Goal: Task Accomplishment & Management: Use online tool/utility

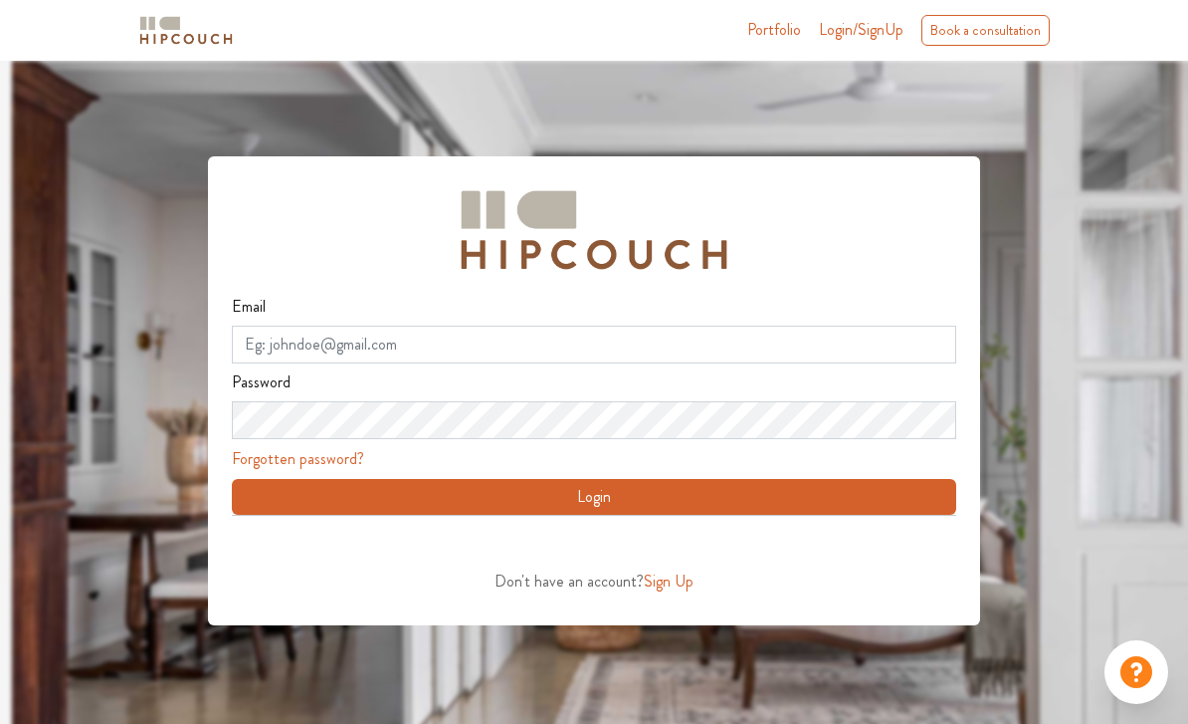
click at [256, 549] on div "Sign in with Google. Opens in new tab" at bounding box center [414, 543] width 364 height 44
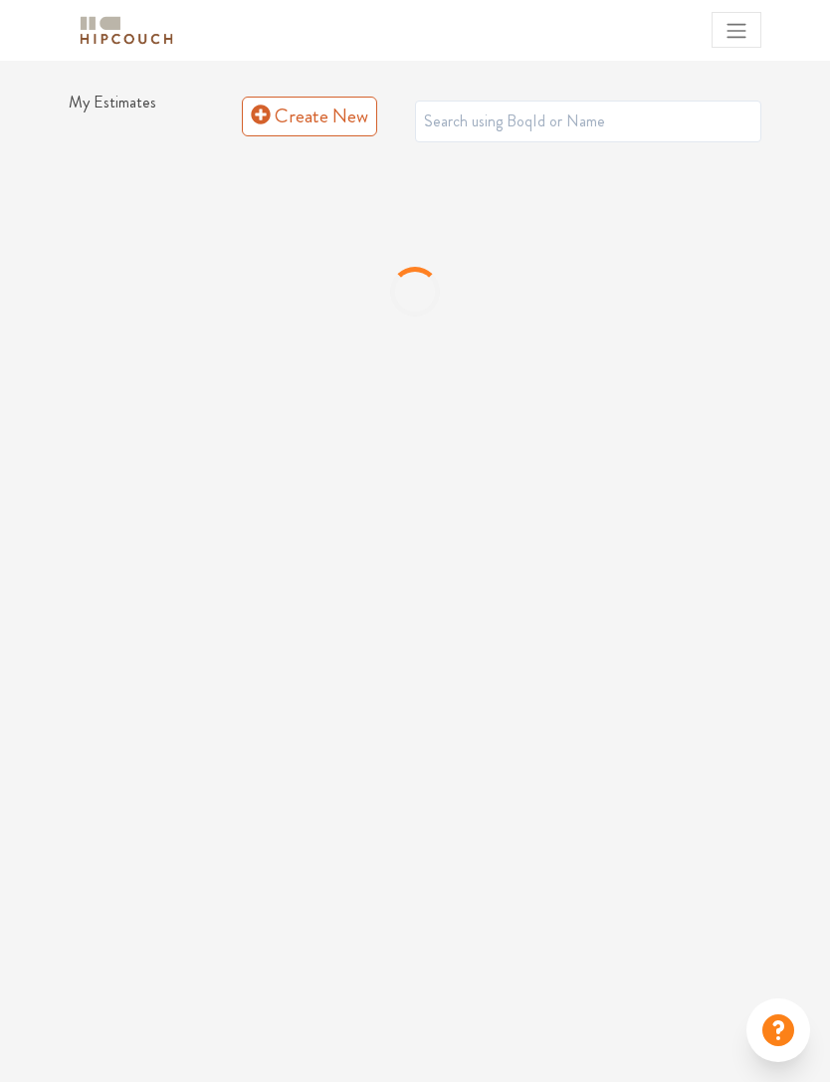
click at [726, 32] on span "Toggle navigation" at bounding box center [737, 31] width 24 height 24
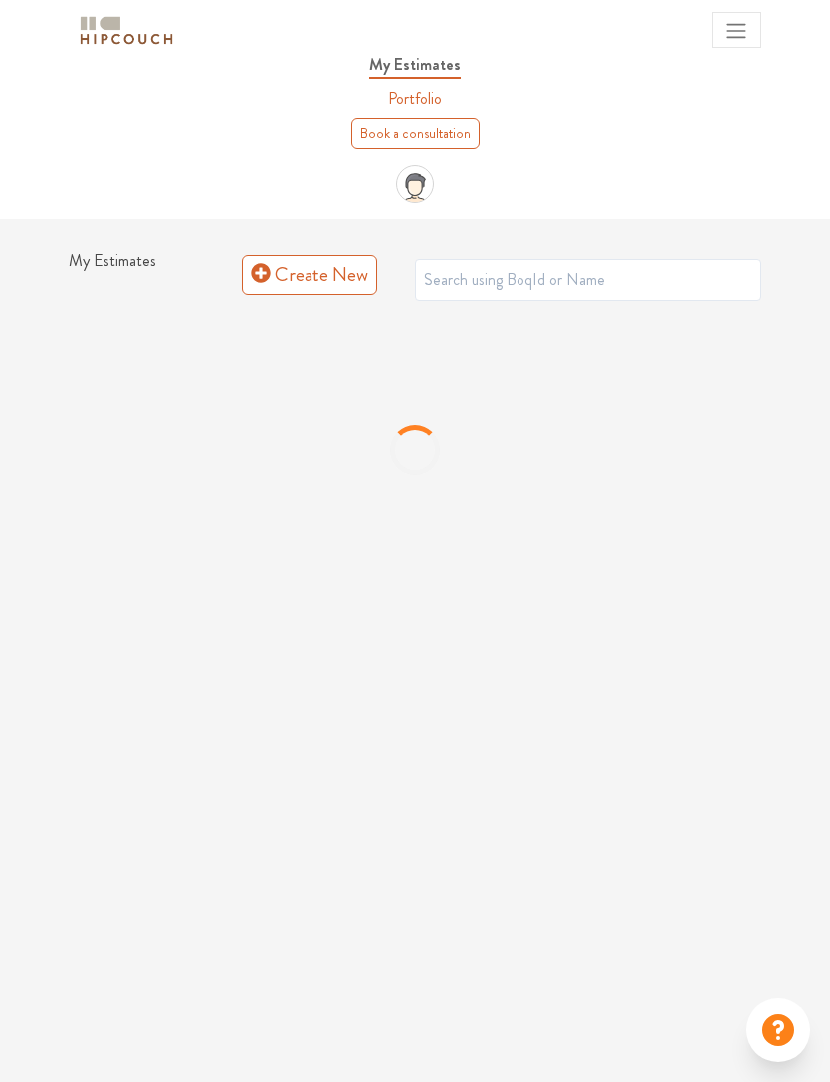
click at [684, 465] on div at bounding box center [415, 450] width 693 height 299
click at [287, 273] on link "Create New" at bounding box center [309, 275] width 135 height 40
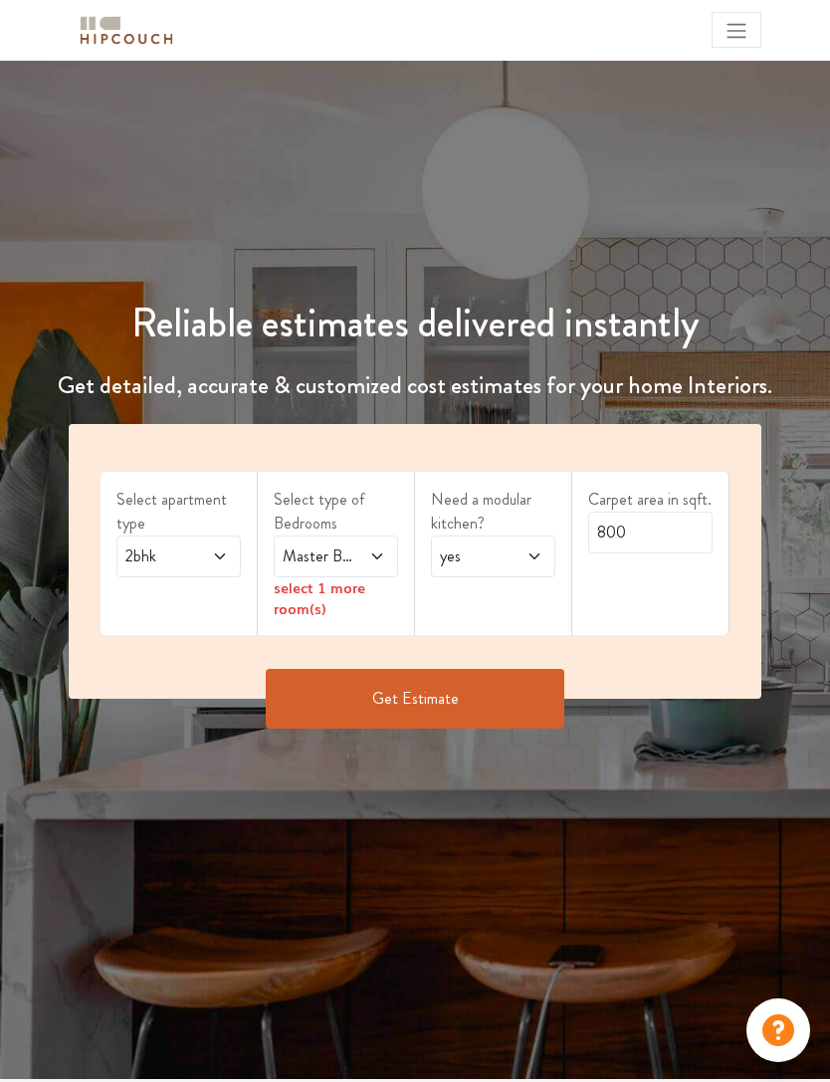
click at [161, 559] on span "2bhk" at bounding box center [161, 556] width 80 height 24
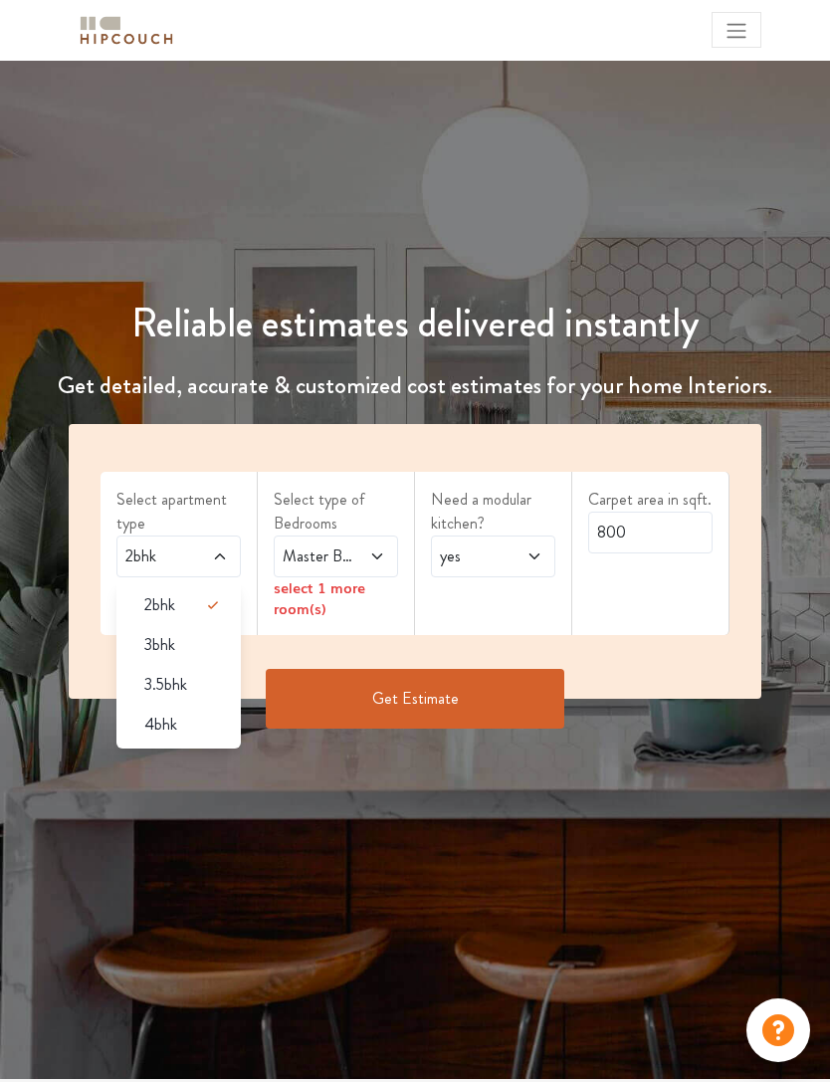
click at [154, 646] on span "3bhk" at bounding box center [159, 645] width 31 height 24
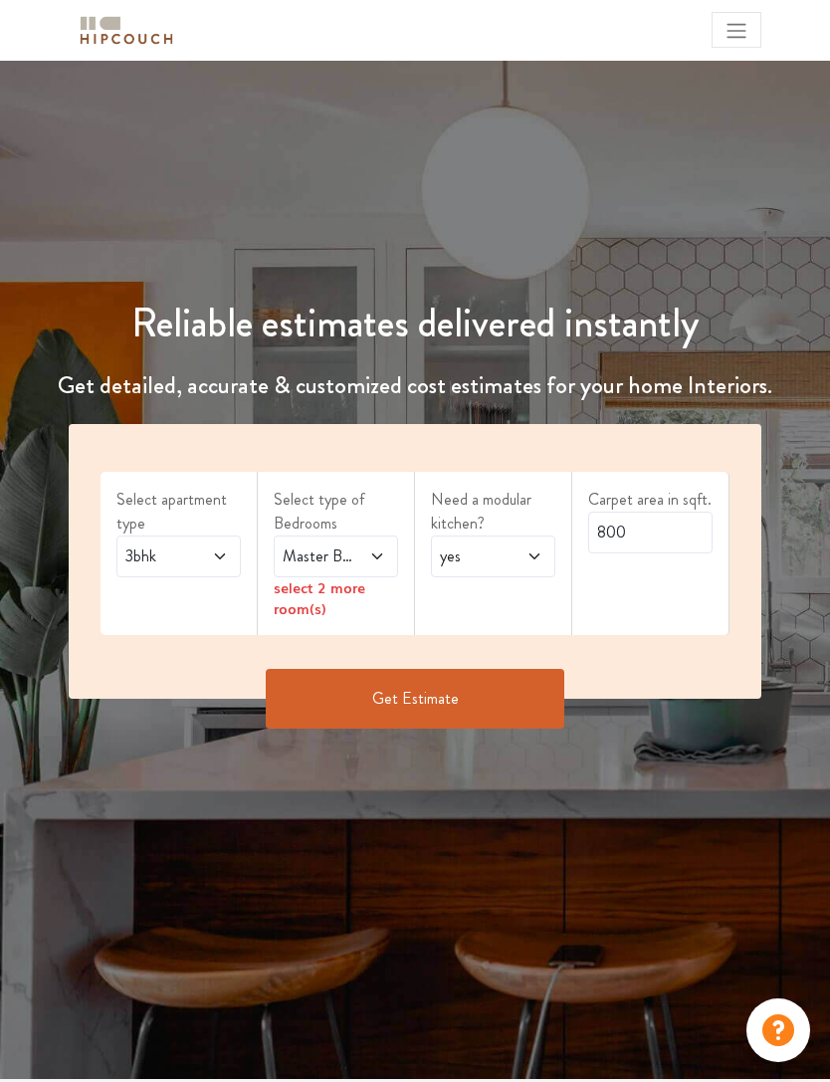
click at [300, 545] on span "Master Bedroom" at bounding box center [319, 556] width 80 height 24
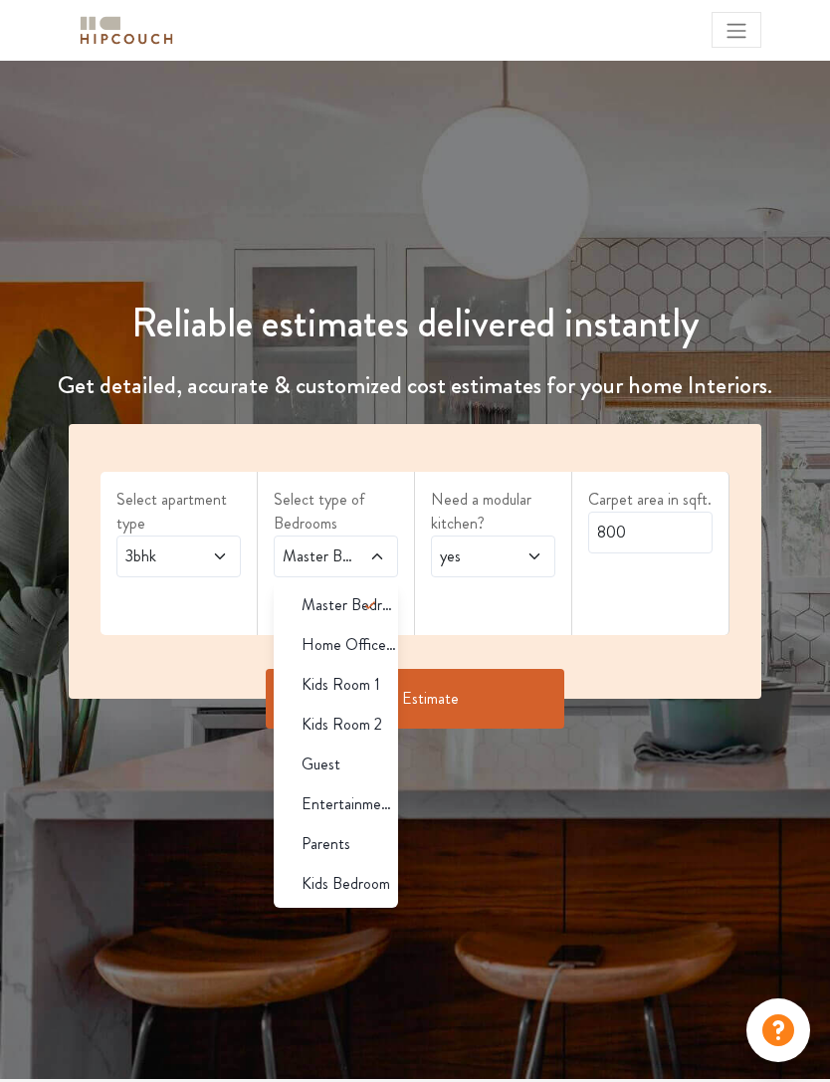
click at [301, 601] on div "Master Bedroom" at bounding box center [342, 605] width 112 height 24
click at [303, 678] on span "Kids Room 1" at bounding box center [341, 685] width 79 height 24
click at [298, 837] on div "Parents" at bounding box center [342, 844] width 112 height 24
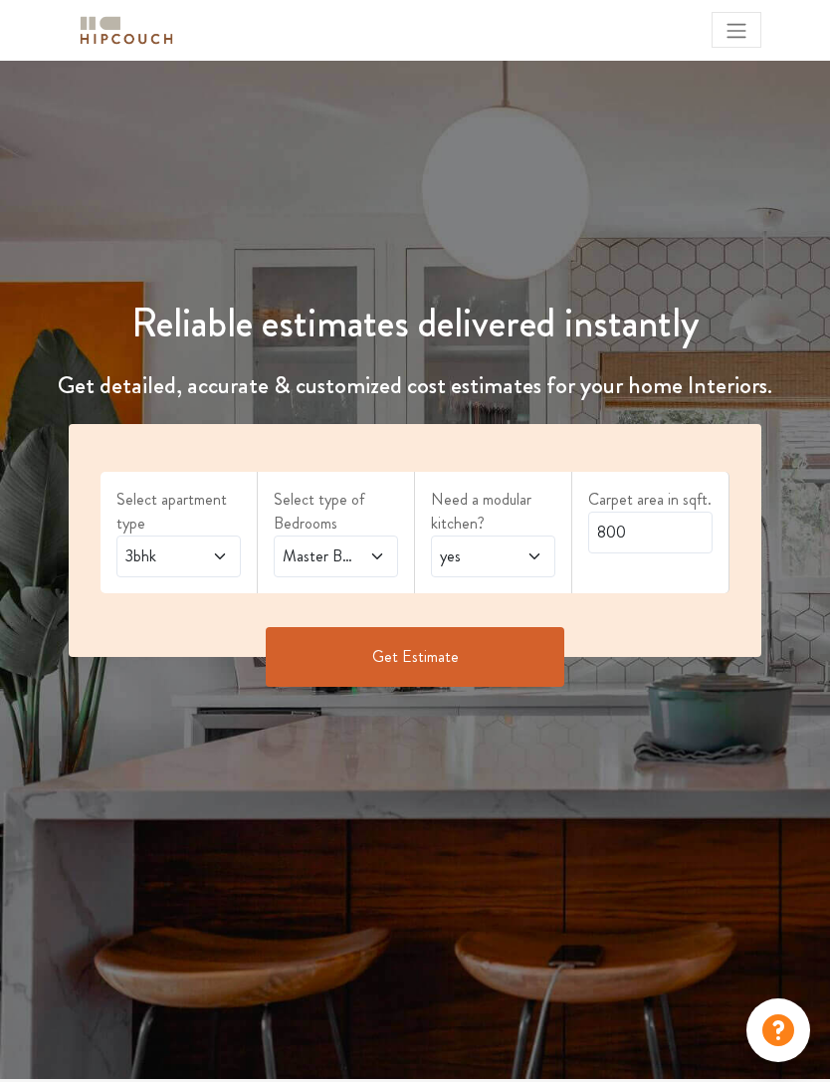
click at [536, 565] on span at bounding box center [529, 556] width 27 height 24
click at [521, 639] on div "no" at bounding box center [499, 645] width 112 height 24
click at [647, 534] on input "800" at bounding box center [650, 533] width 124 height 42
type input "8"
type input "1008"
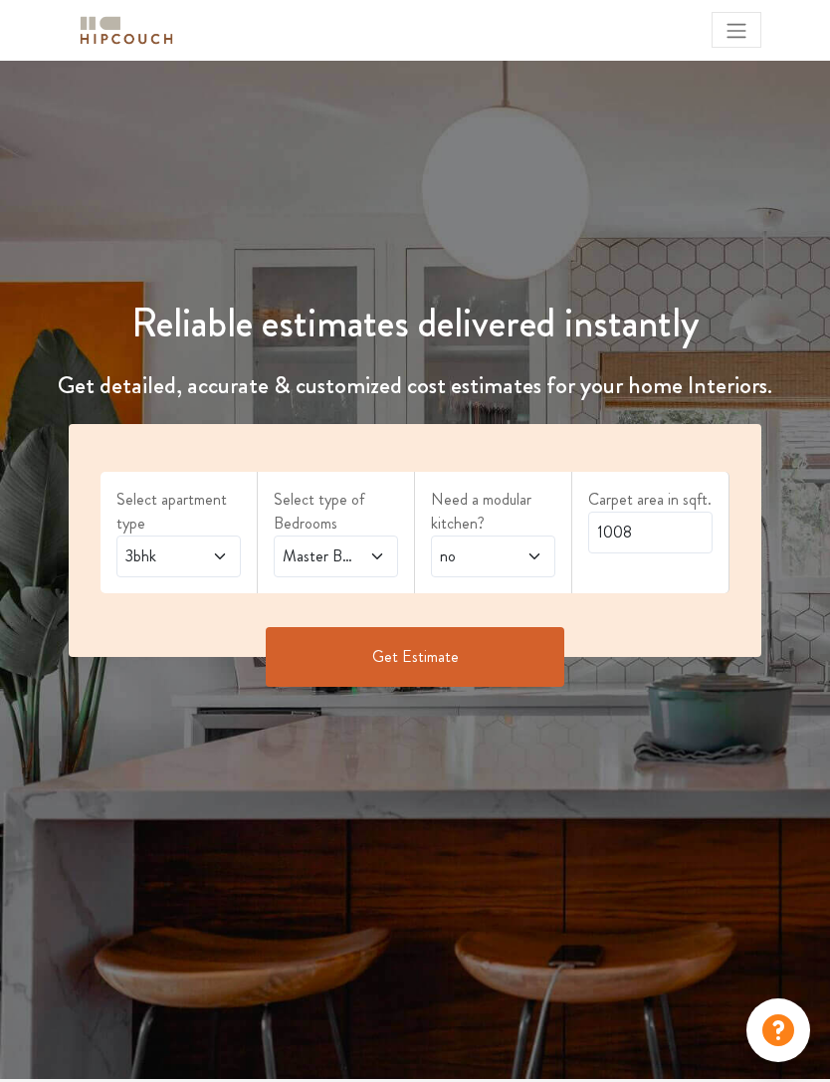
click at [525, 645] on button "Get Estimate" at bounding box center [415, 657] width 299 height 60
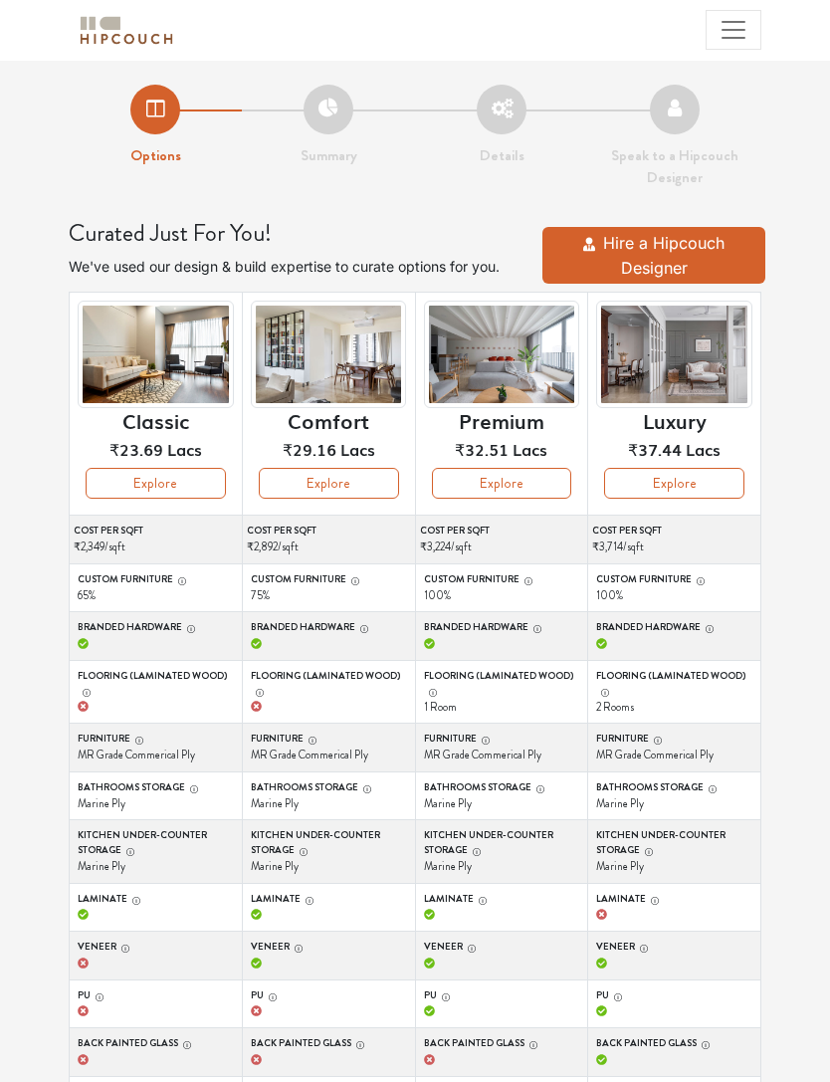
click at [528, 475] on button "Explore" at bounding box center [502, 483] width 140 height 31
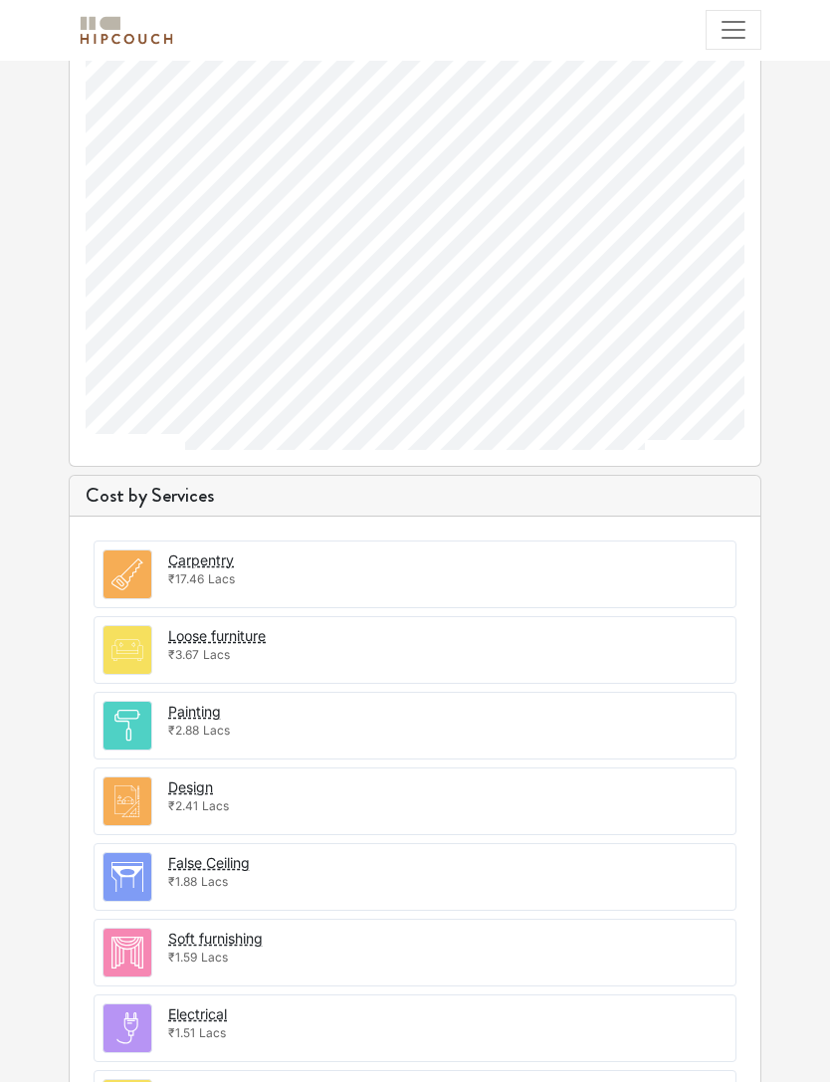
scroll to position [1368, 0]
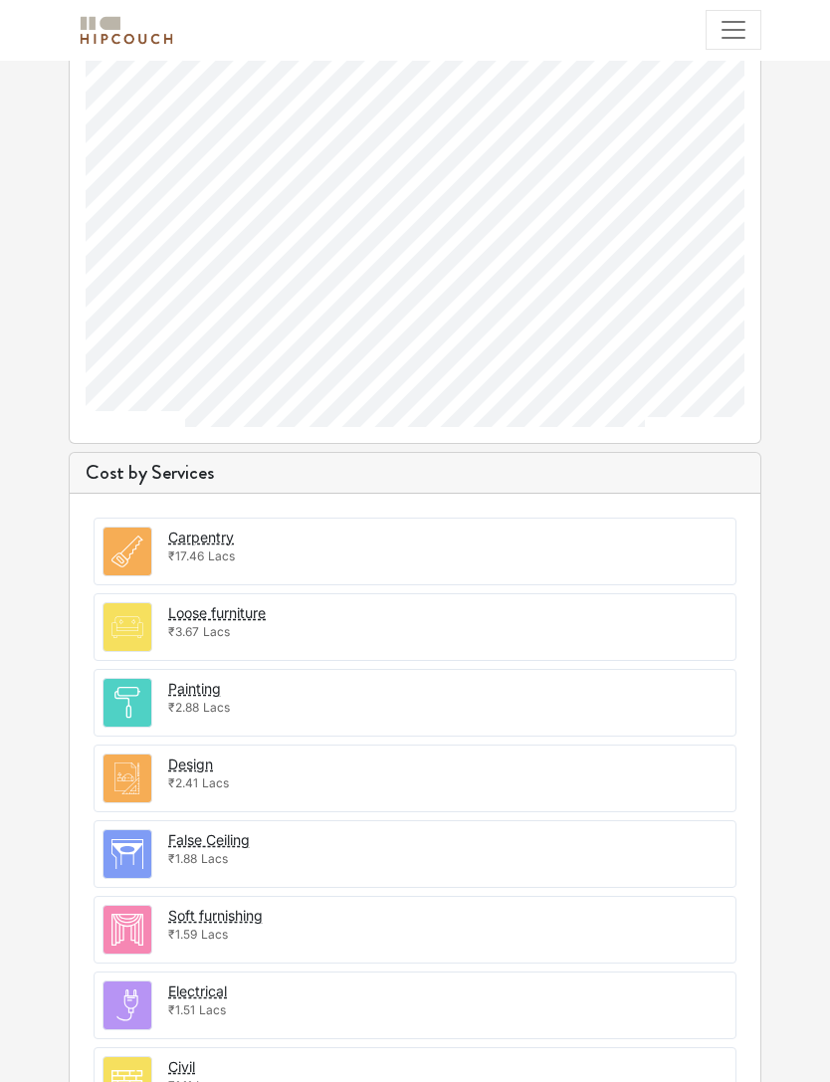
click at [136, 697] on img at bounding box center [128, 703] width 48 height 48
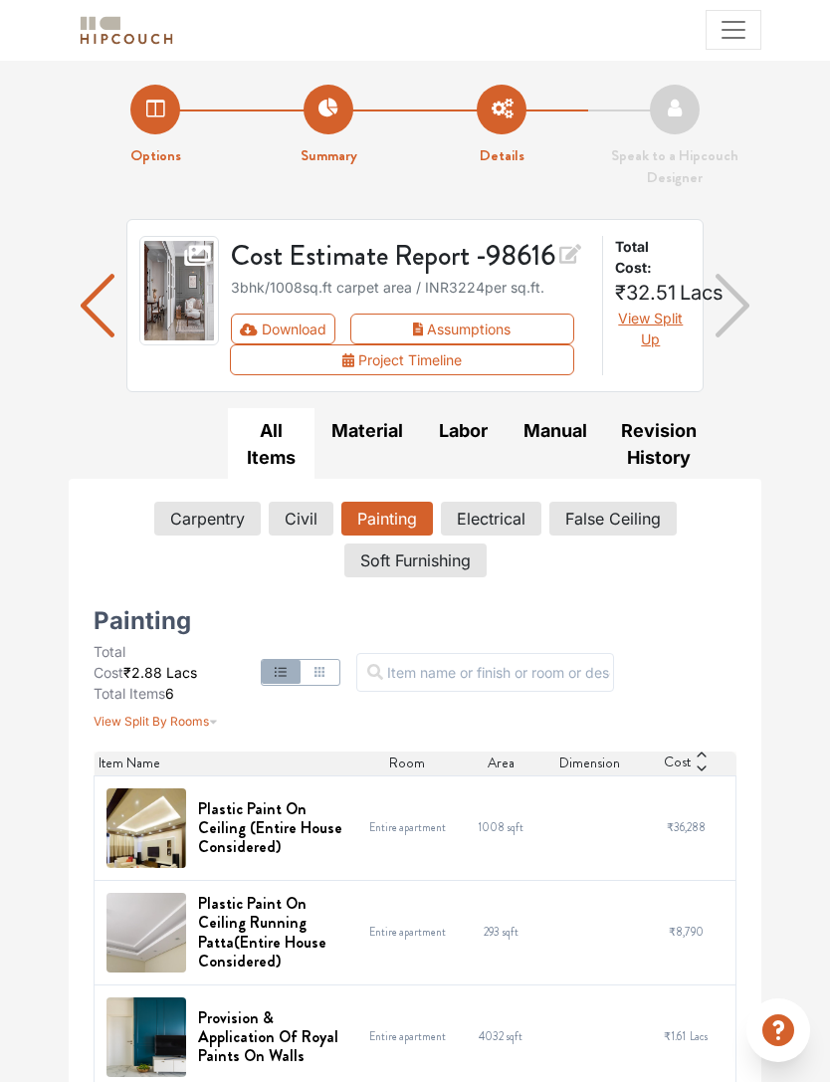
click at [637, 502] on button "False Ceiling" at bounding box center [612, 519] width 127 height 34
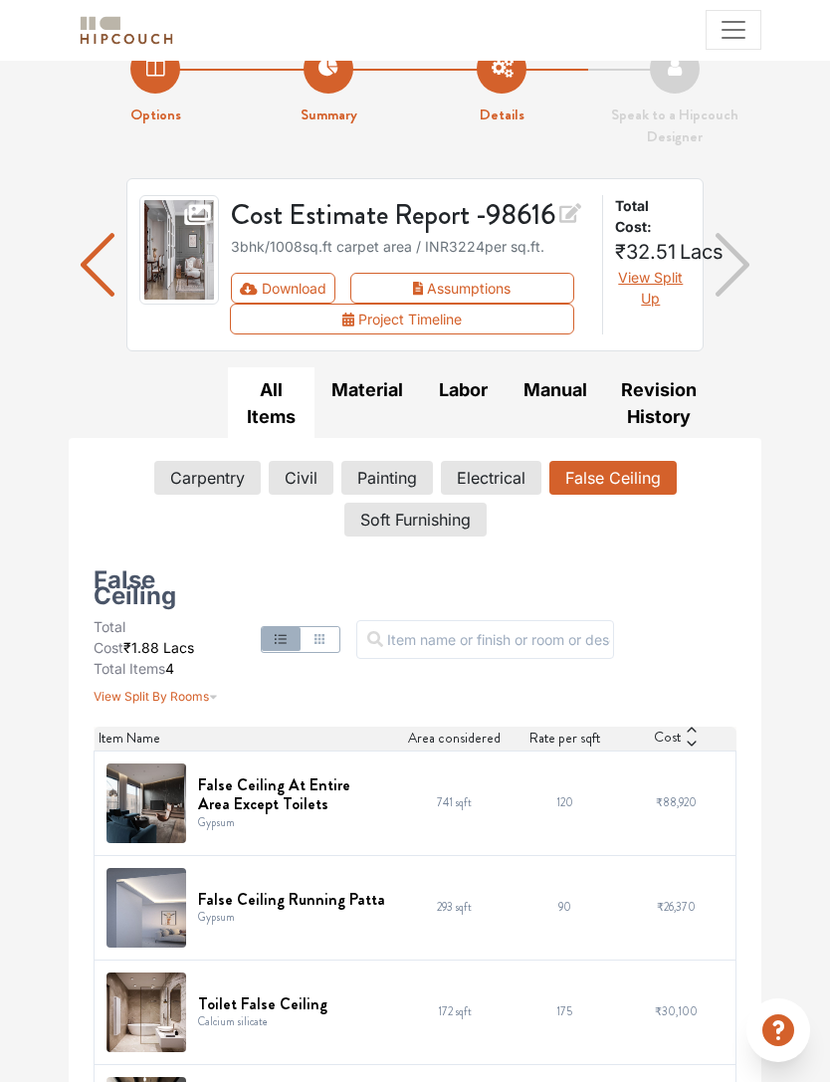
scroll to position [80, 0]
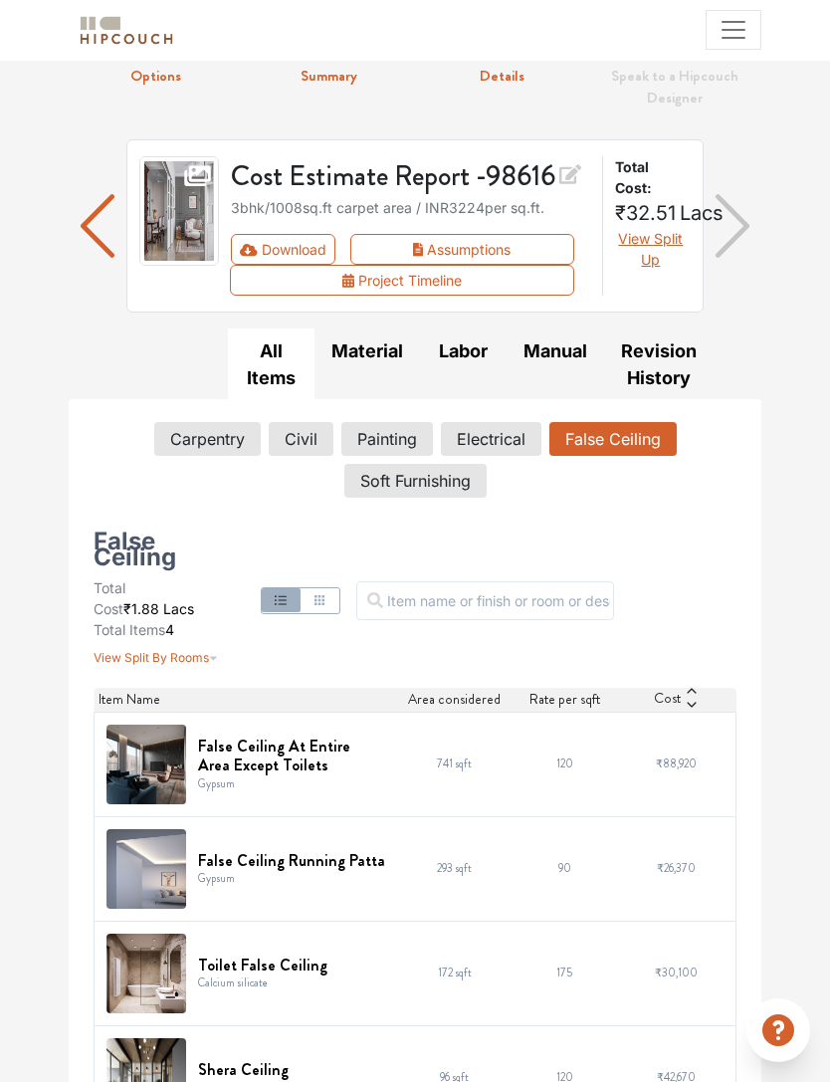
click at [637, 443] on button "False Ceiling" at bounding box center [612, 439] width 127 height 34
click at [125, 658] on span "View Split By Rooms" at bounding box center [151, 658] width 115 height 15
click at [210, 658] on icon "button" at bounding box center [213, 652] width 9 height 24
click at [188, 659] on span "View Split By Rooms" at bounding box center [151, 658] width 115 height 15
click at [319, 597] on icon "button" at bounding box center [319, 600] width 10 height 10
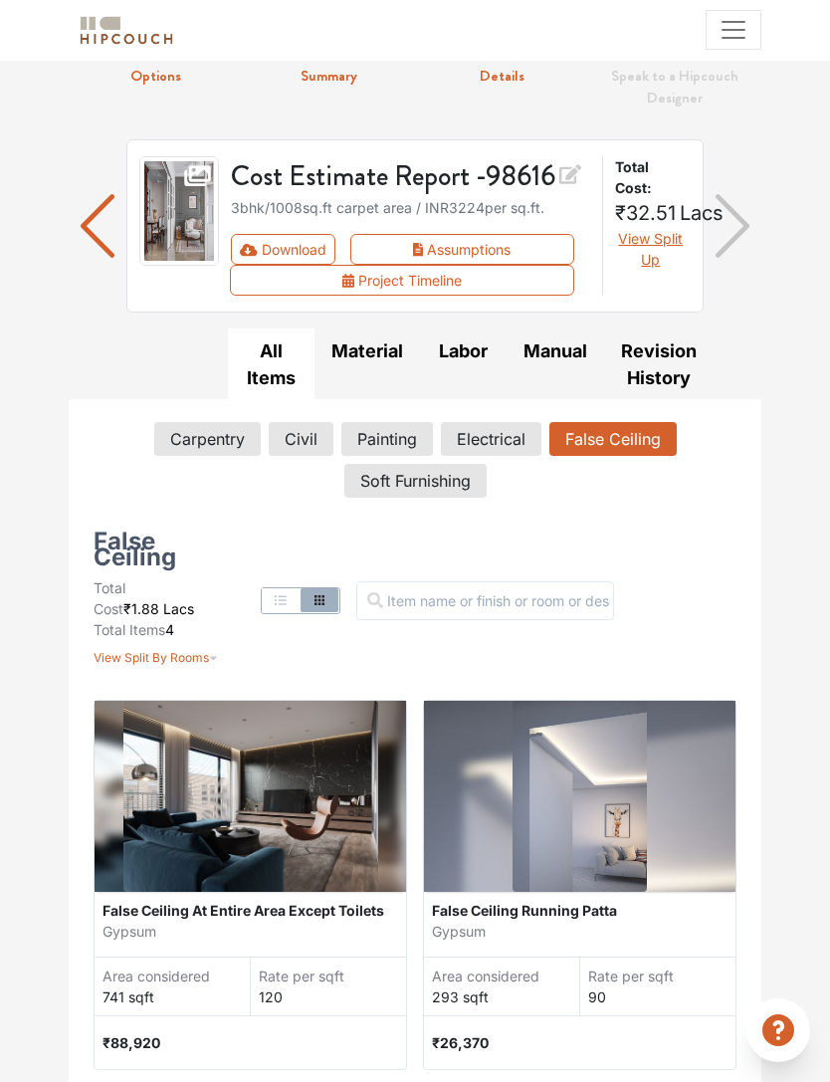
click at [279, 588] on button "button" at bounding box center [281, 600] width 38 height 24
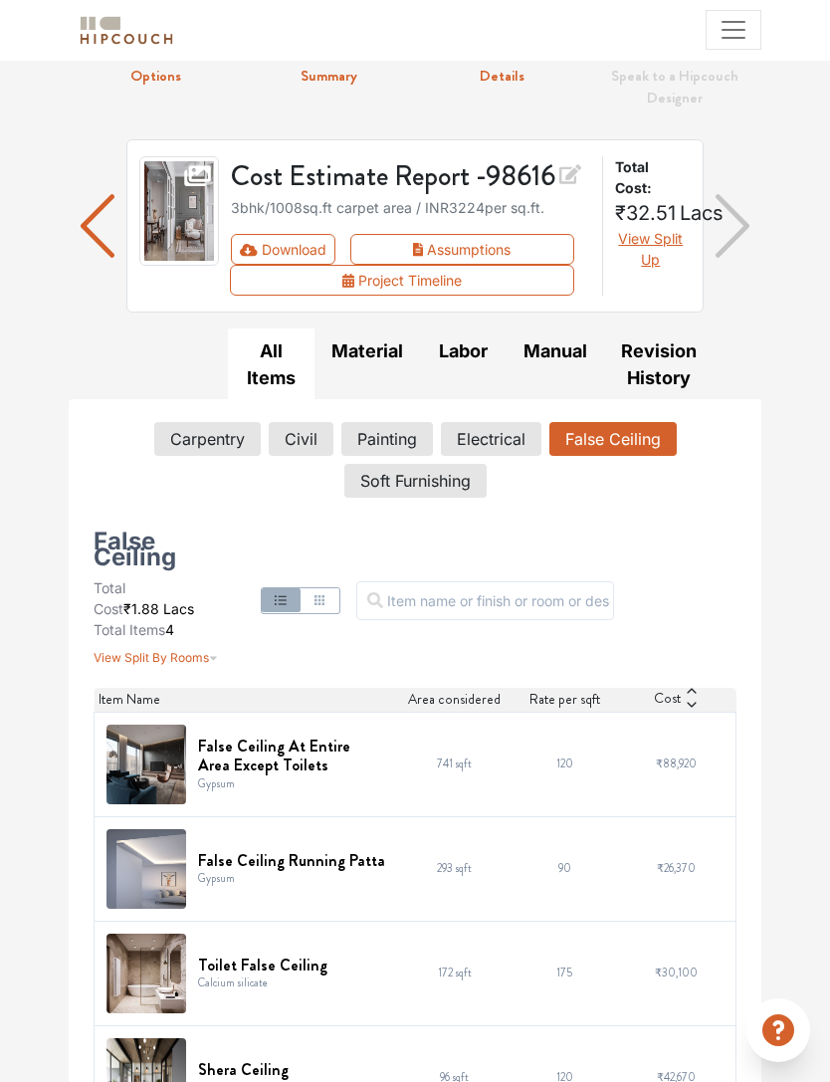
click at [689, 699] on icon at bounding box center [692, 705] width 14 height 14
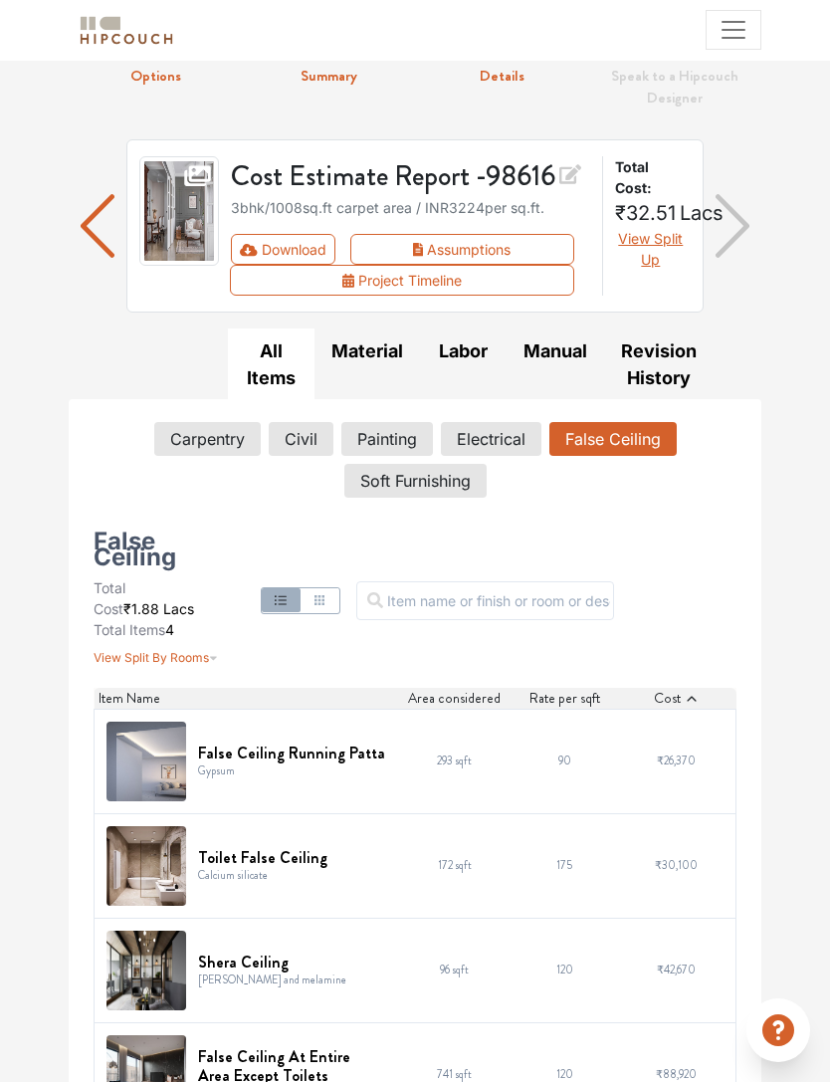
scroll to position [77, 0]
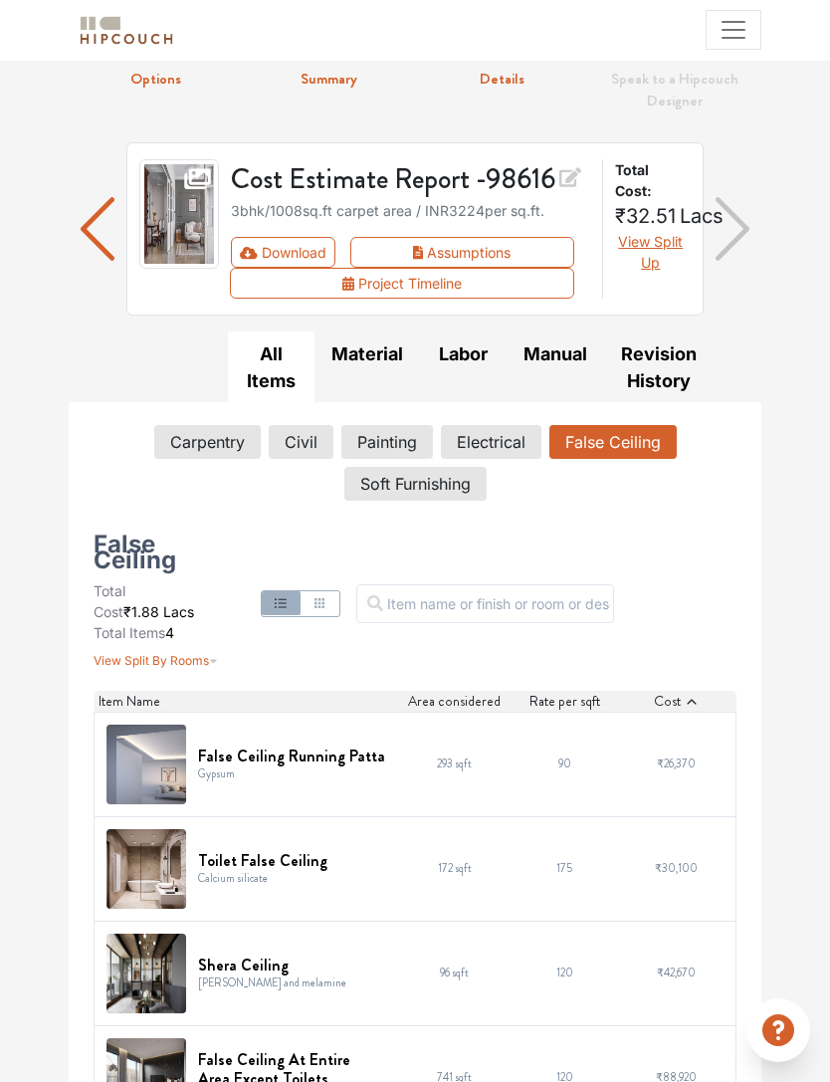
click at [615, 439] on button "False Ceiling" at bounding box center [612, 442] width 127 height 34
click at [532, 242] on button "Assumptions" at bounding box center [462, 252] width 224 height 31
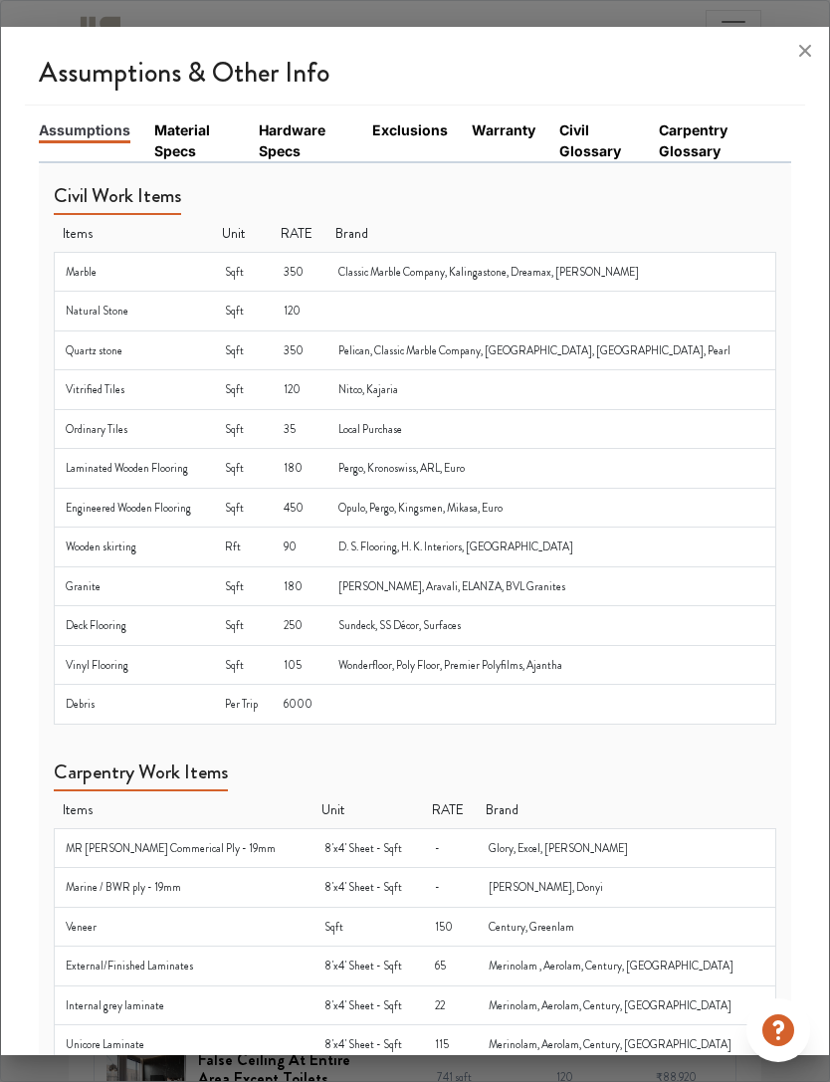
scroll to position [0, 0]
click at [796, 67] on icon at bounding box center [805, 51] width 32 height 32
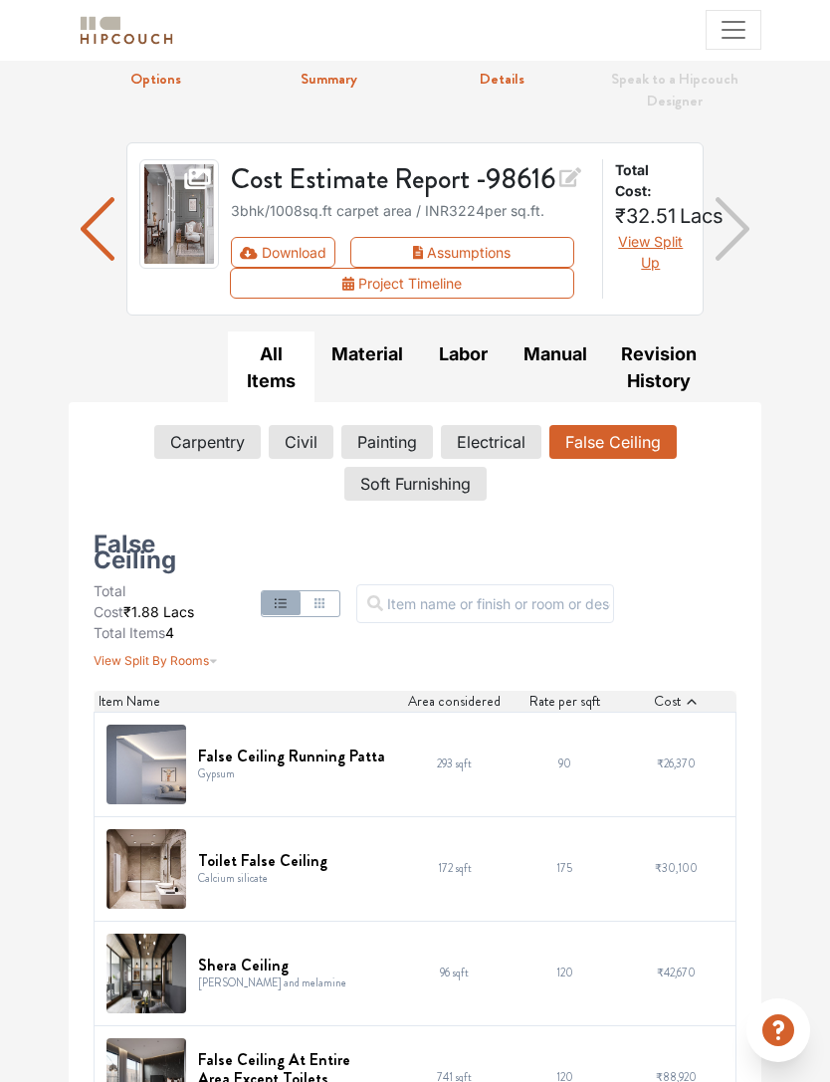
click at [786, 1046] on icon at bounding box center [778, 1030] width 32 height 32
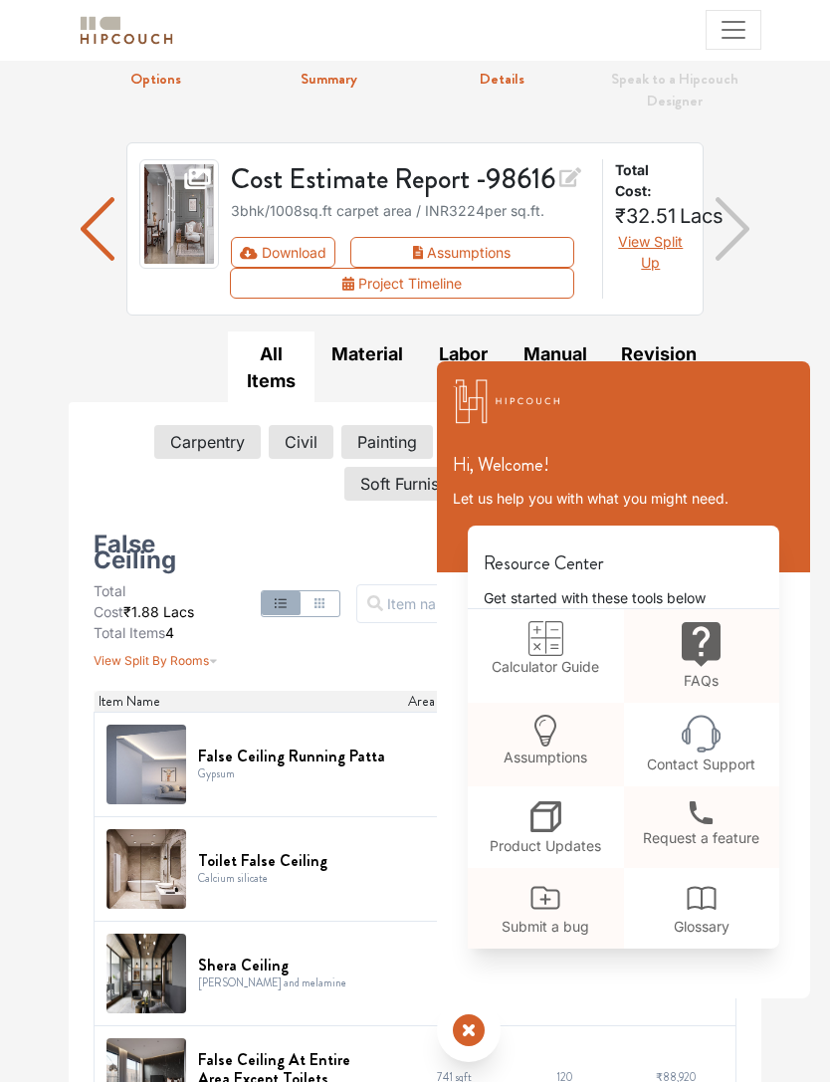
click at [558, 656] on icon at bounding box center [545, 638] width 35 height 35
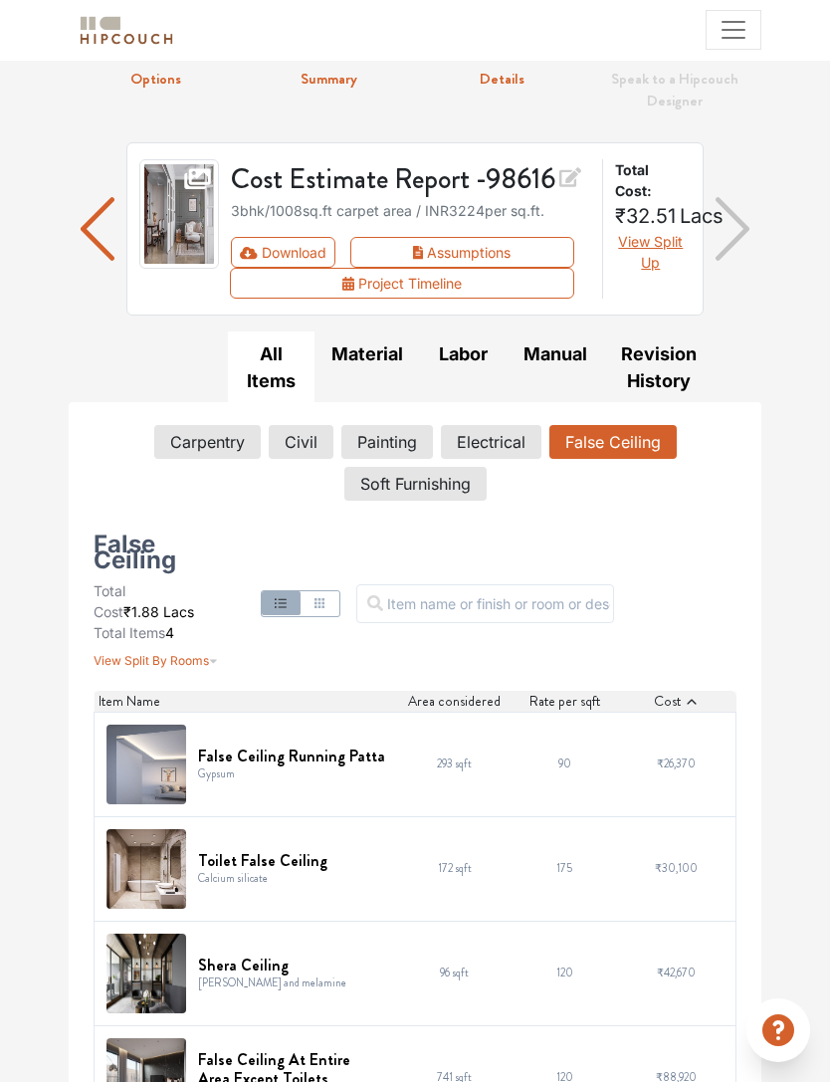
scroll to position [140, 0]
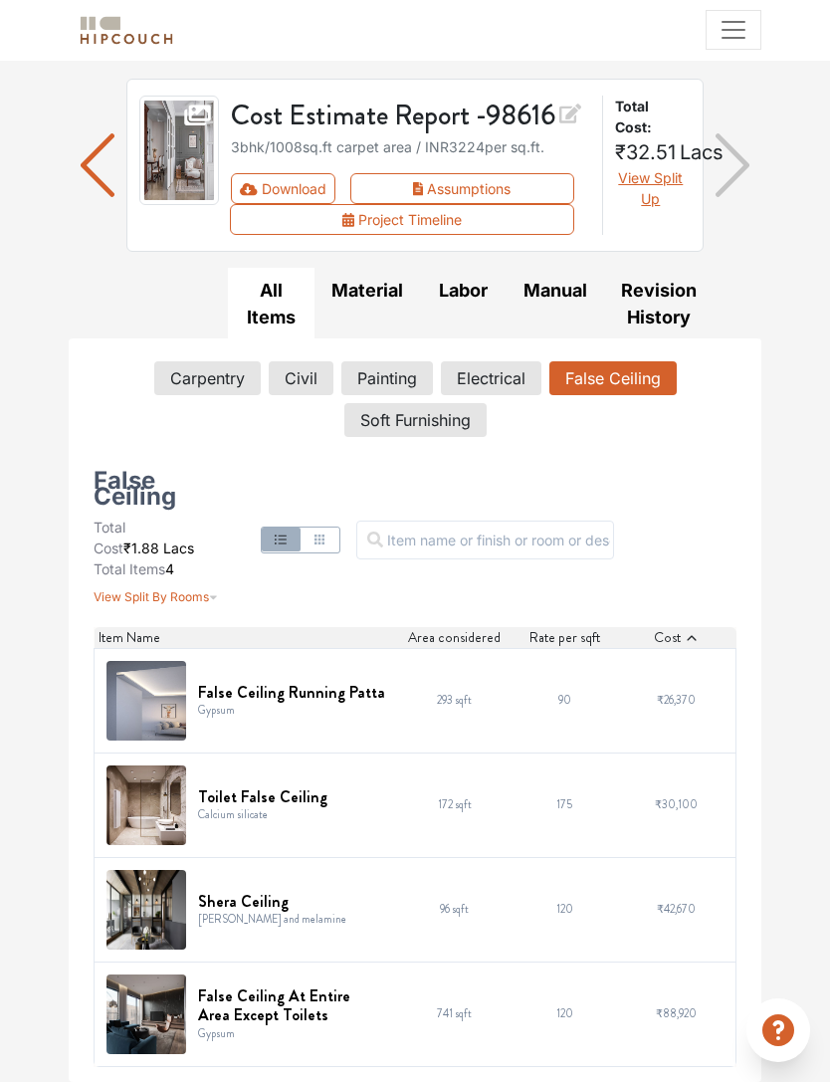
click at [641, 372] on button "False Ceiling" at bounding box center [612, 378] width 127 height 34
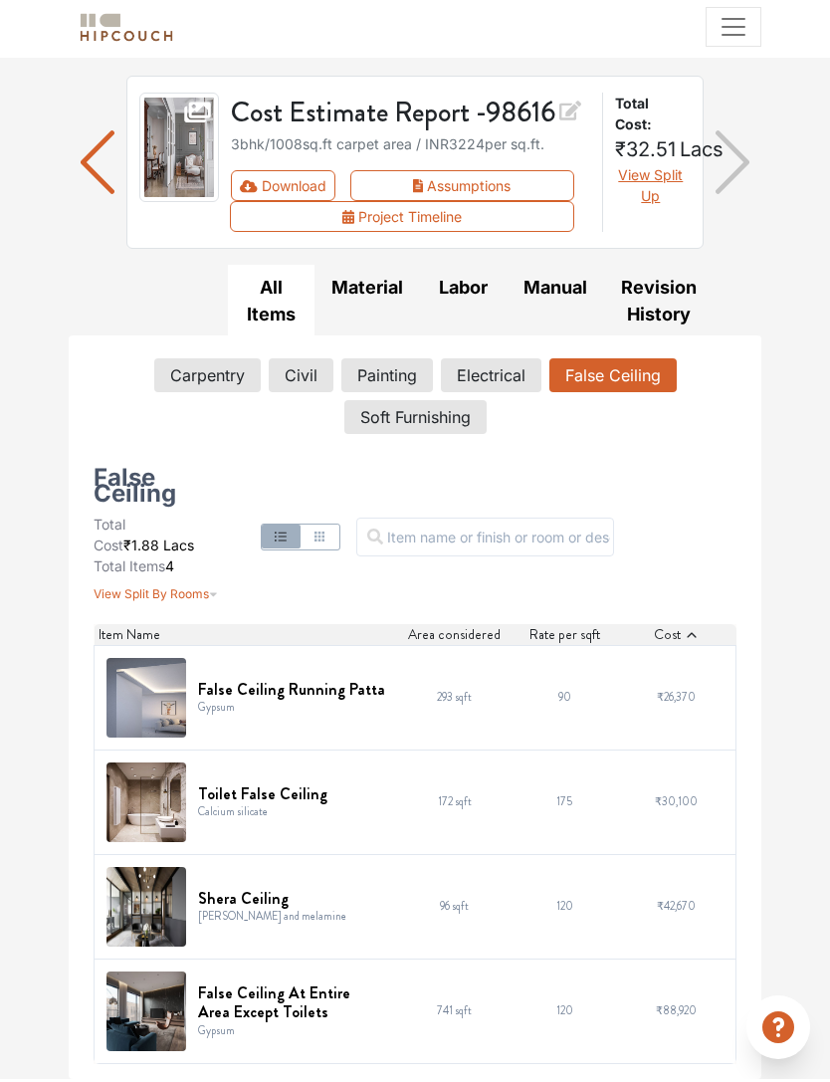
scroll to position [123, 0]
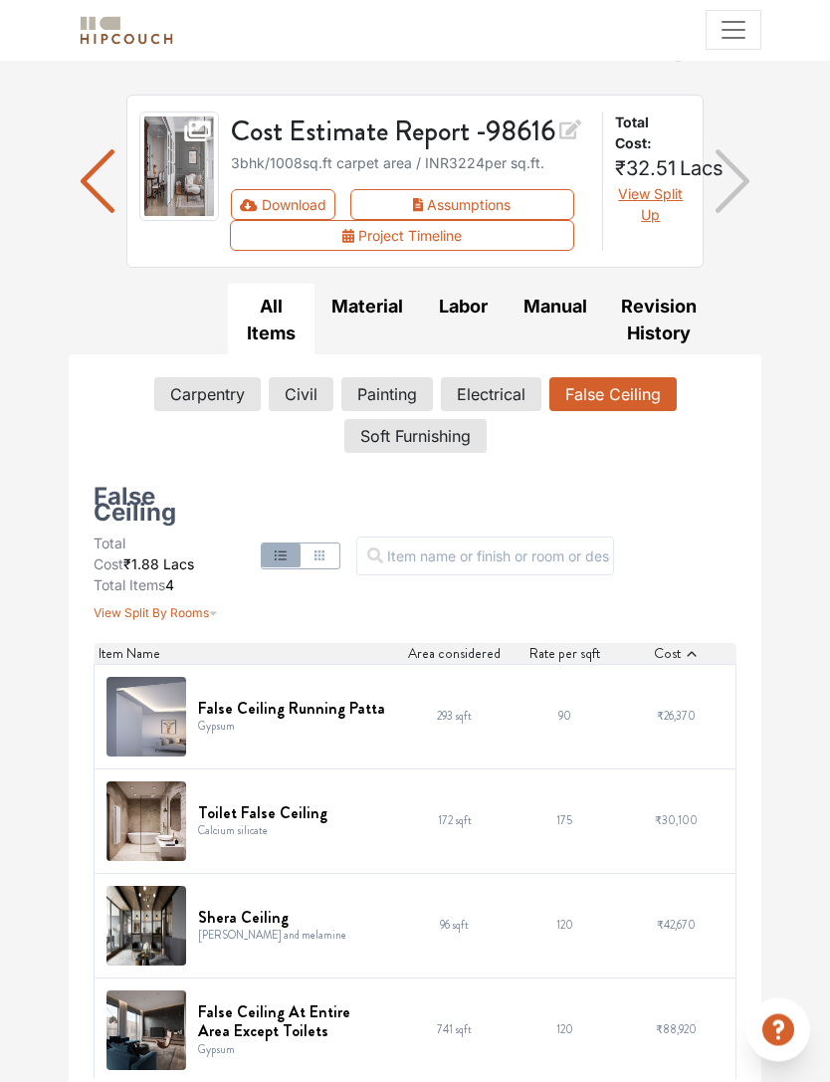
click at [91, 182] on img "button" at bounding box center [98, 181] width 34 height 87
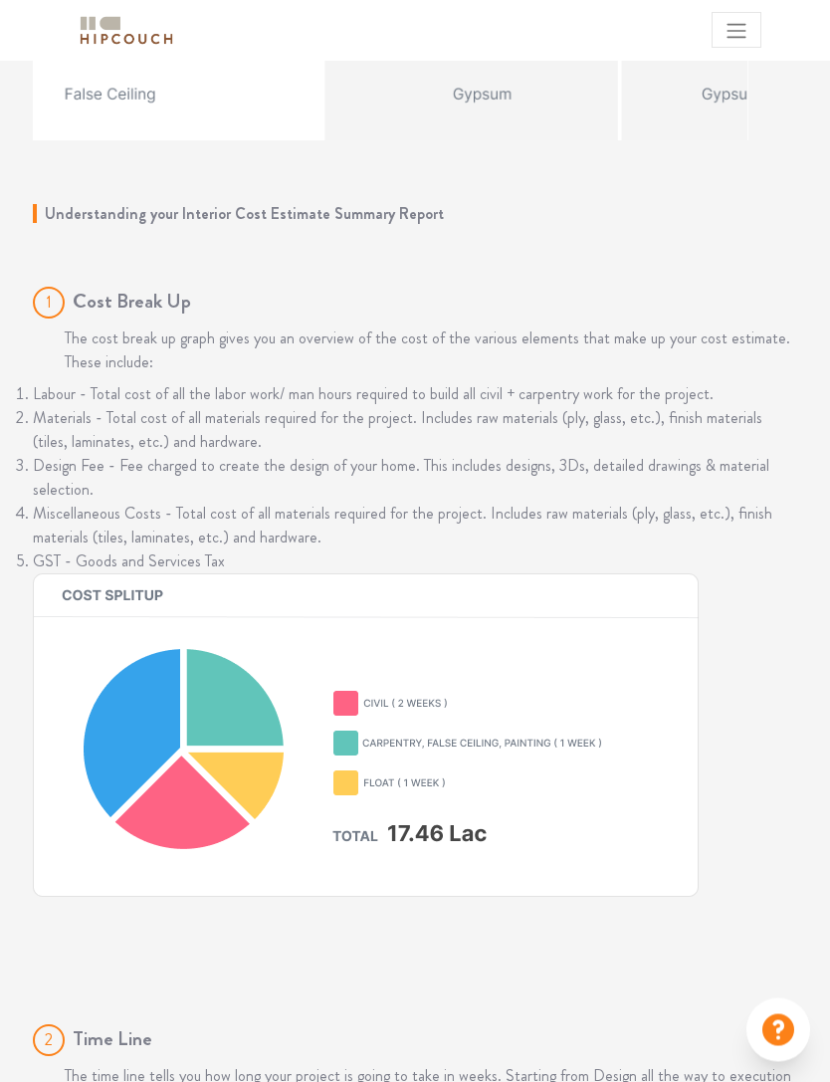
scroll to position [3139, 0]
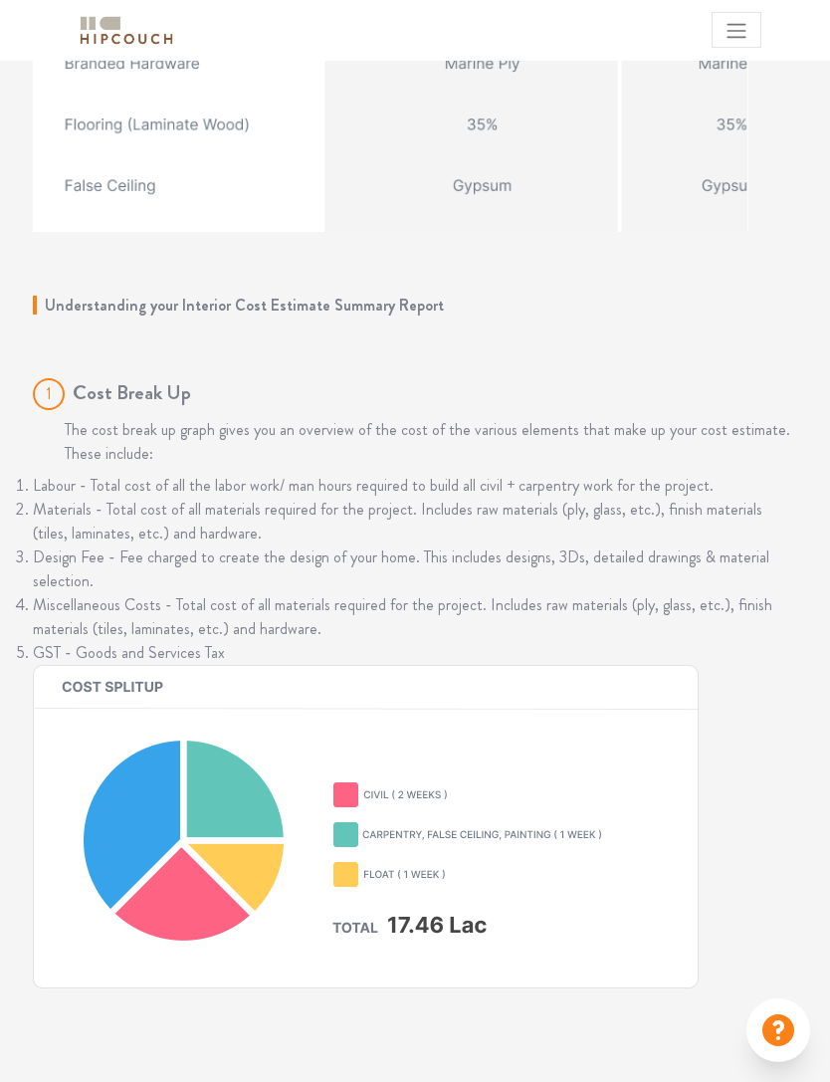
click at [783, 1040] on icon at bounding box center [778, 1030] width 32 height 32
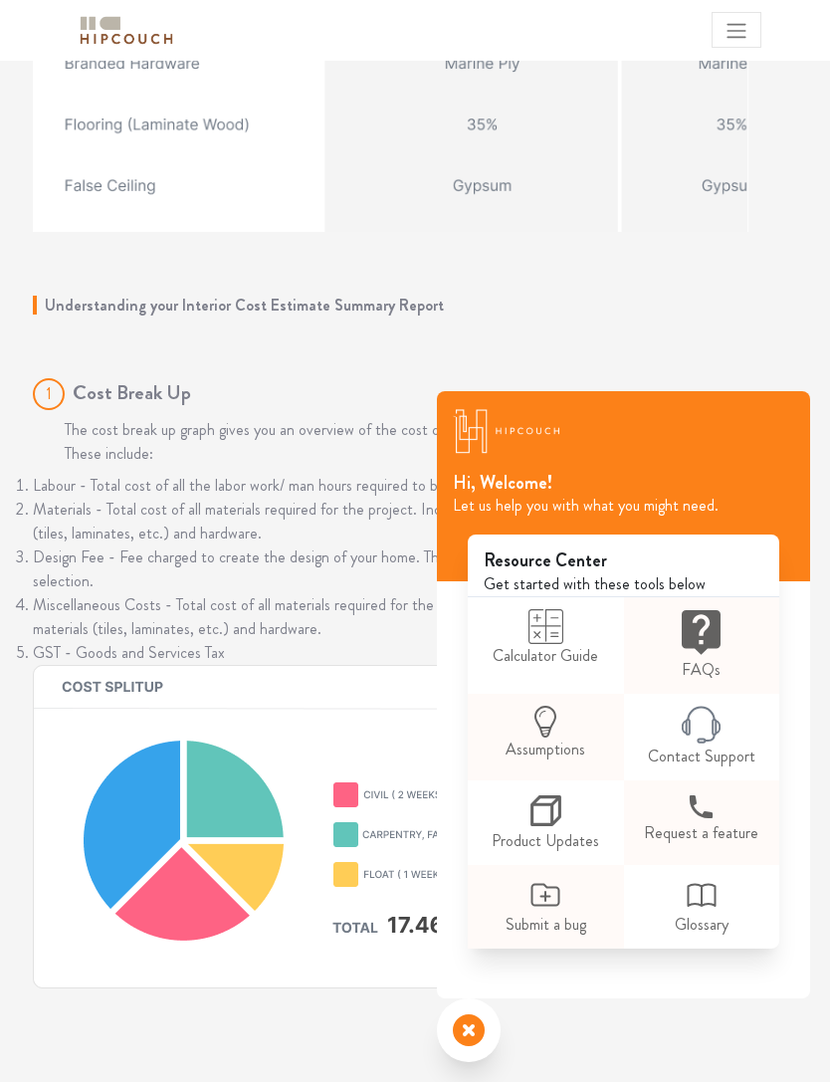
click at [720, 724] on icon at bounding box center [718, 728] width 4 height 12
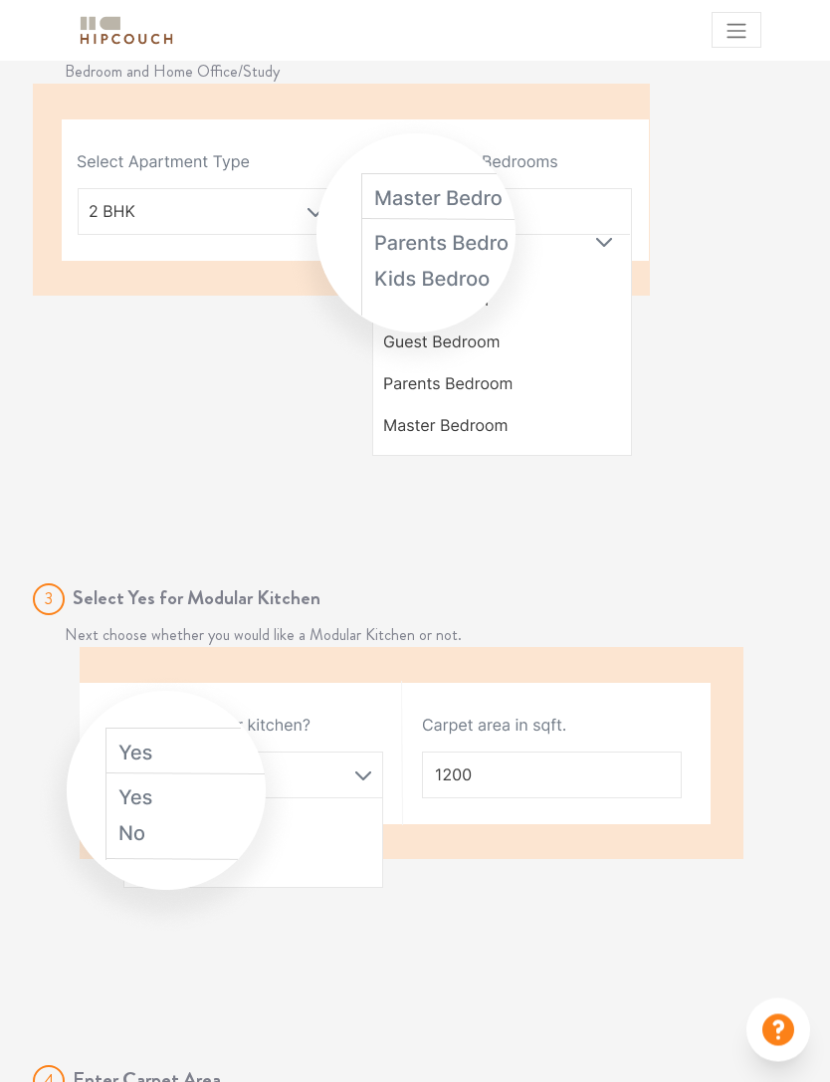
scroll to position [701, 0]
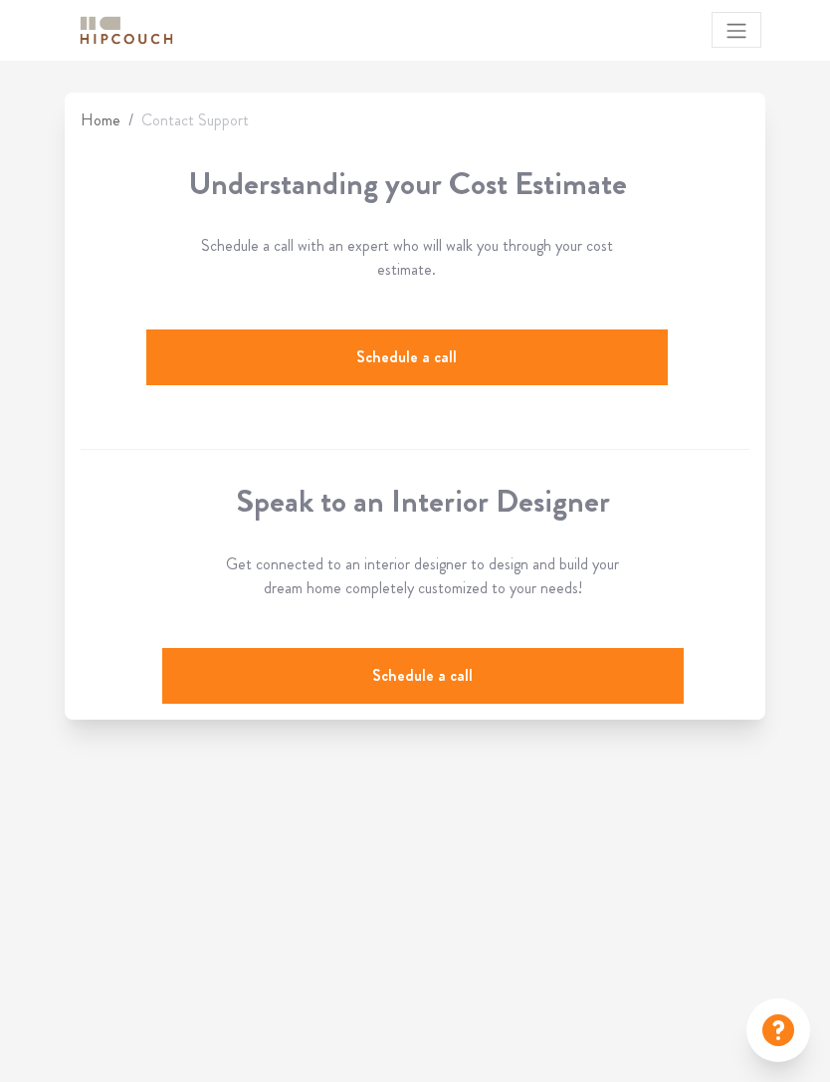
click at [188, 323] on div "Home / Contact Support Understanding your Cost Estimate Schedule a call with an…" at bounding box center [415, 266] width 669 height 316
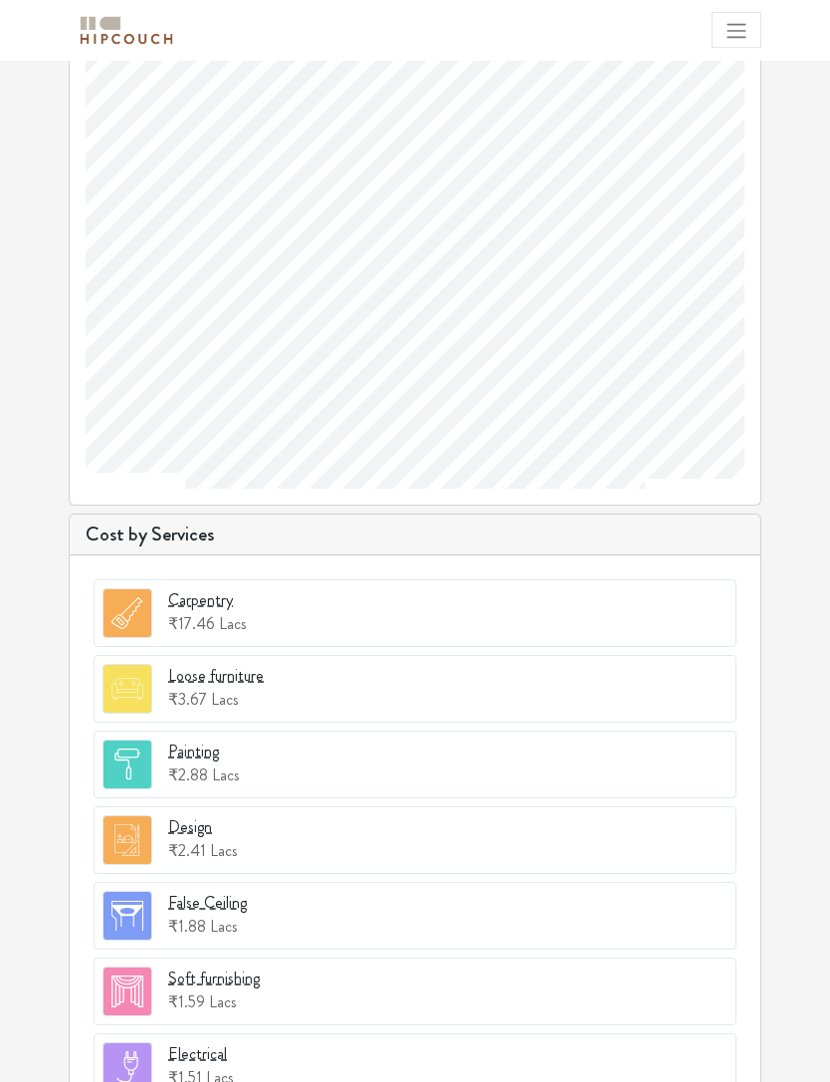
scroll to position [1384, 0]
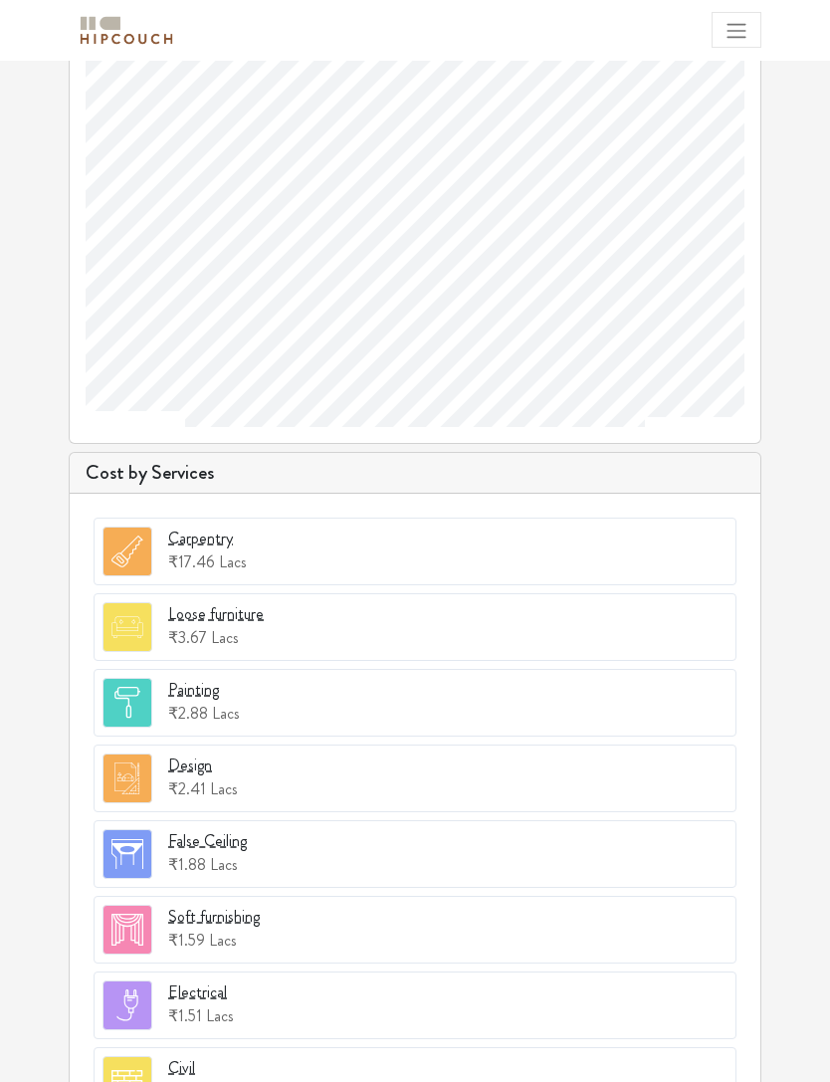
click at [182, 697] on div "Painting" at bounding box center [193, 690] width 51 height 24
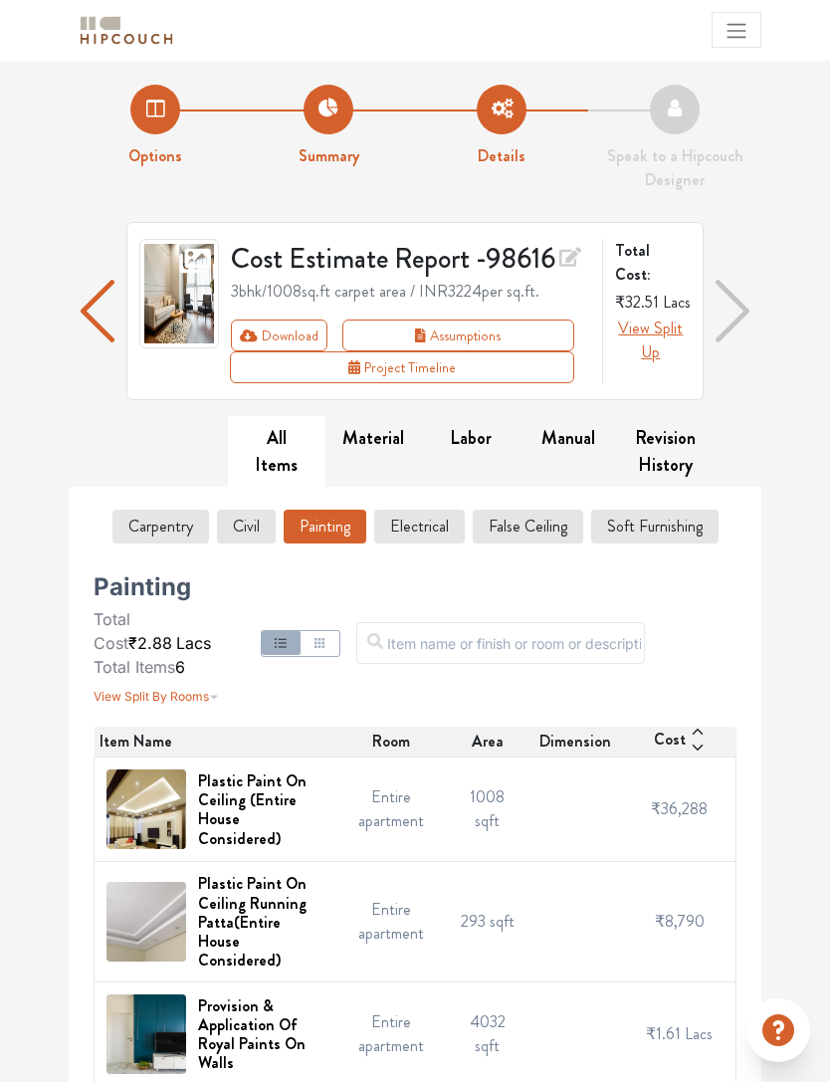
click at [664, 456] on button "Revision History" at bounding box center [665, 452] width 98 height 72
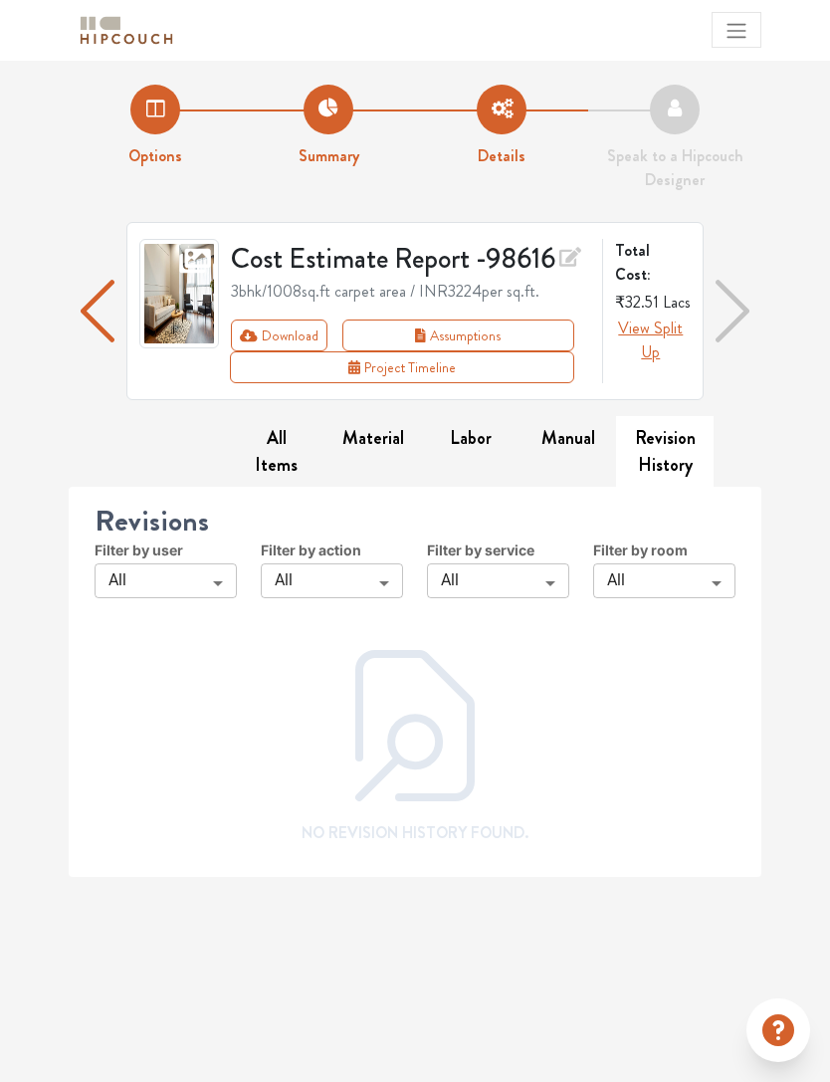
click at [193, 572] on body "My Estimates Portfolio Book a consultation profile pic Logout Options Summary D…" at bounding box center [415, 541] width 830 height 1082
click at [184, 586] on li "All" at bounding box center [166, 583] width 142 height 36
click at [576, 252] on icon at bounding box center [570, 257] width 22 height 28
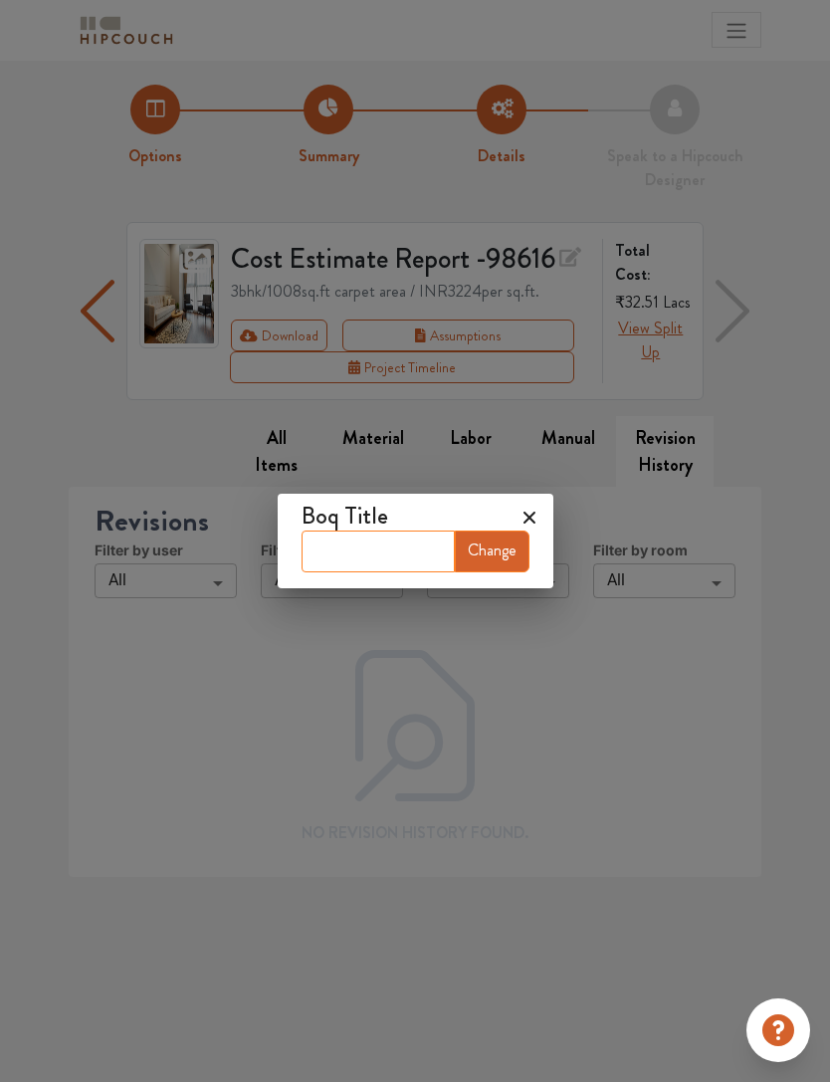
click at [429, 568] on input "text" at bounding box center [378, 551] width 153 height 42
click at [518, 510] on icon at bounding box center [530, 518] width 32 height 32
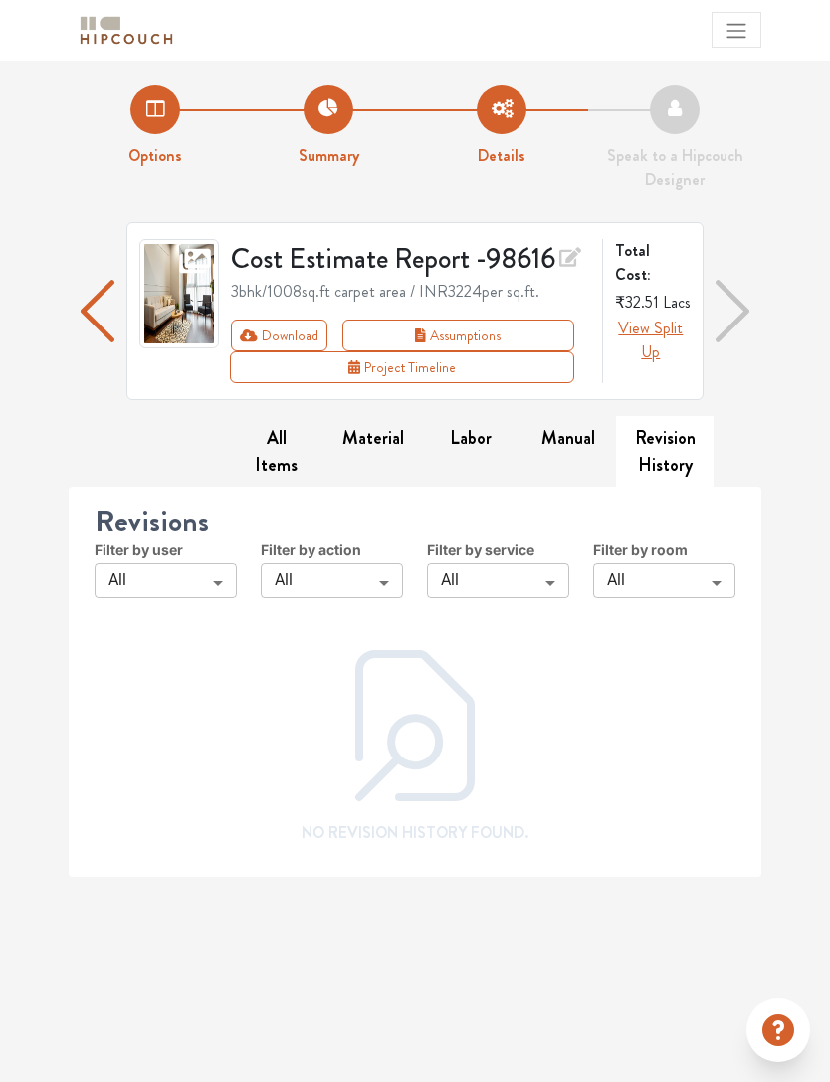
click at [663, 316] on button "View Split Up" at bounding box center [651, 340] width 72 height 48
click at [654, 321] on span "View Split Up" at bounding box center [650, 339] width 65 height 47
click at [281, 446] on button "All Items" at bounding box center [277, 452] width 98 height 72
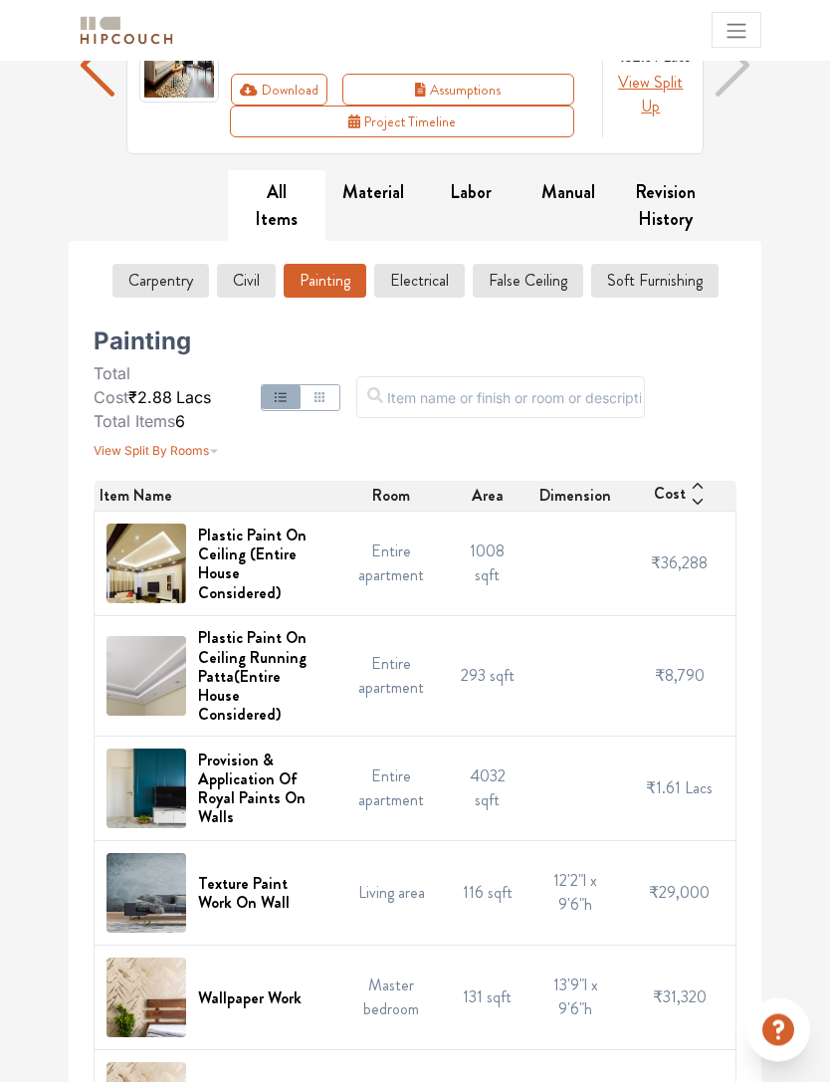
scroll to position [253, 0]
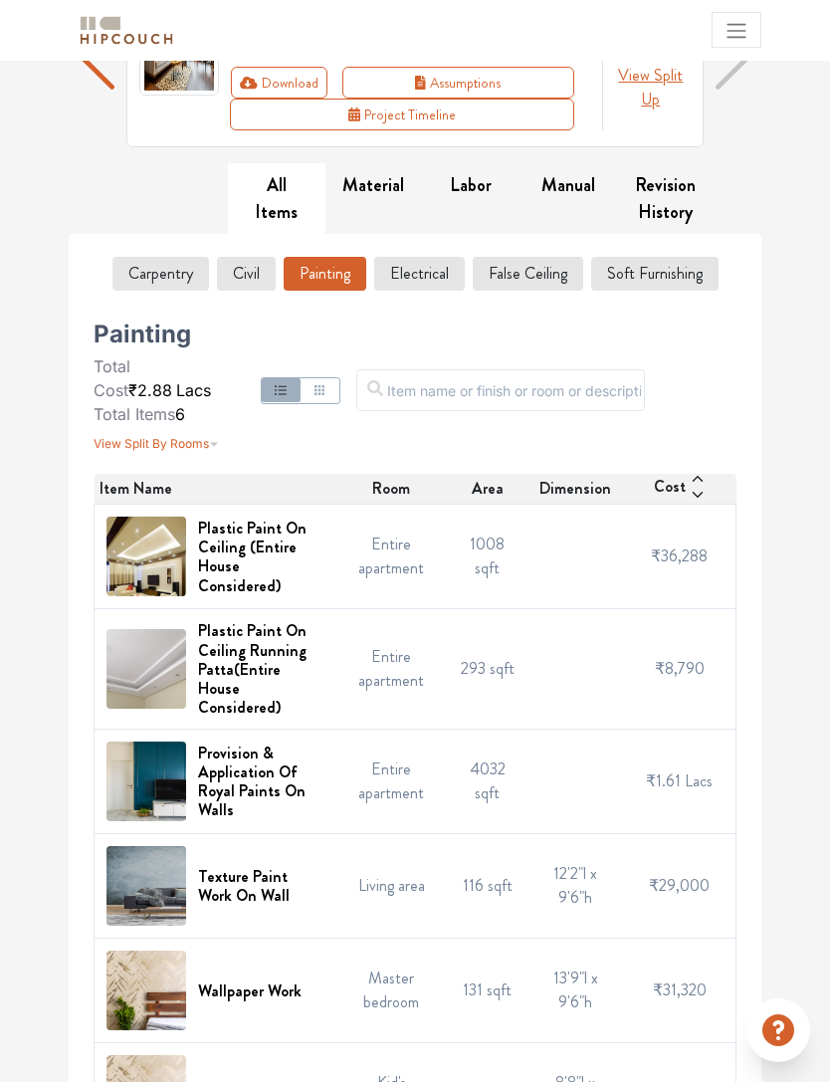
click at [142, 526] on img at bounding box center [146, 557] width 80 height 80
click at [403, 543] on td "Entire apartment" at bounding box center [390, 557] width 111 height 104
click at [271, 563] on h6 "Plastic Paint On Ceiling (Entire House Considered)" at bounding box center [260, 556] width 125 height 77
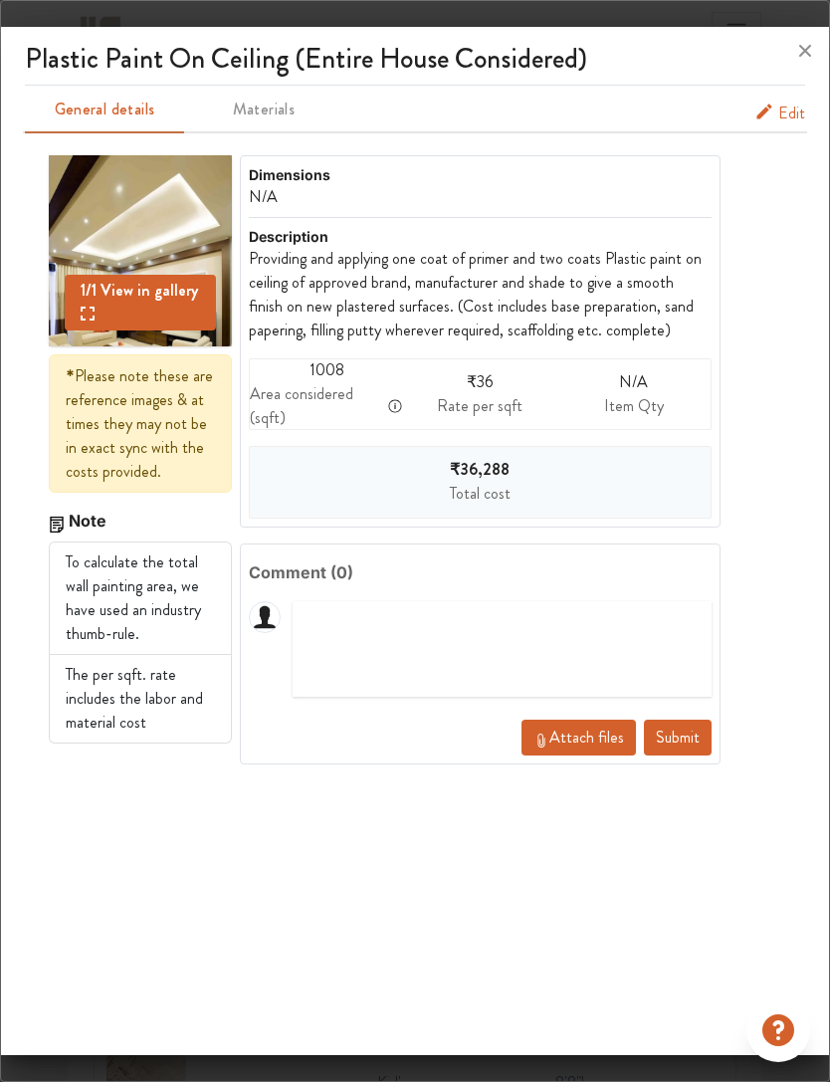
scroll to position [0, 0]
click at [767, 102] on icon "painting info tabs" at bounding box center [764, 112] width 20 height 20
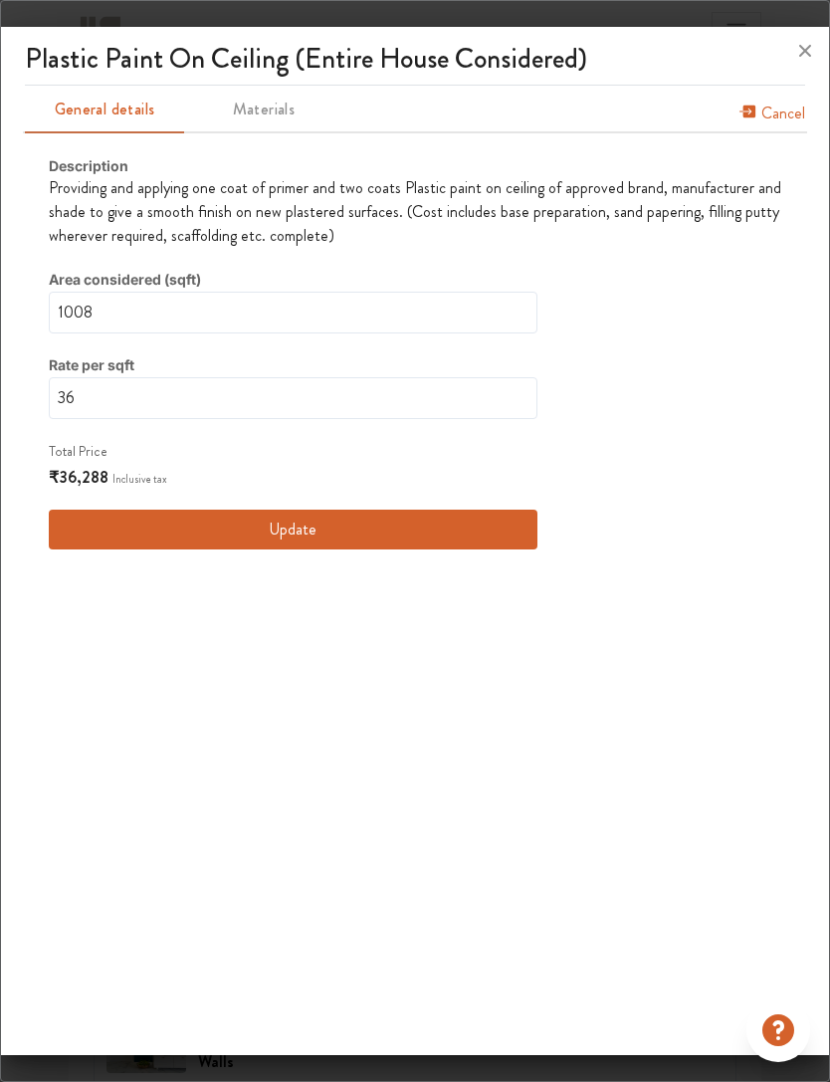
scroll to position [2, 0]
click at [265, 96] on span "Materials" at bounding box center [263, 110] width 135 height 28
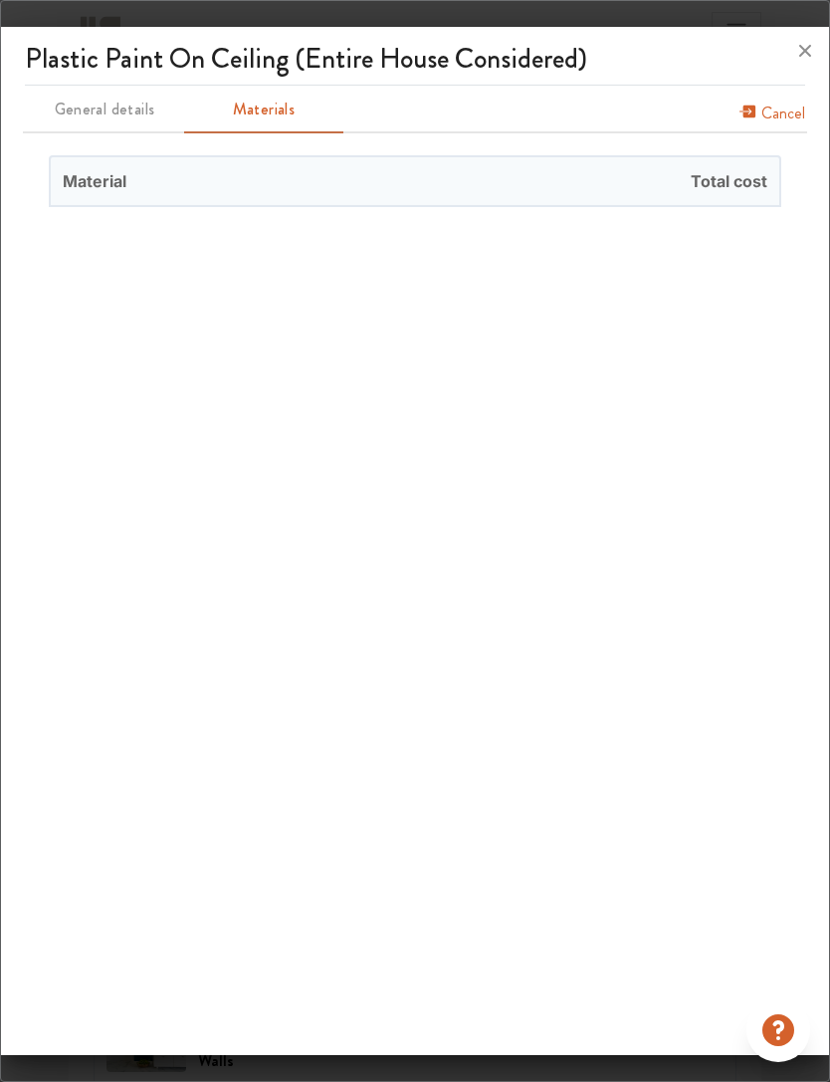
click at [759, 157] on span "Total cost" at bounding box center [597, 181] width 364 height 48
click at [731, 157] on span "Total cost" at bounding box center [597, 181] width 364 height 48
click at [719, 185] on div "Material Total cost" at bounding box center [415, 181] width 780 height 100
click at [71, 157] on span "Material" at bounding box center [233, 181] width 364 height 48
click at [76, 96] on span "General details" at bounding box center [104, 110] width 135 height 28
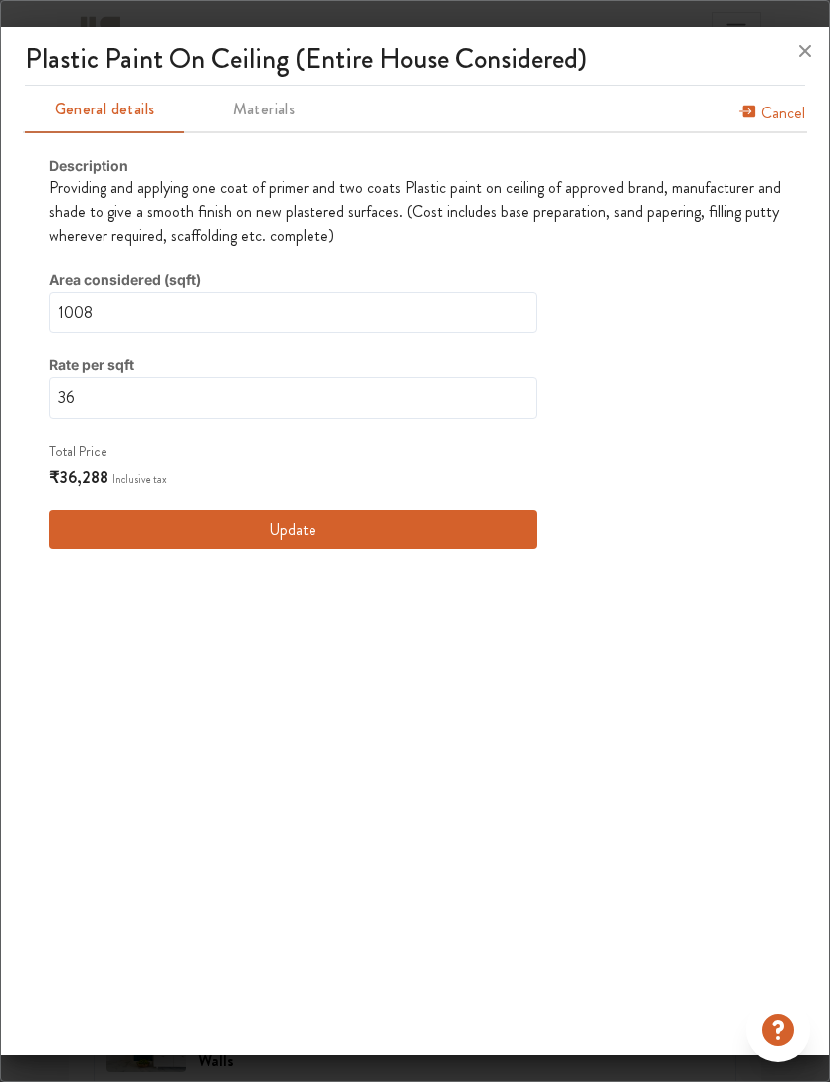
click at [67, 466] on span "₹36,288" at bounding box center [79, 477] width 60 height 23
click at [76, 377] on input "36" at bounding box center [293, 398] width 489 height 42
click at [89, 377] on input "36" at bounding box center [293, 398] width 489 height 42
type input "3"
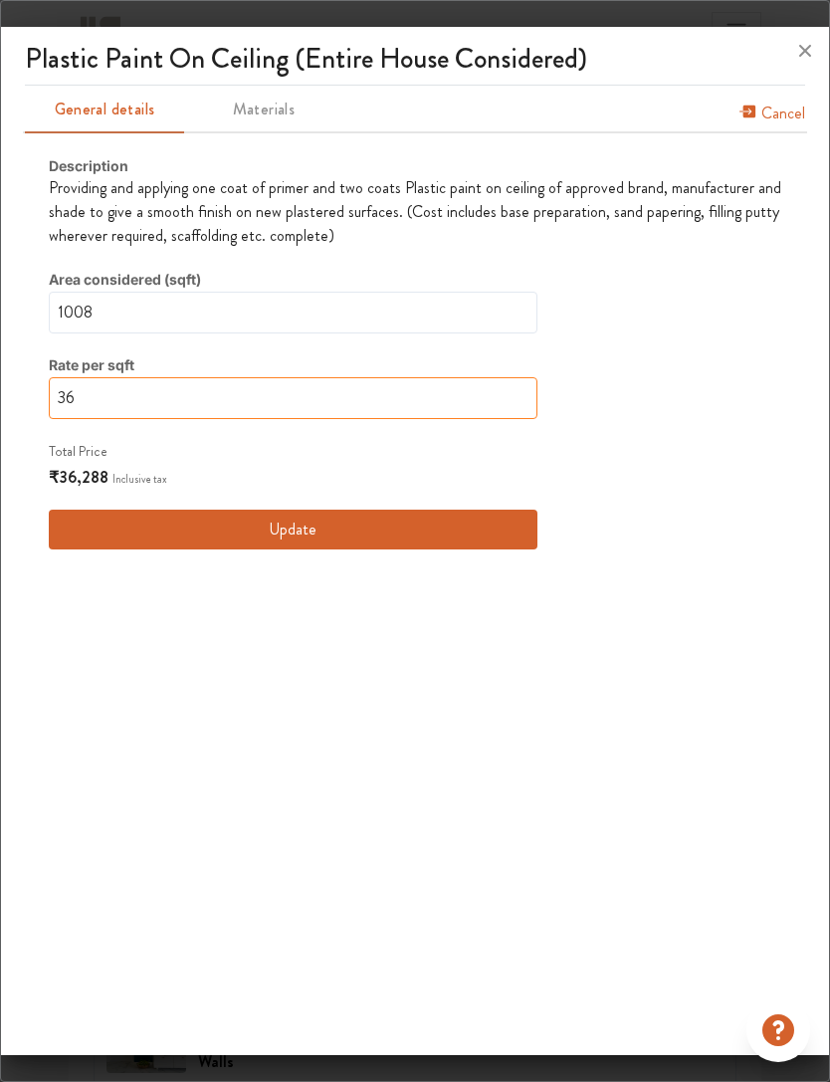
type input "3"
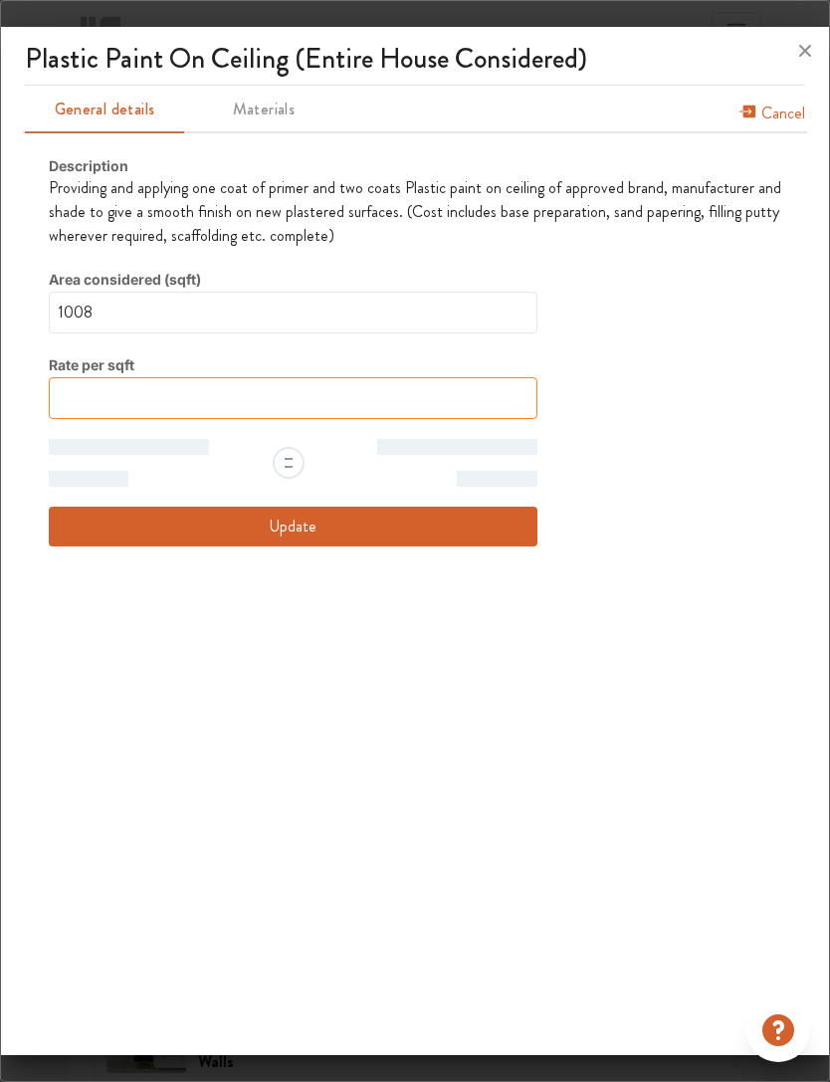
type input "0"
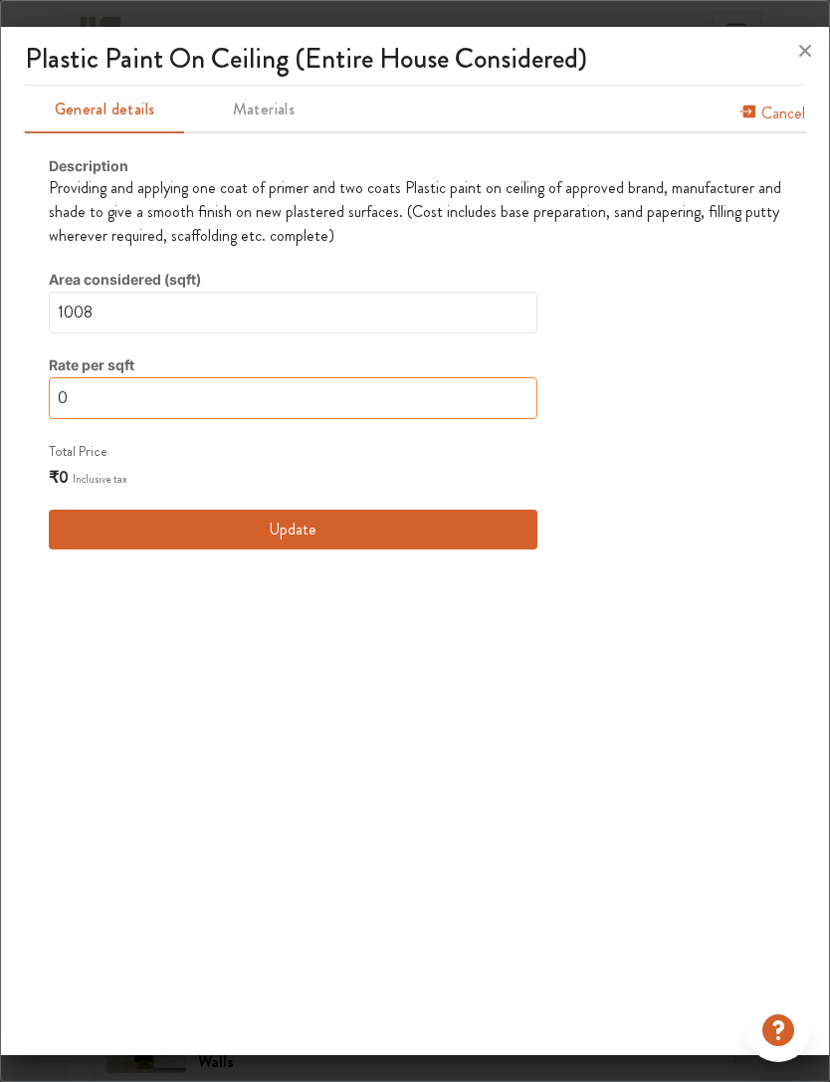
type input "0P"
type input "0"
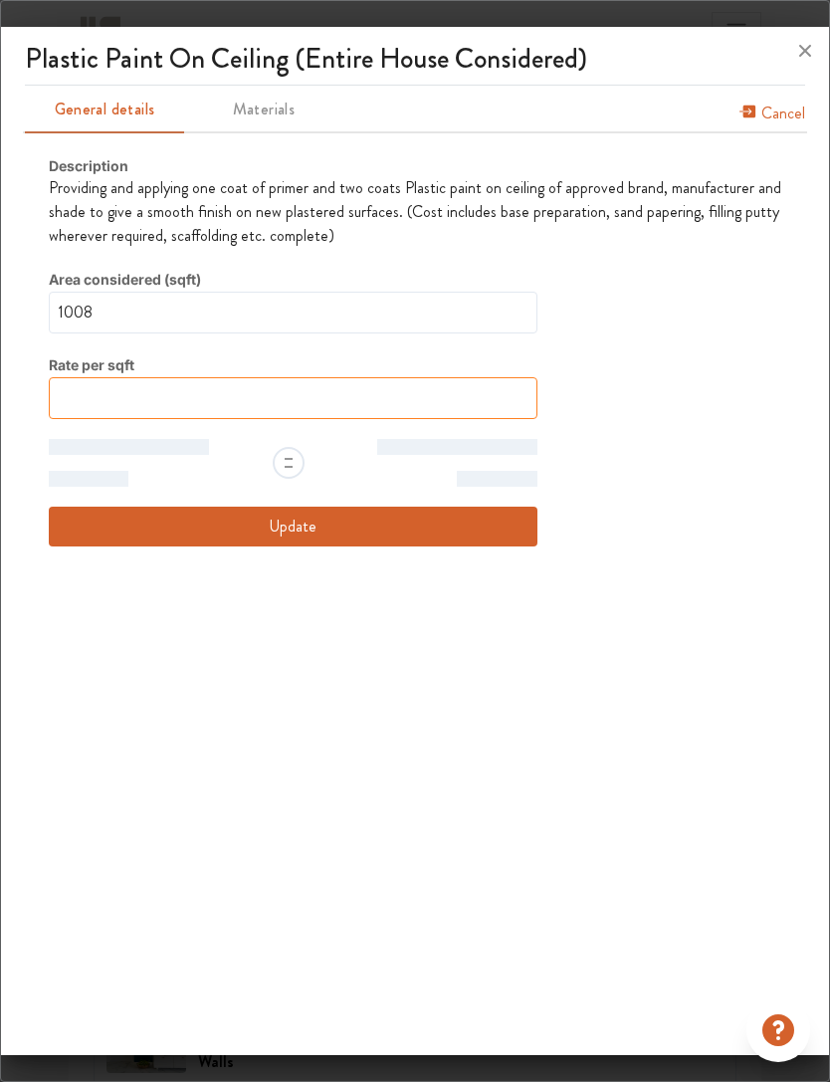
type input "0"
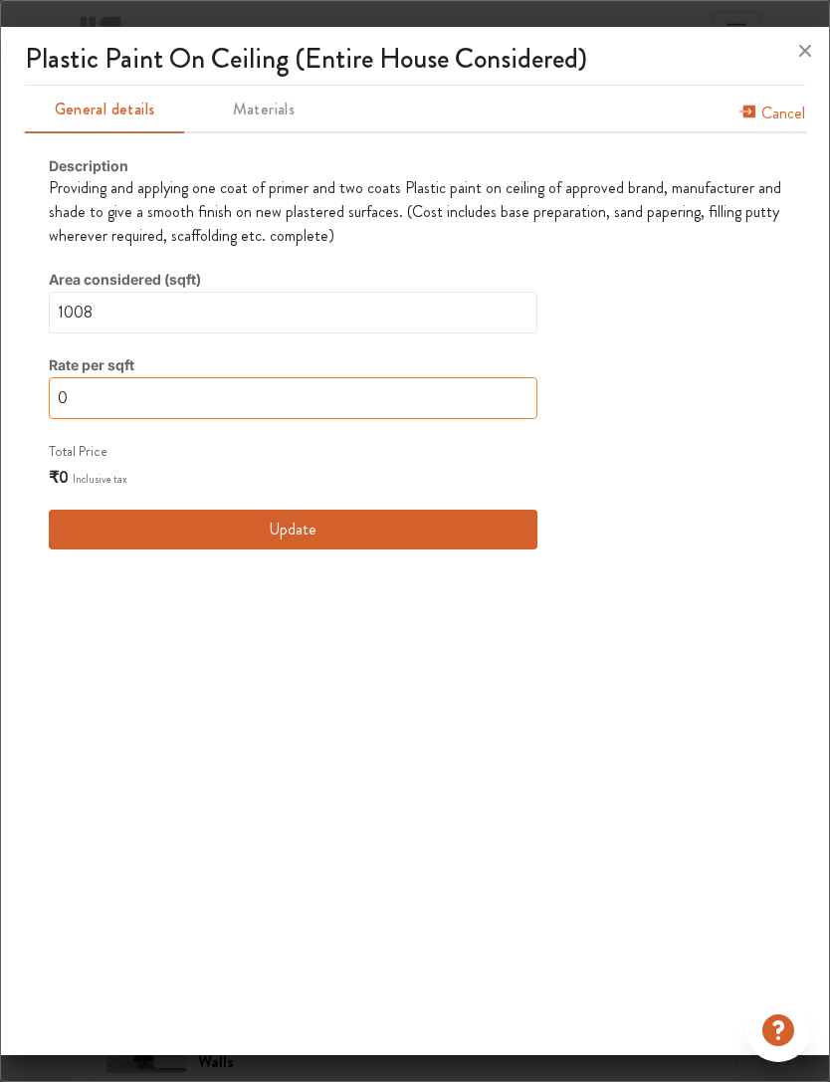
type input "0P"
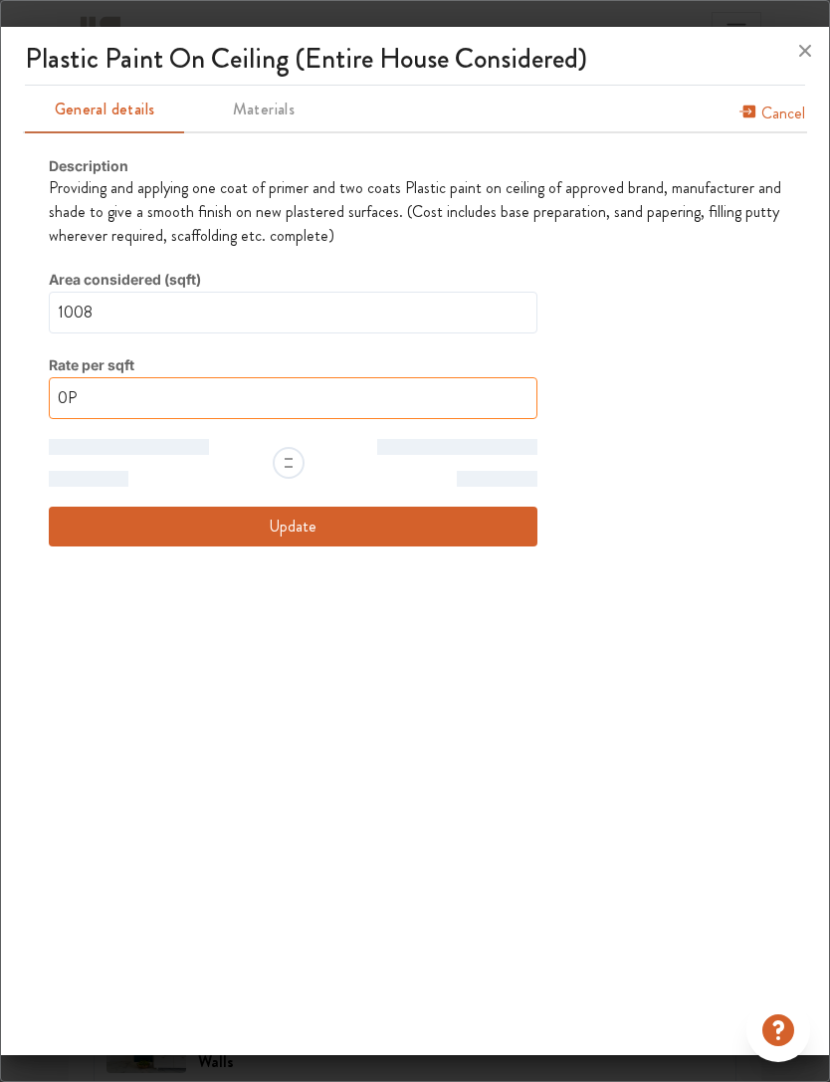
type input "0"
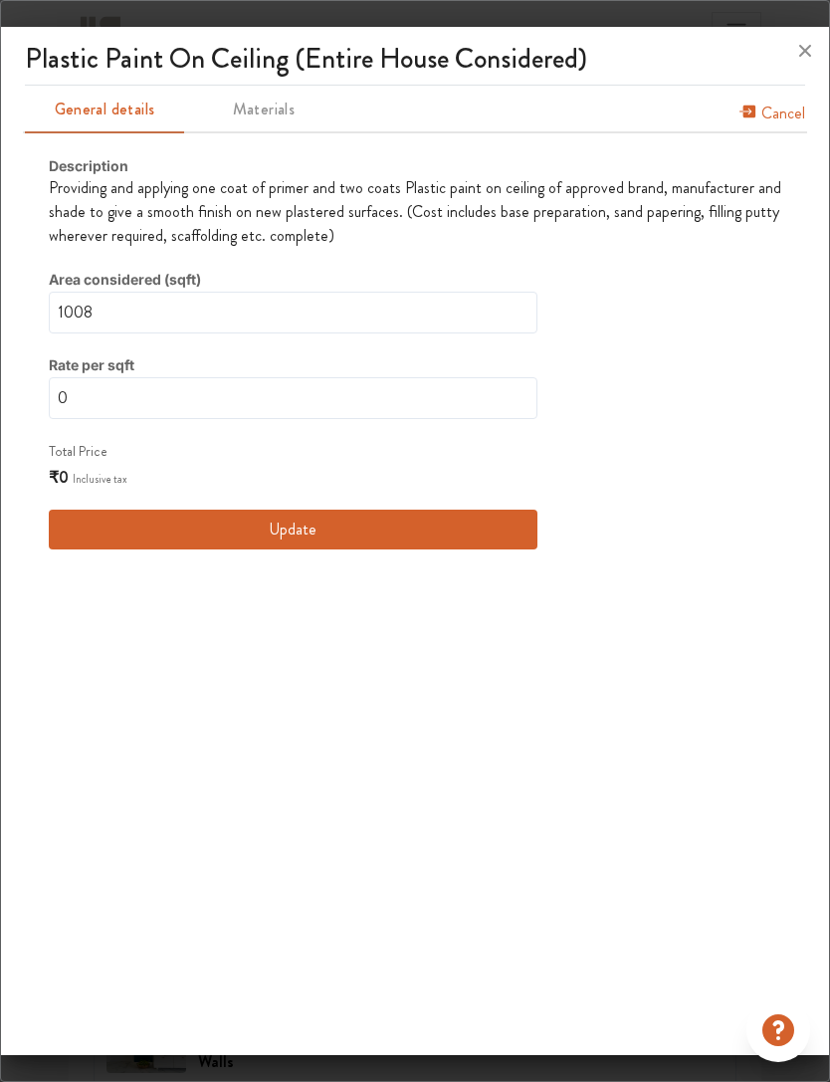
click at [69, 510] on button "Update" at bounding box center [293, 530] width 489 height 40
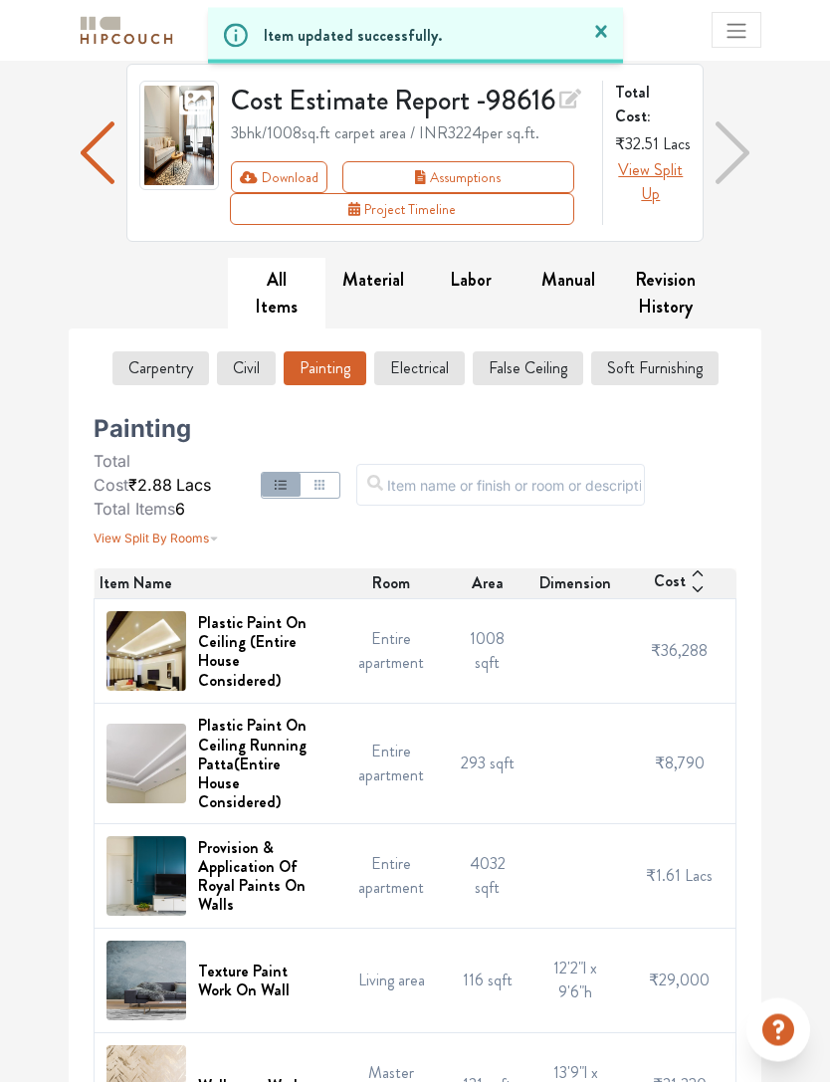
scroll to position [161, 0]
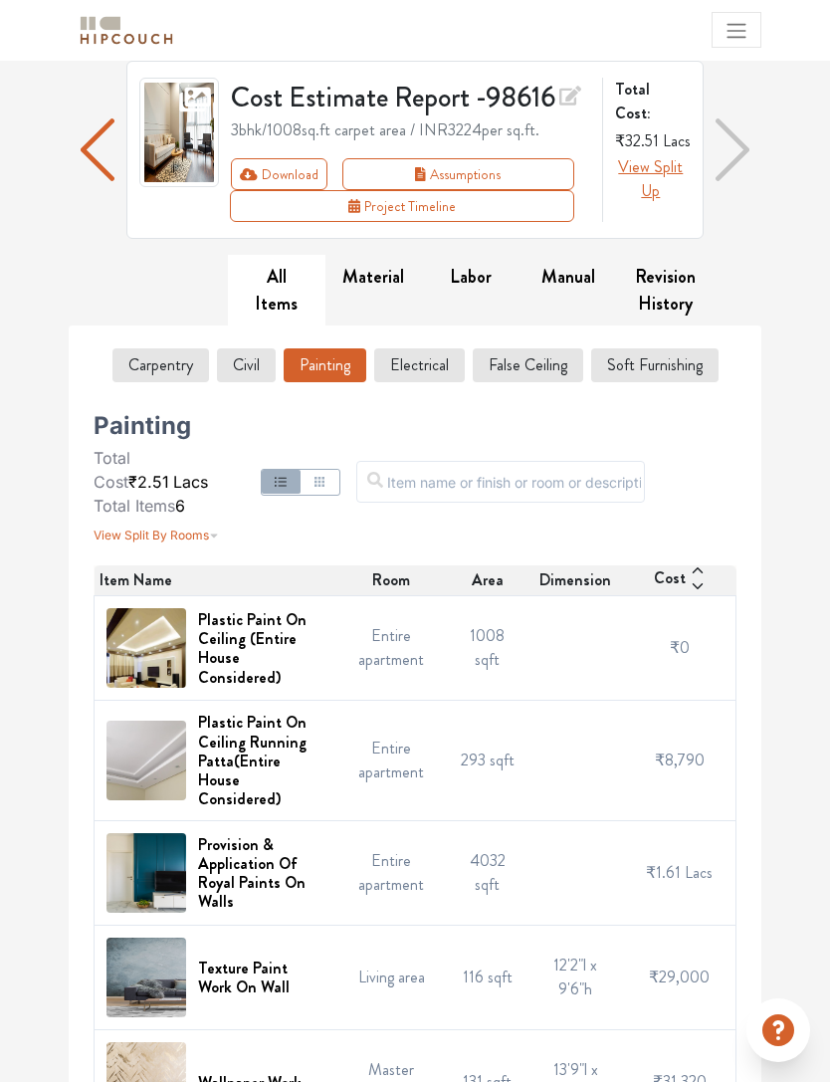
click at [540, 349] on button "False Ceiling" at bounding box center [528, 365] width 110 height 34
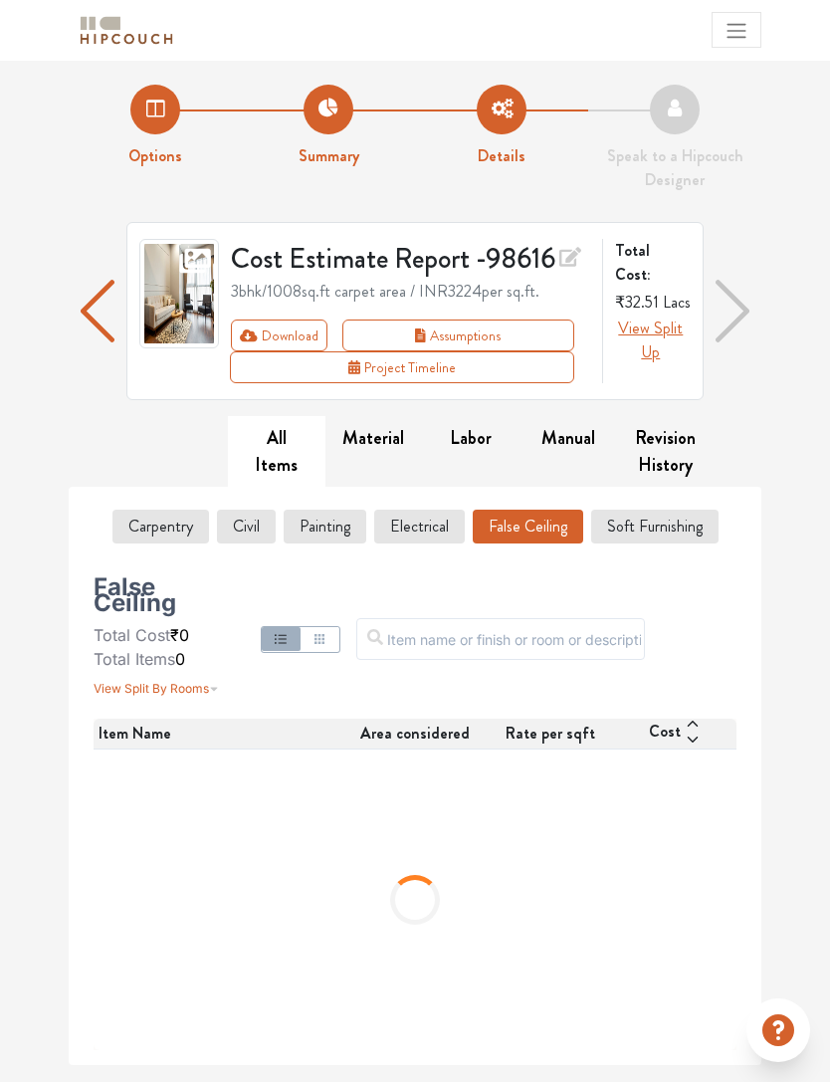
click at [148, 523] on button "Carpentry" at bounding box center [160, 527] width 97 height 34
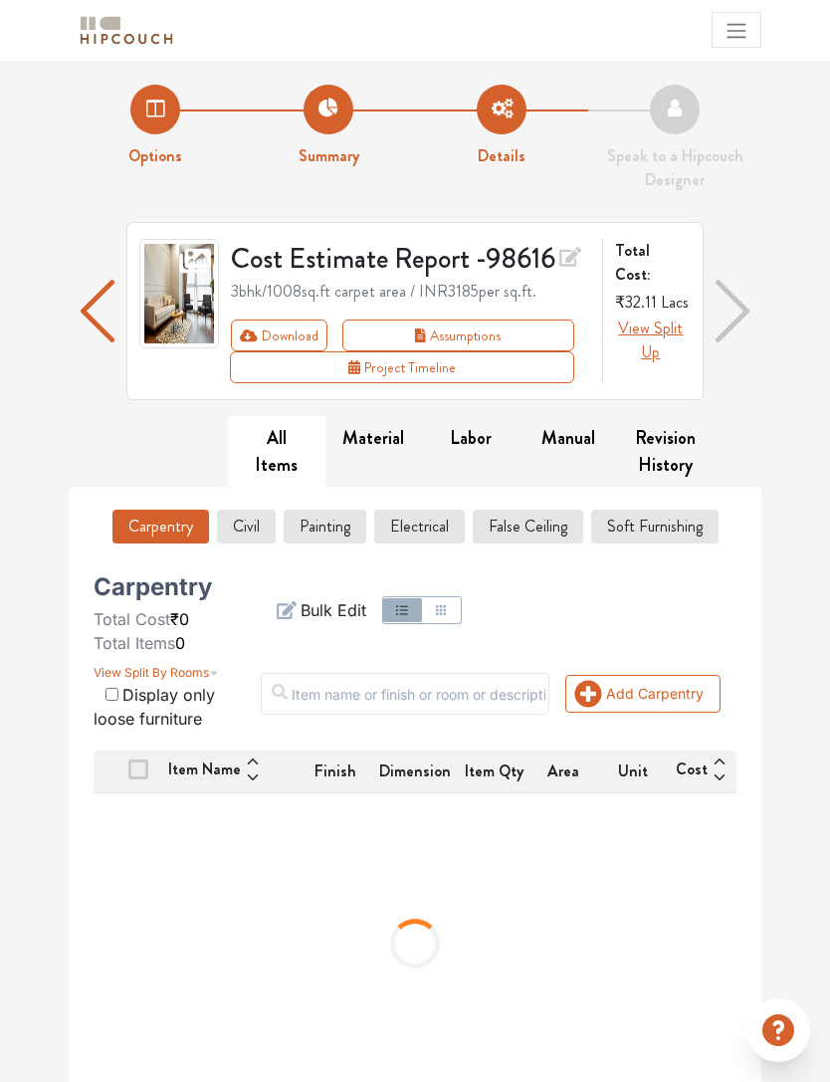
click at [228, 523] on button "Civil" at bounding box center [246, 527] width 59 height 34
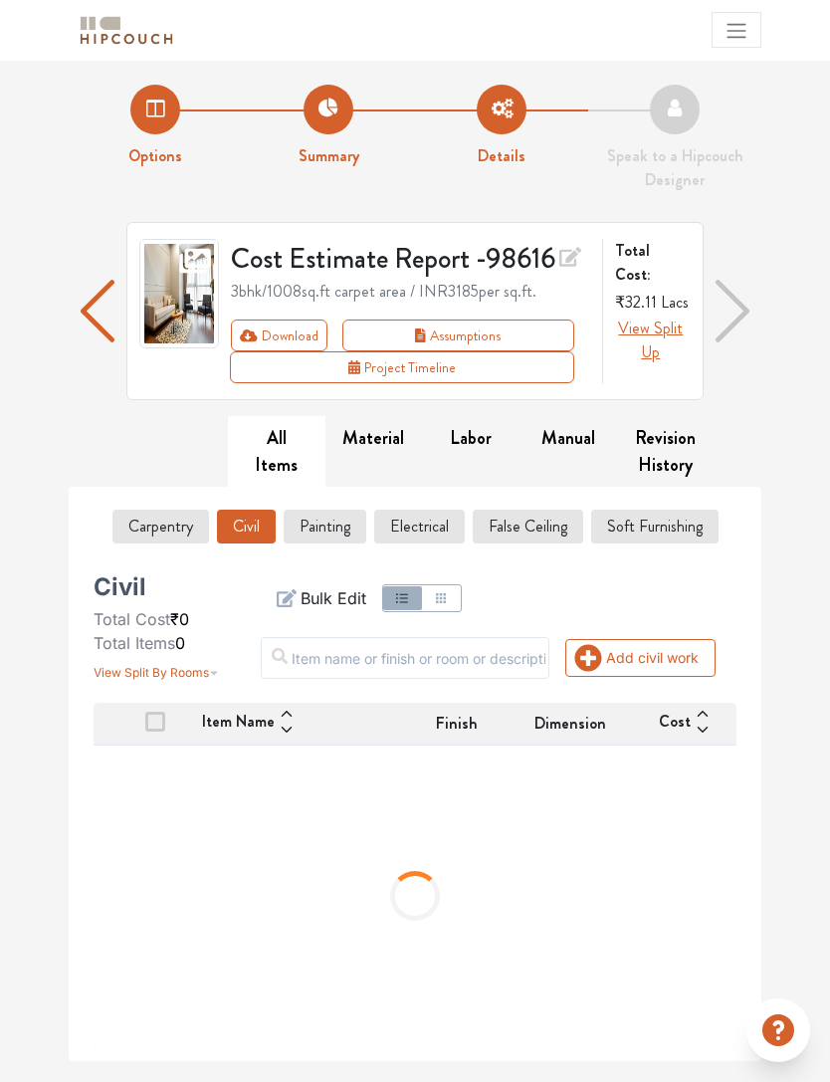
click at [529, 521] on button "False Ceiling" at bounding box center [528, 527] width 110 height 34
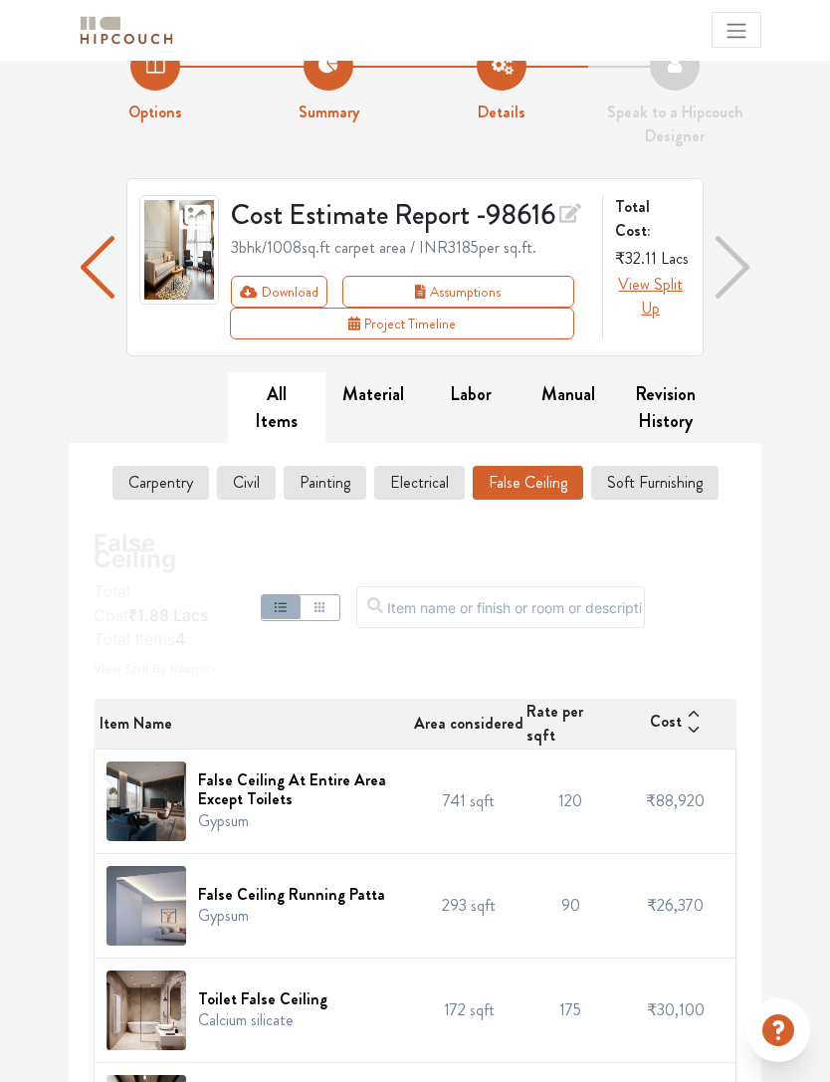
scroll to position [60, 0]
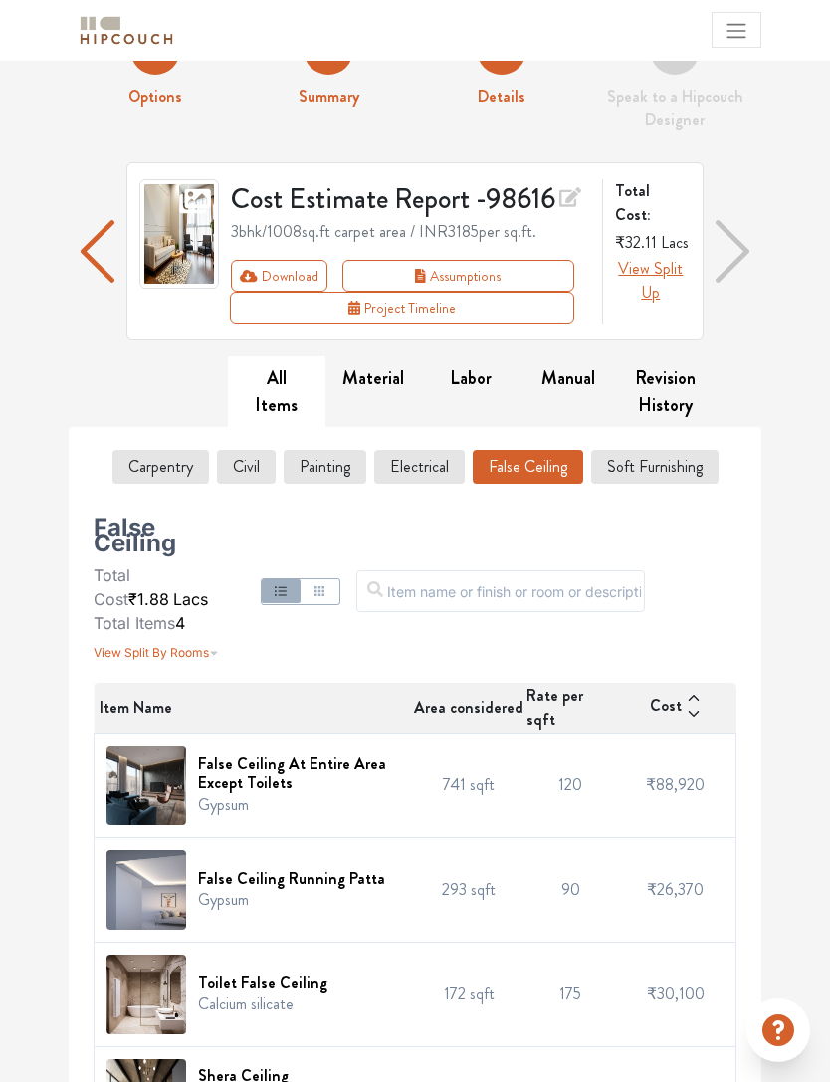
click at [678, 775] on span "₹88,920" at bounding box center [675, 784] width 59 height 23
click at [288, 754] on h6 "False Ceiling At Entire Area Except Toilets" at bounding box center [299, 773] width 203 height 38
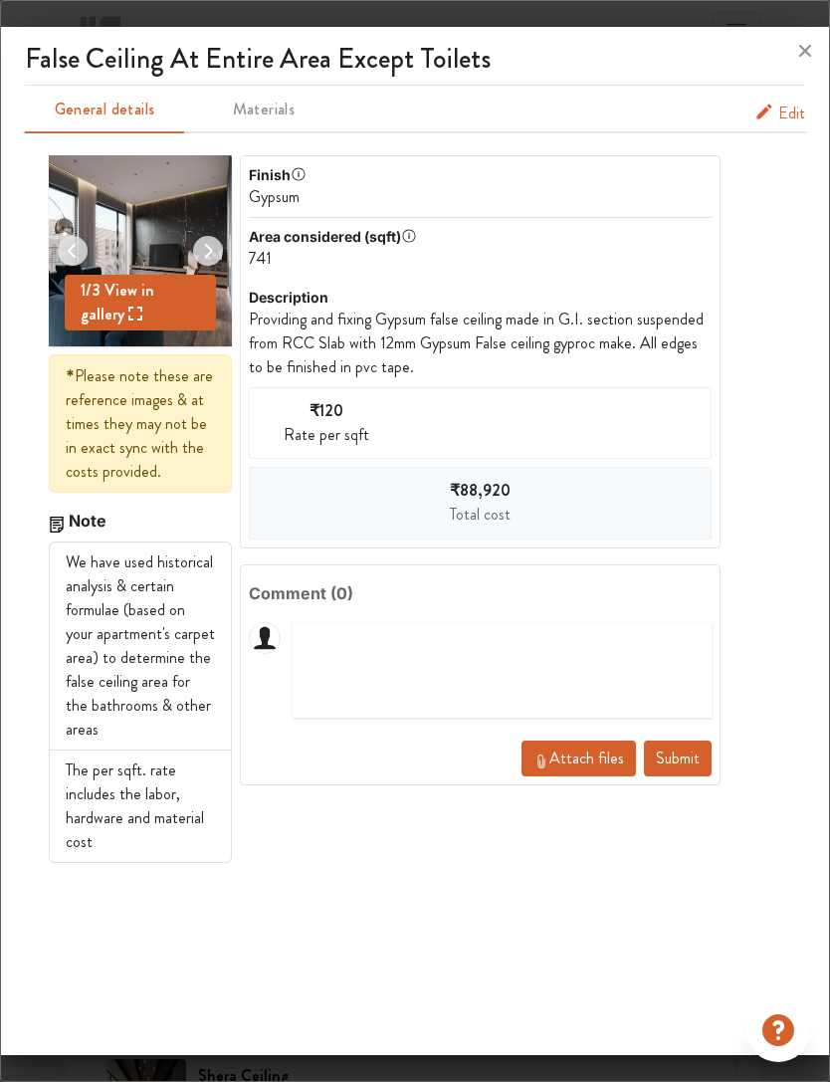
click at [784, 116] on span "Edit" at bounding box center [791, 114] width 27 height 24
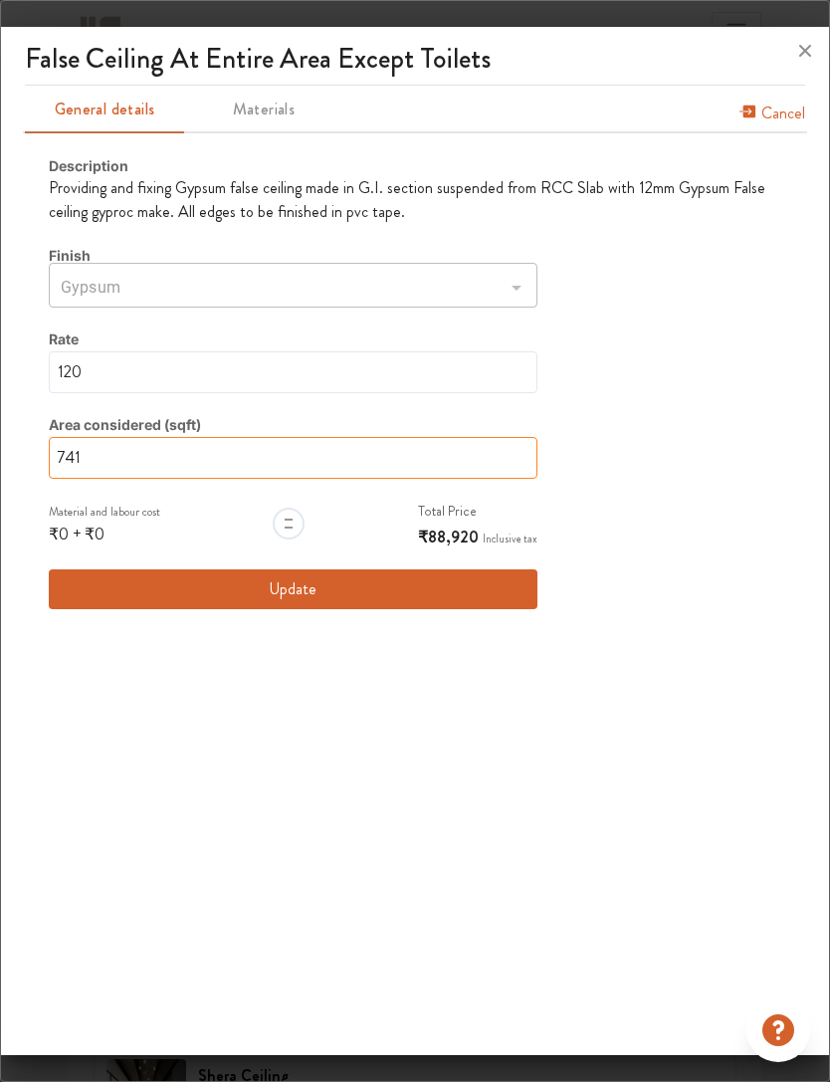
click at [93, 474] on input "741" at bounding box center [293, 458] width 489 height 42
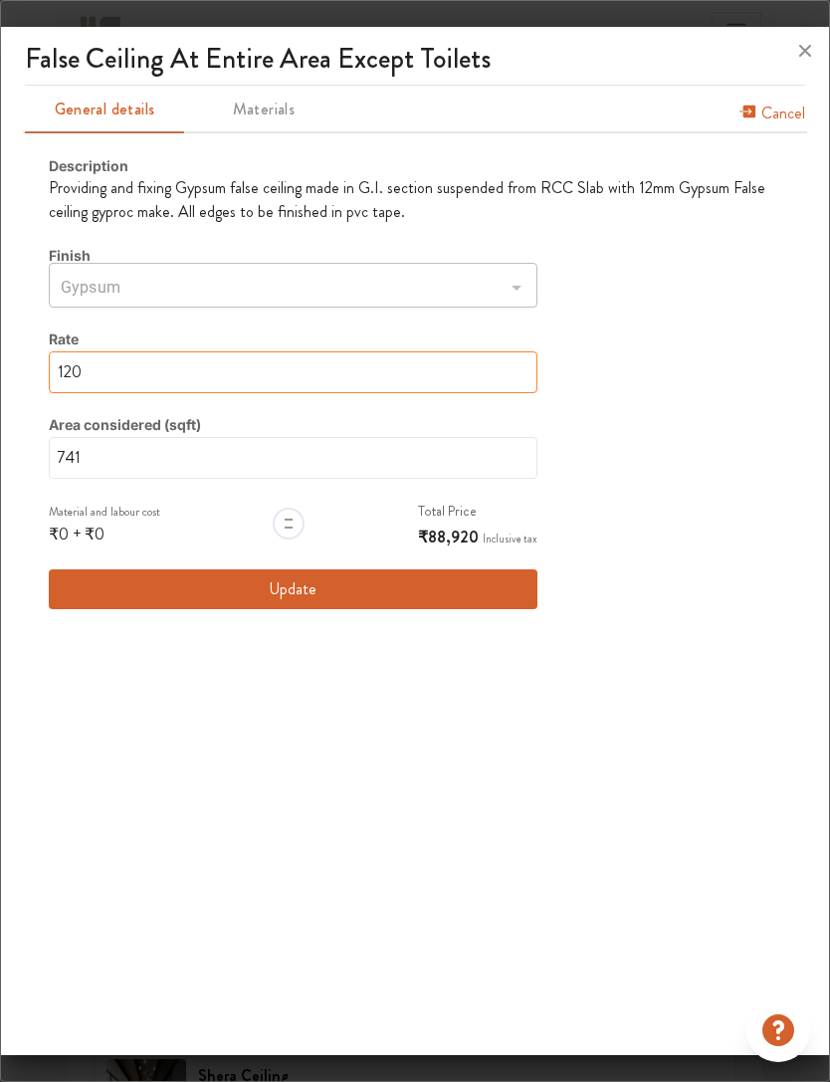
click at [88, 376] on input "120" at bounding box center [293, 372] width 489 height 42
type input "12"
type input "1"
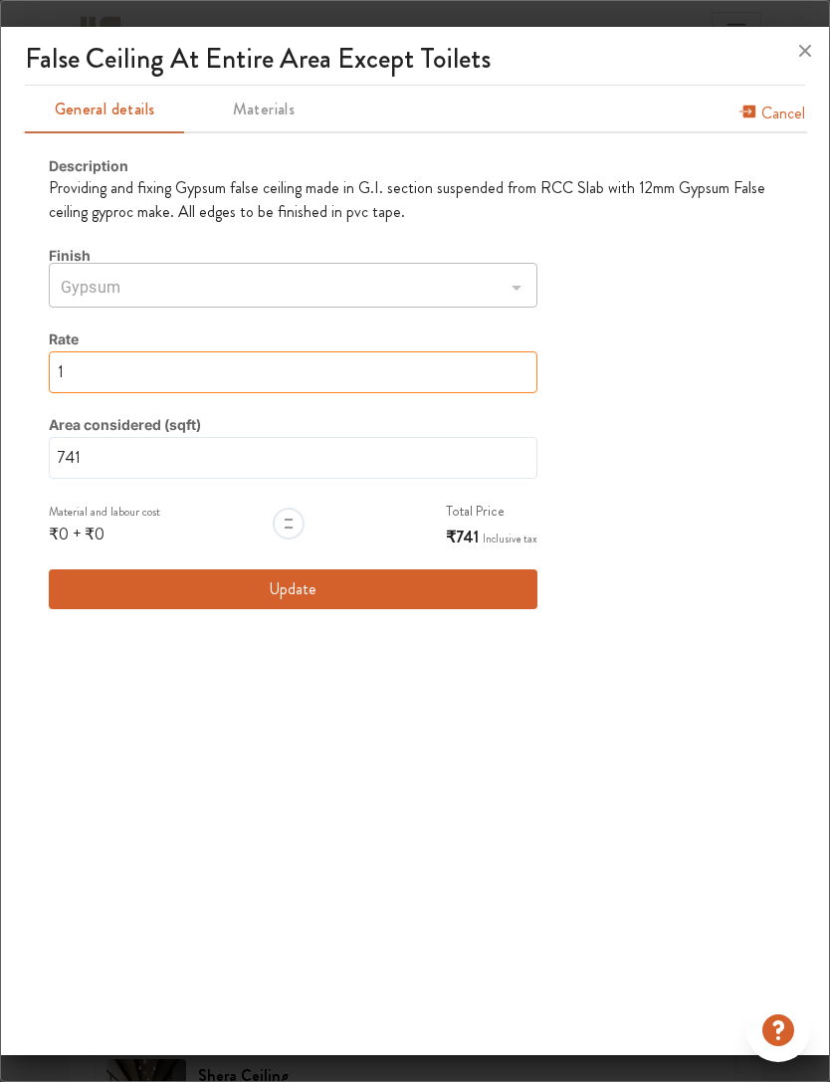
type input "0"
type input "NaN"
type input "120"
type input "12"
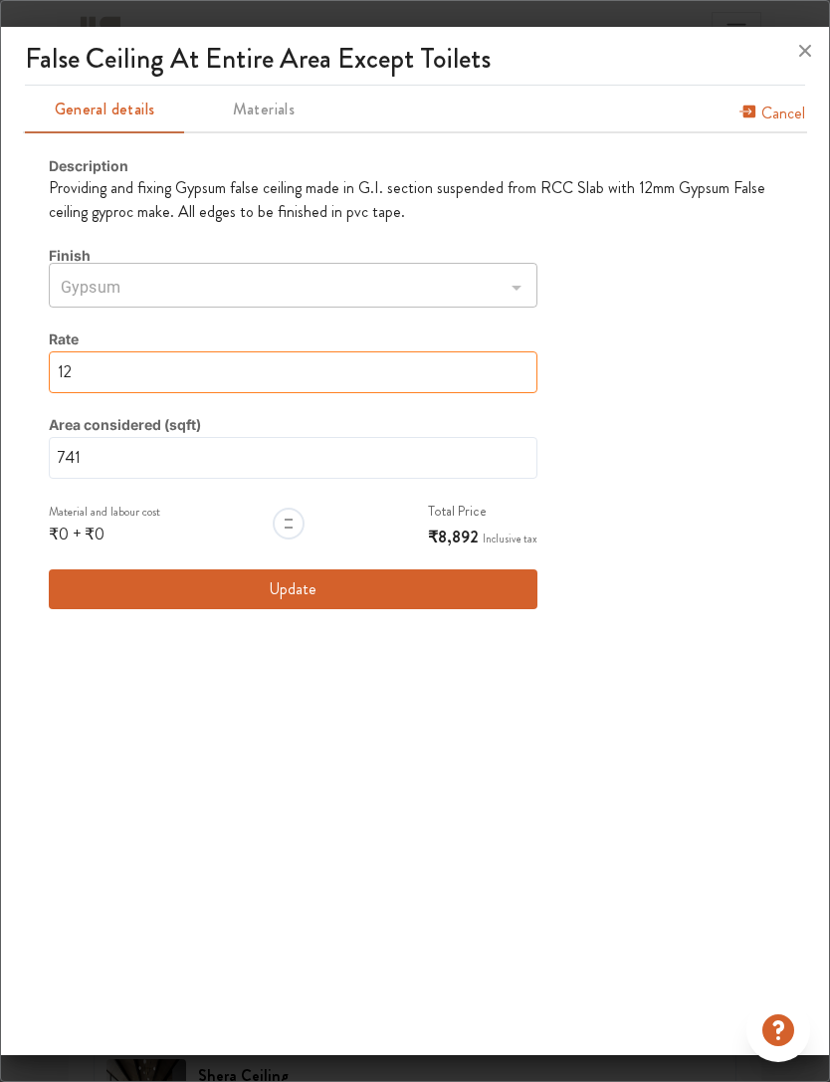
type input "1"
type input "0"
click at [497, 576] on button "Update" at bounding box center [293, 589] width 489 height 40
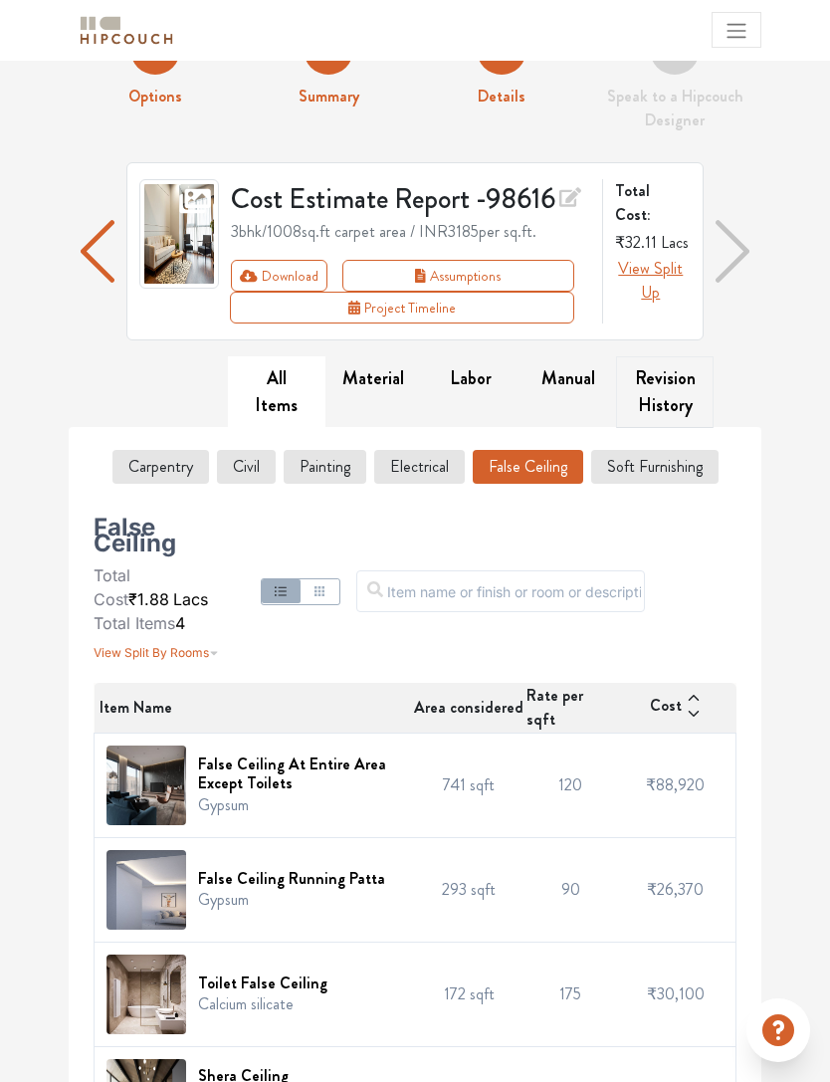
click at [665, 424] on button "Revision History" at bounding box center [665, 392] width 98 height 72
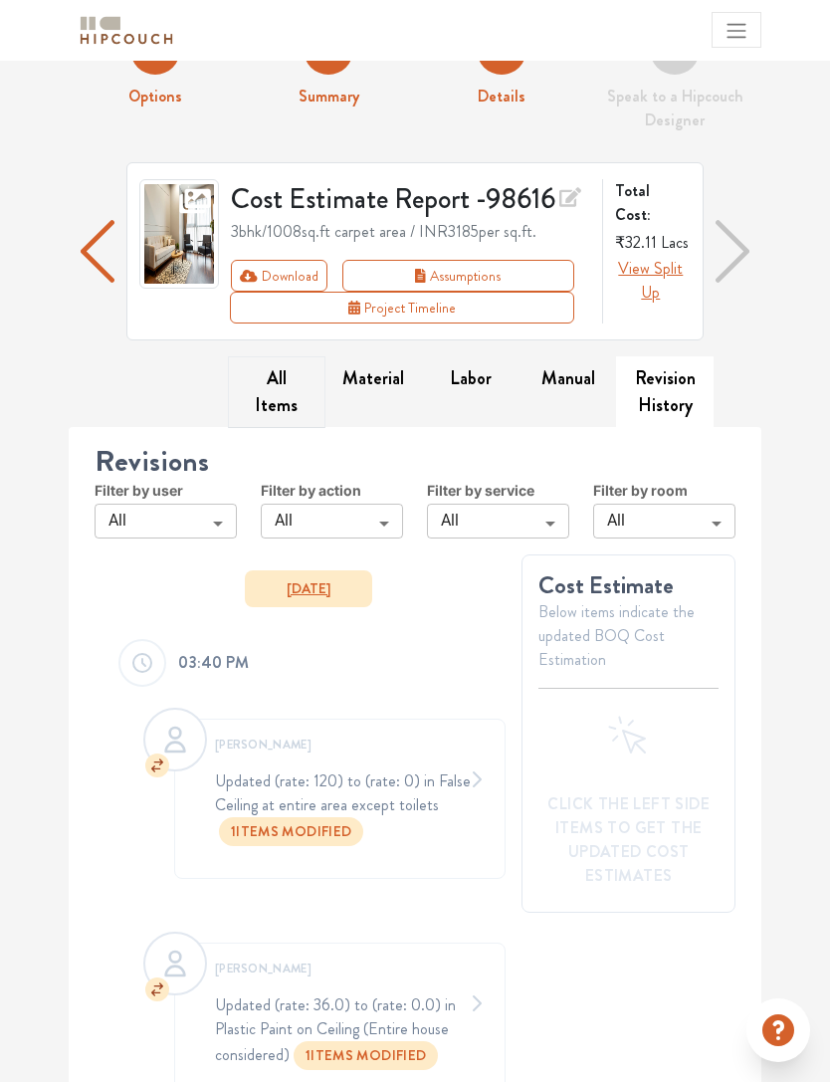
click at [281, 385] on button "All Items" at bounding box center [277, 392] width 98 height 72
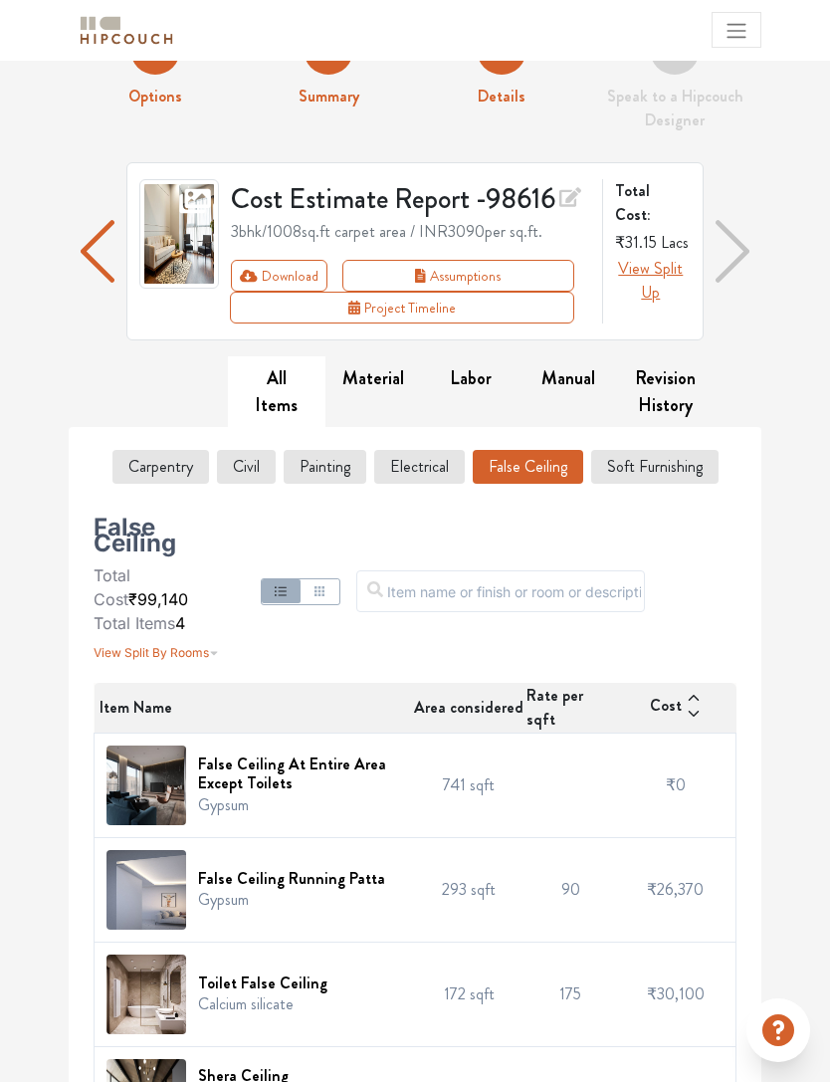
click at [173, 954] on img at bounding box center [146, 994] width 80 height 80
click at [260, 973] on h6 "Toilet False Ceiling" at bounding box center [262, 982] width 129 height 19
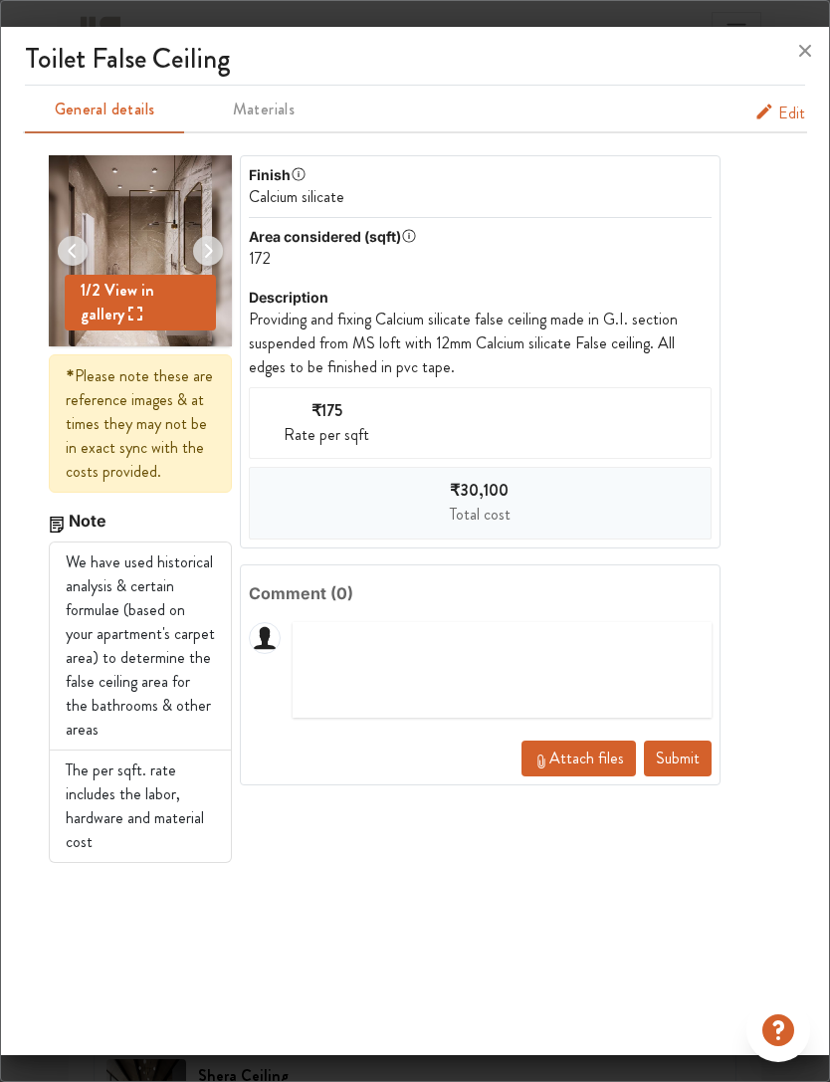
click at [505, 491] on span "₹30,100" at bounding box center [479, 490] width 59 height 23
click at [777, 105] on button "Edit" at bounding box center [779, 114] width 51 height 24
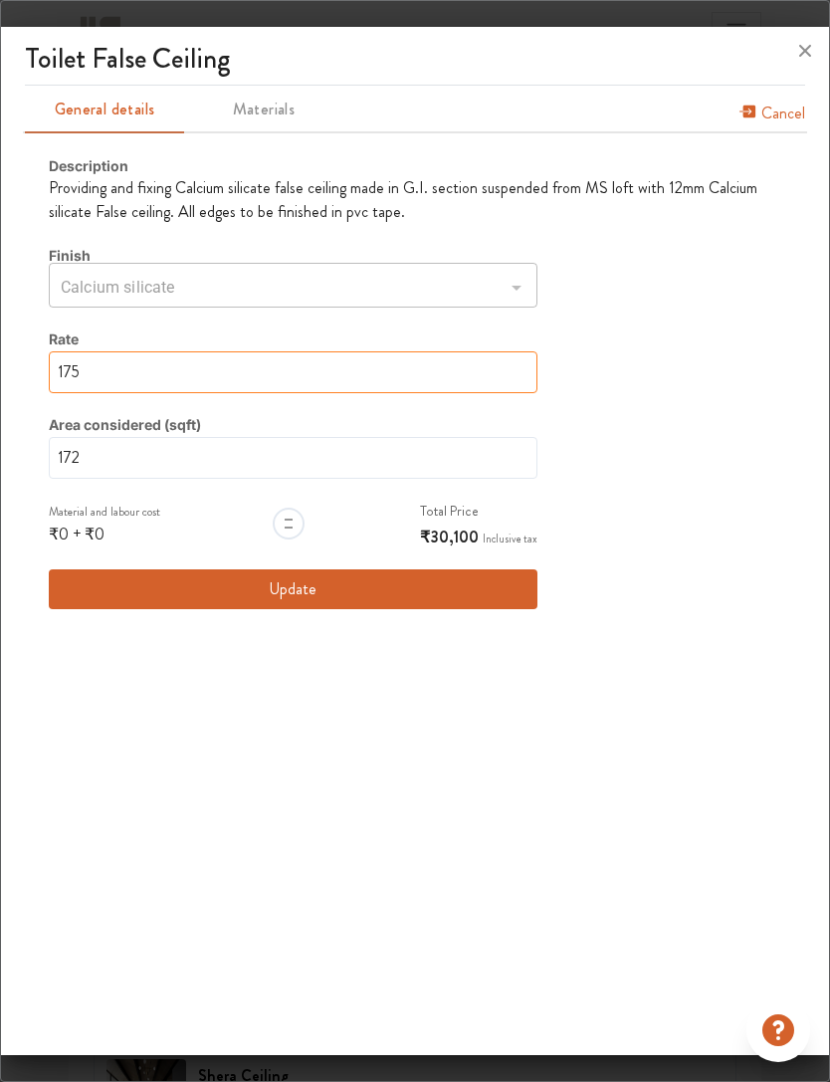
click at [427, 378] on input "175" at bounding box center [293, 372] width 489 height 42
type input "17"
type input "1"
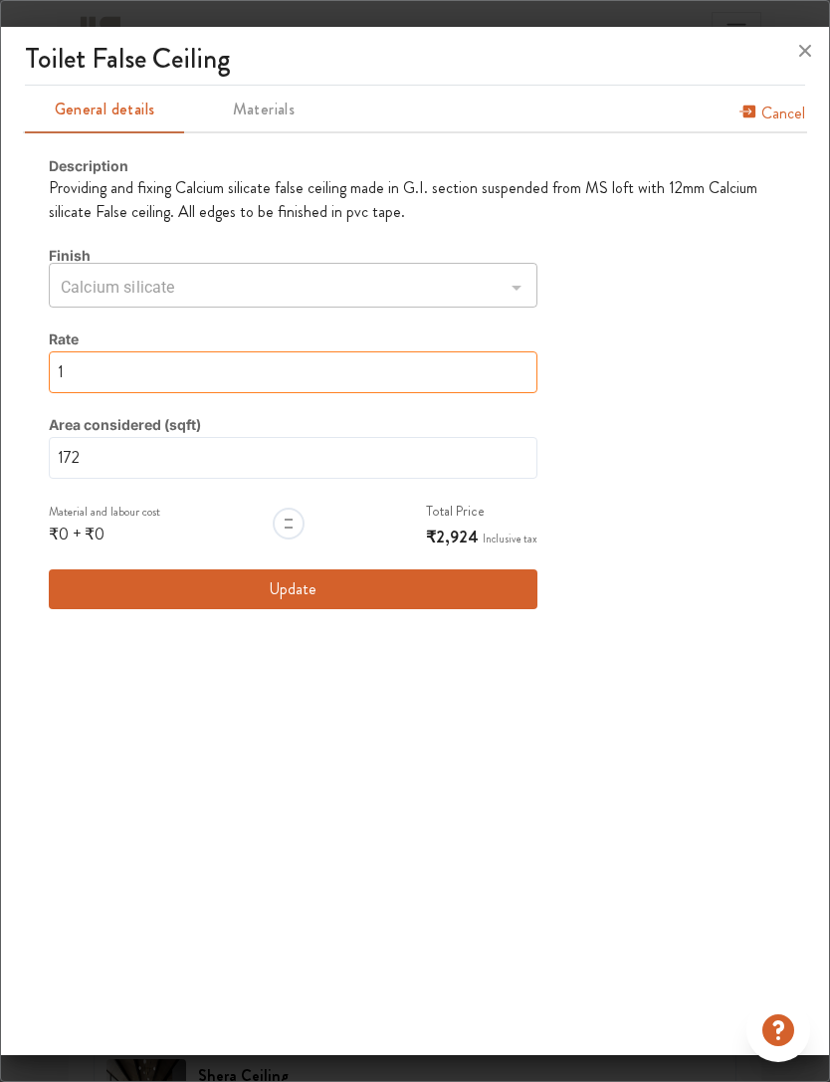
type input "1"
type input "0"
type input "NaN"
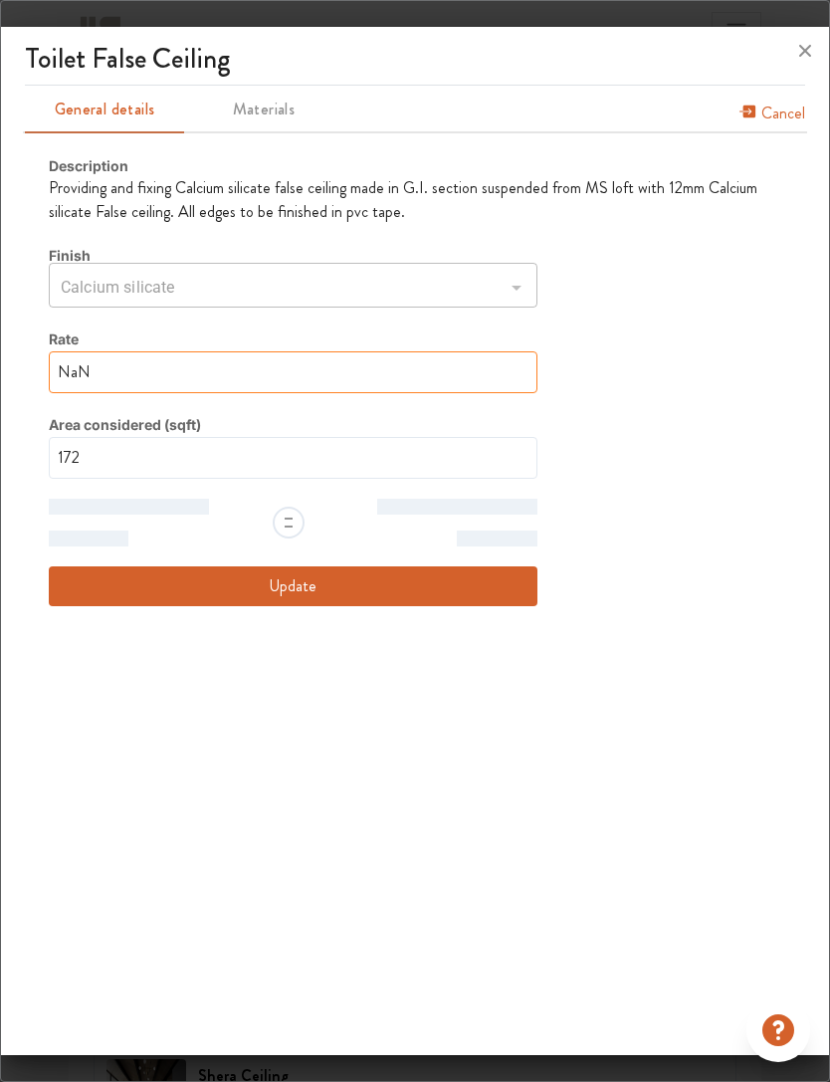
type input "175"
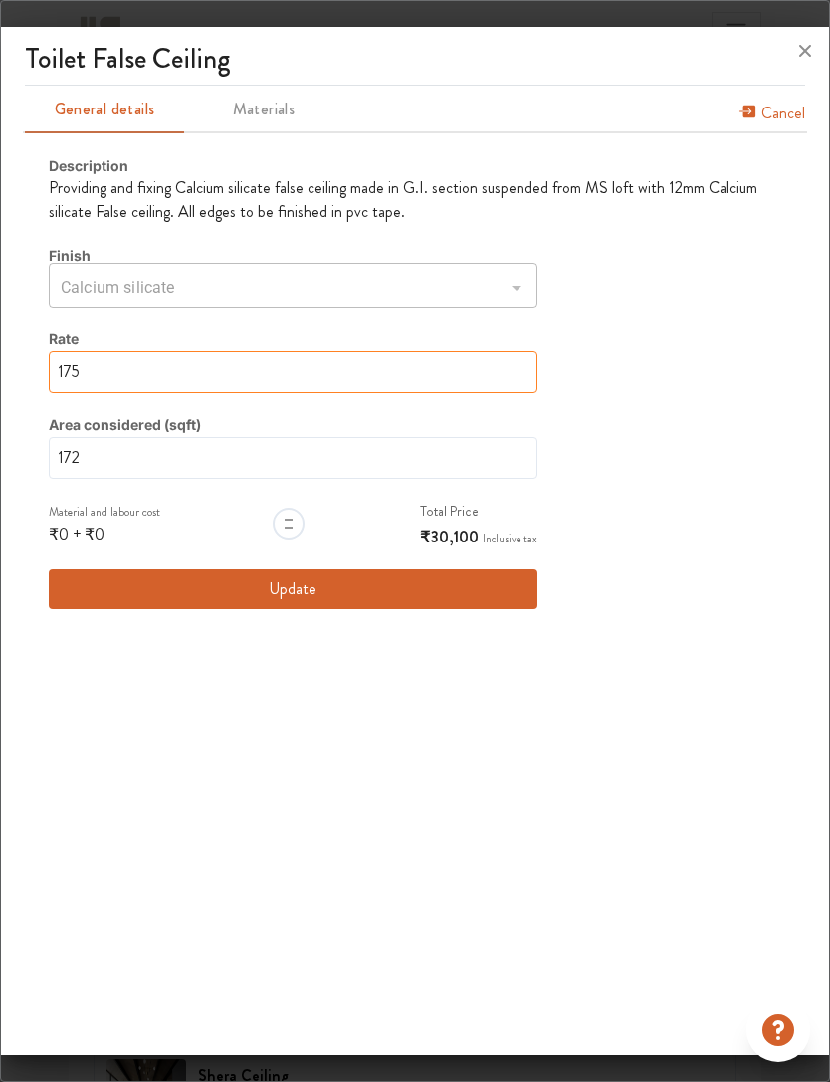
type input "17"
type input "1"
type input "0"
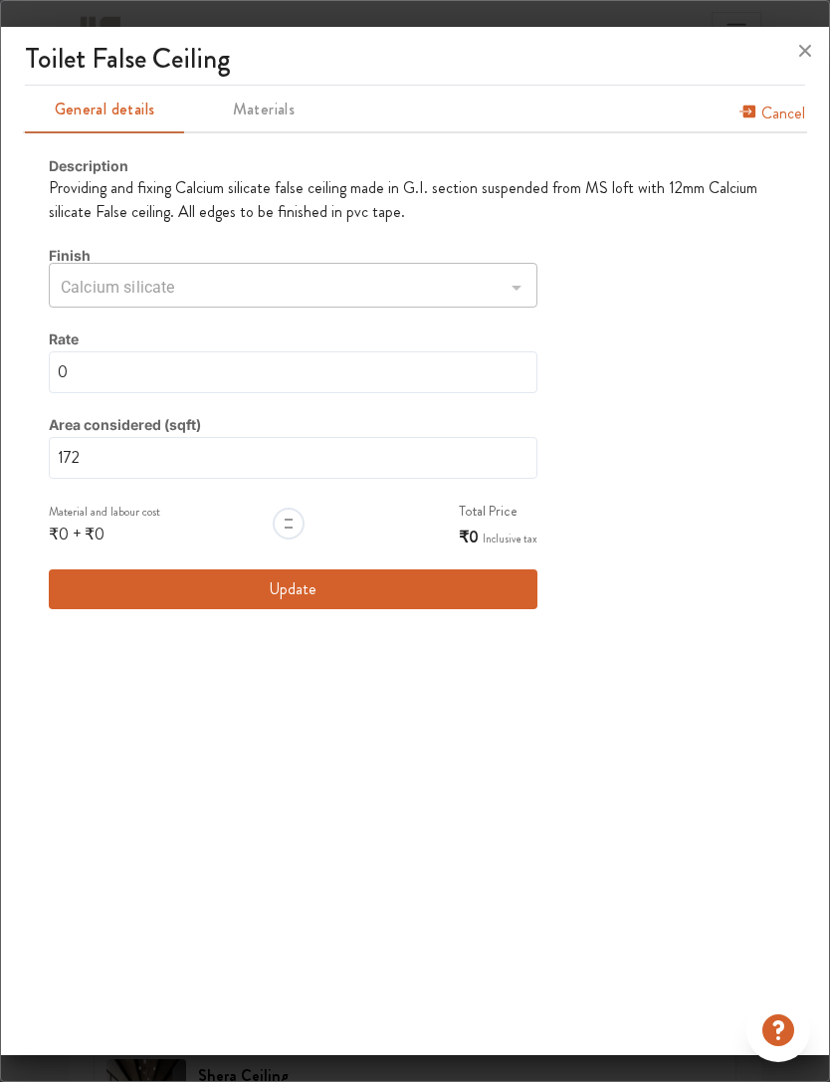
click at [474, 574] on button "Update" at bounding box center [293, 589] width 489 height 40
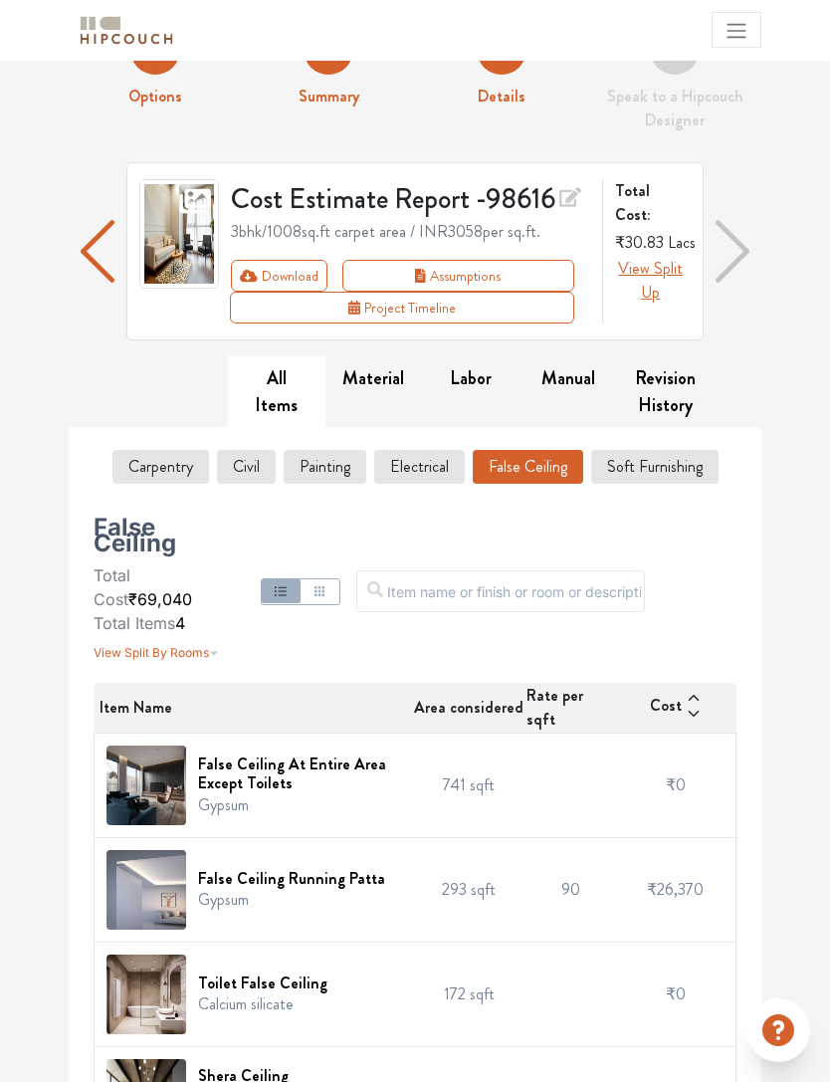
click at [546, 456] on button "False Ceiling" at bounding box center [528, 467] width 110 height 34
click at [536, 467] on button "False Ceiling" at bounding box center [528, 467] width 110 height 34
click at [652, 880] on span "₹26,370" at bounding box center [675, 891] width 57 height 23
click at [270, 871] on h6 "False Ceiling Running Patta" at bounding box center [291, 880] width 187 height 19
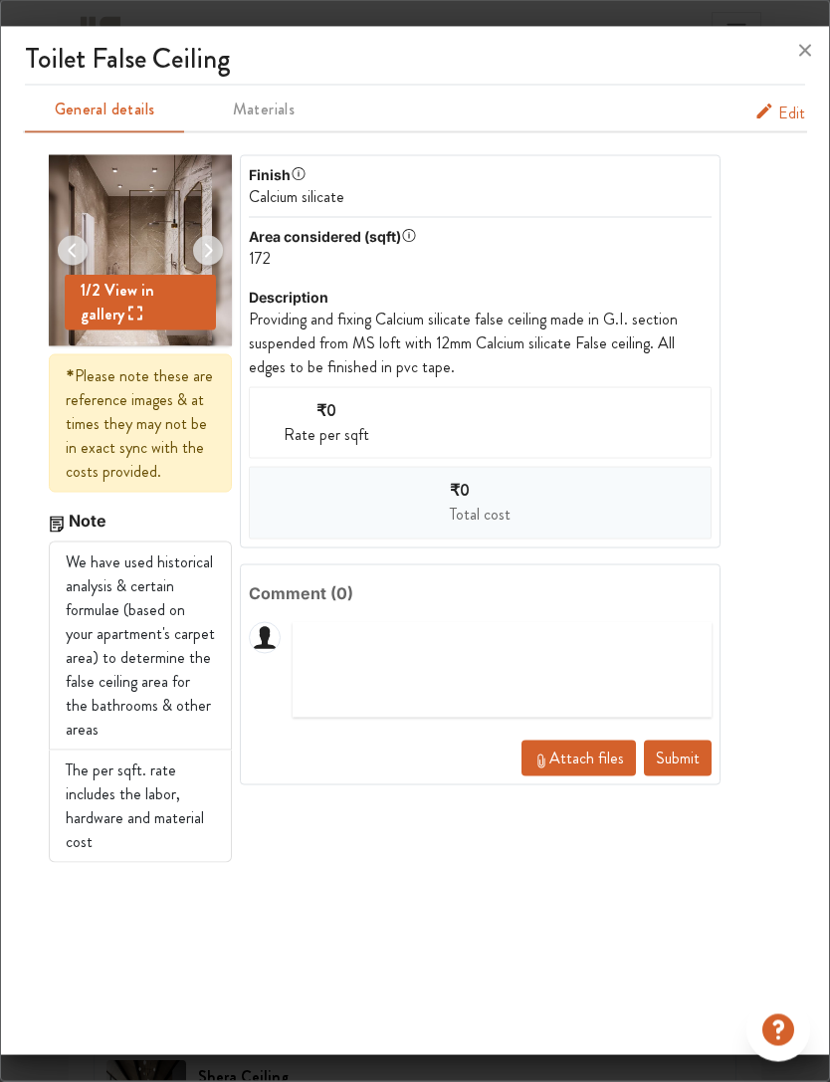
scroll to position [59, 0]
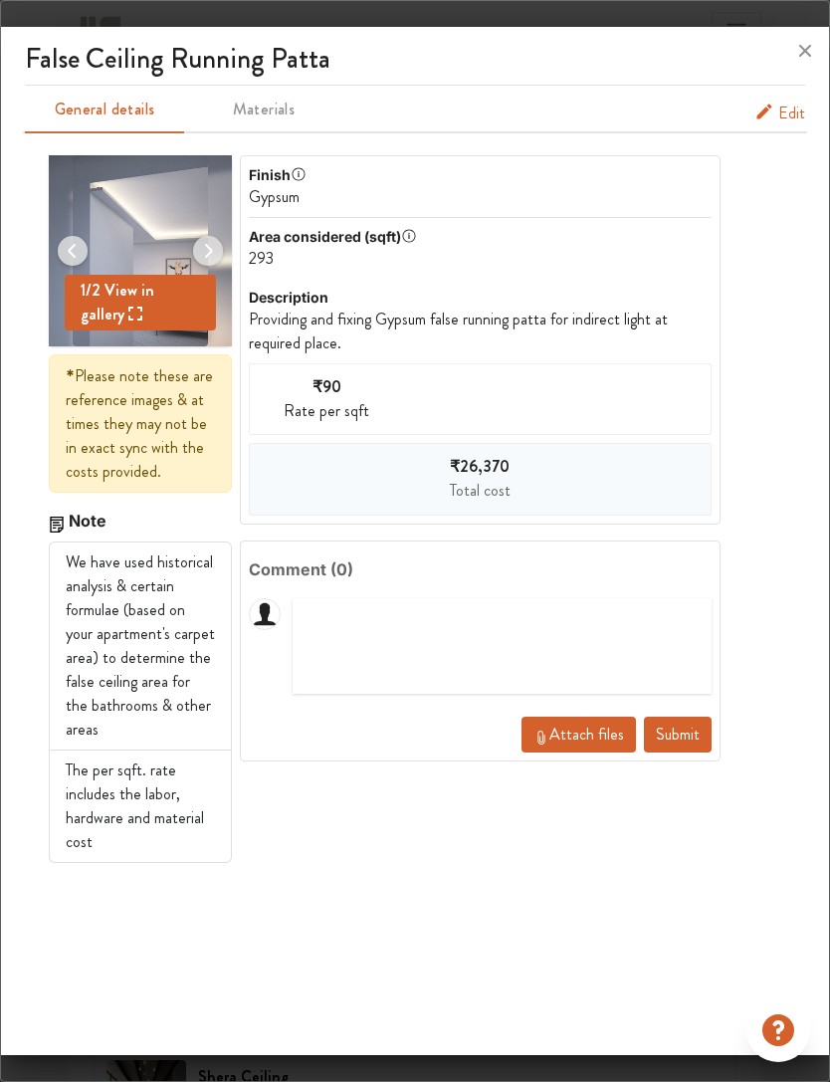
click at [560, 473] on div "₹26,370 Total cost" at bounding box center [480, 479] width 463 height 73
click at [778, 114] on button "Edit" at bounding box center [779, 114] width 51 height 24
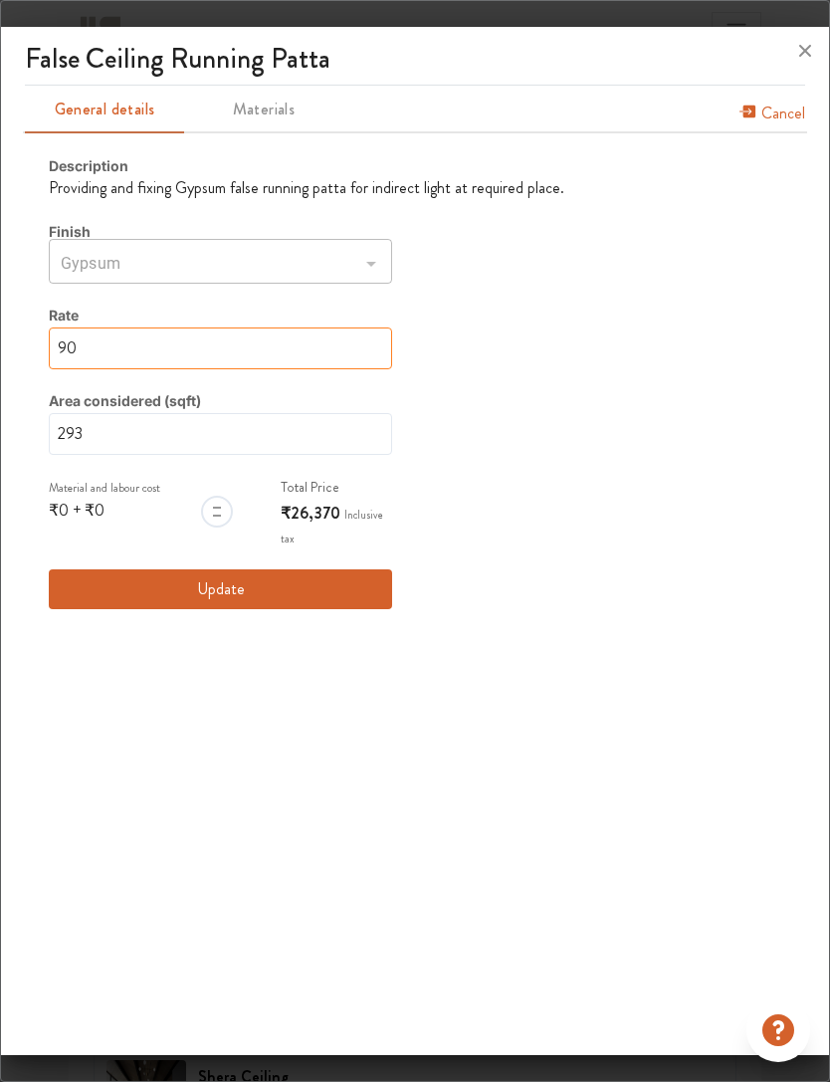
click at [106, 348] on input "90" at bounding box center [220, 348] width 343 height 42
type input "9"
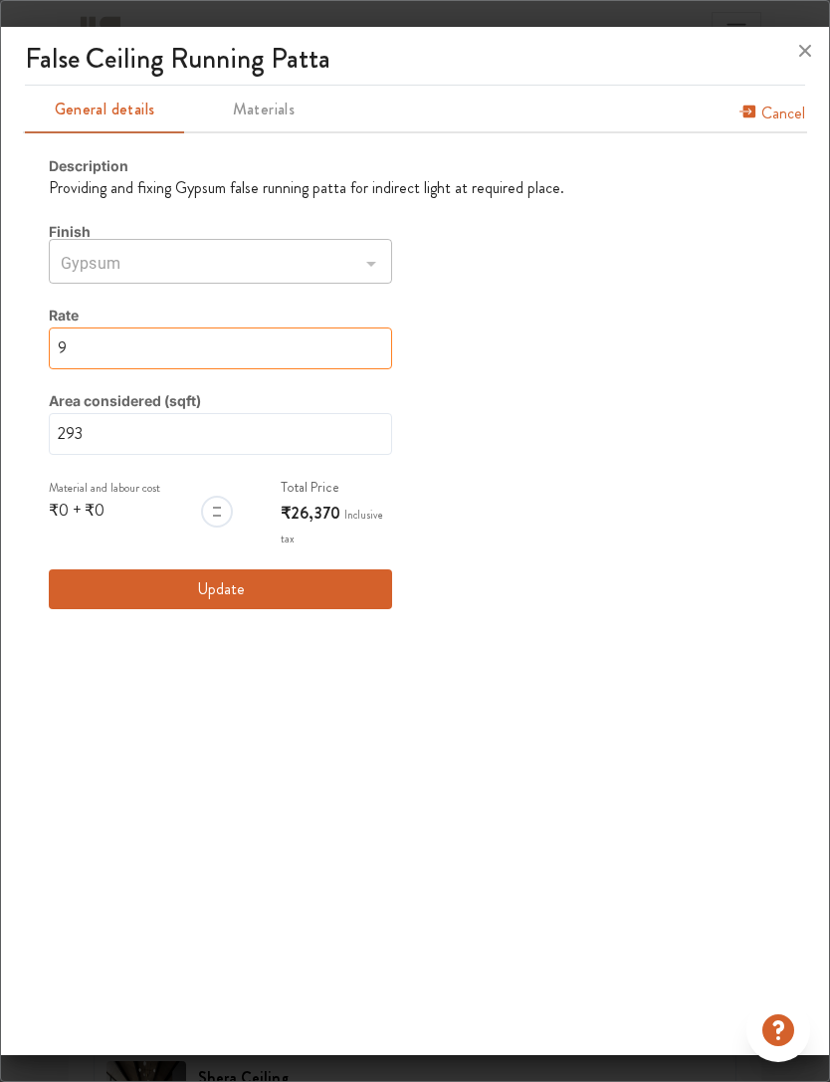
type input "0"
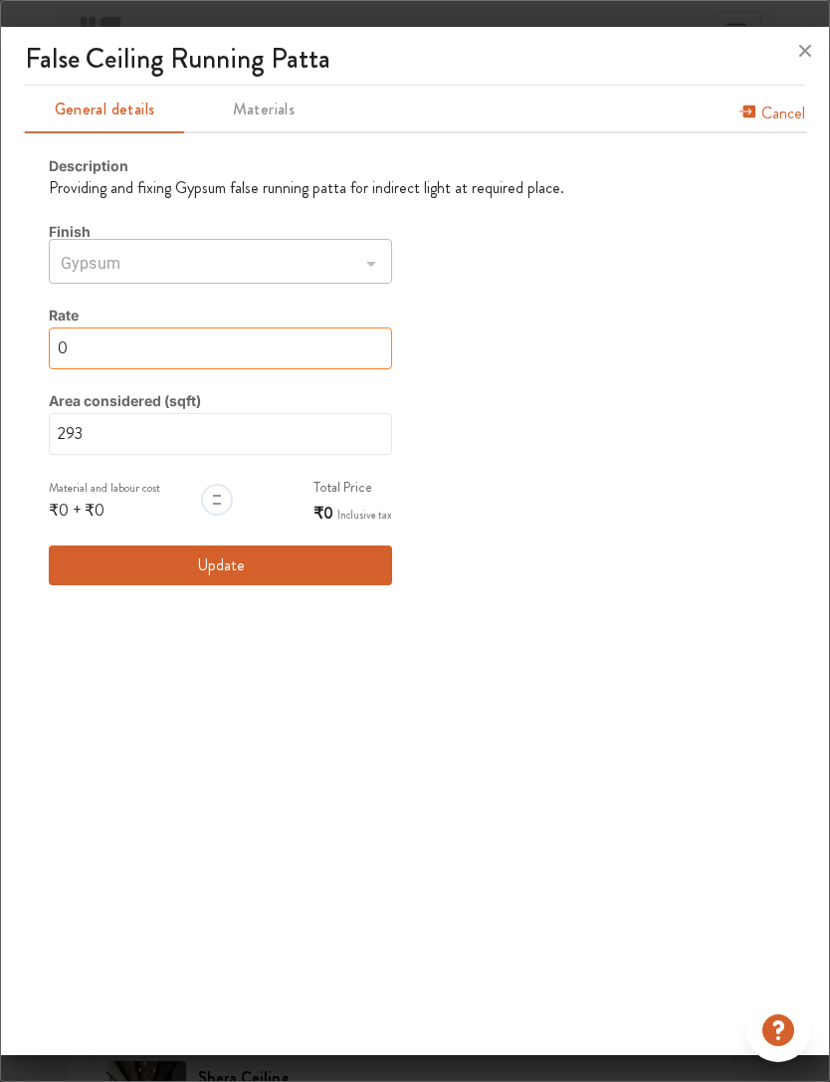
type input "0"
click at [369, 567] on button "Update" at bounding box center [220, 565] width 343 height 40
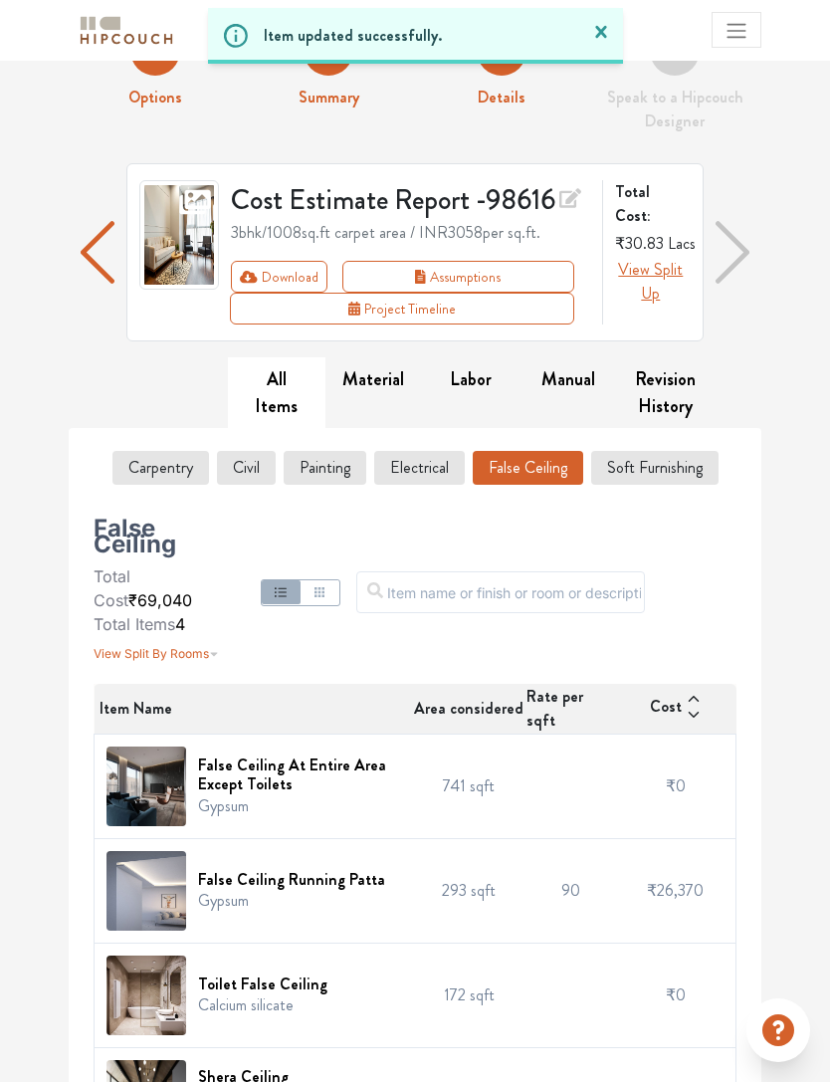
scroll to position [60, 0]
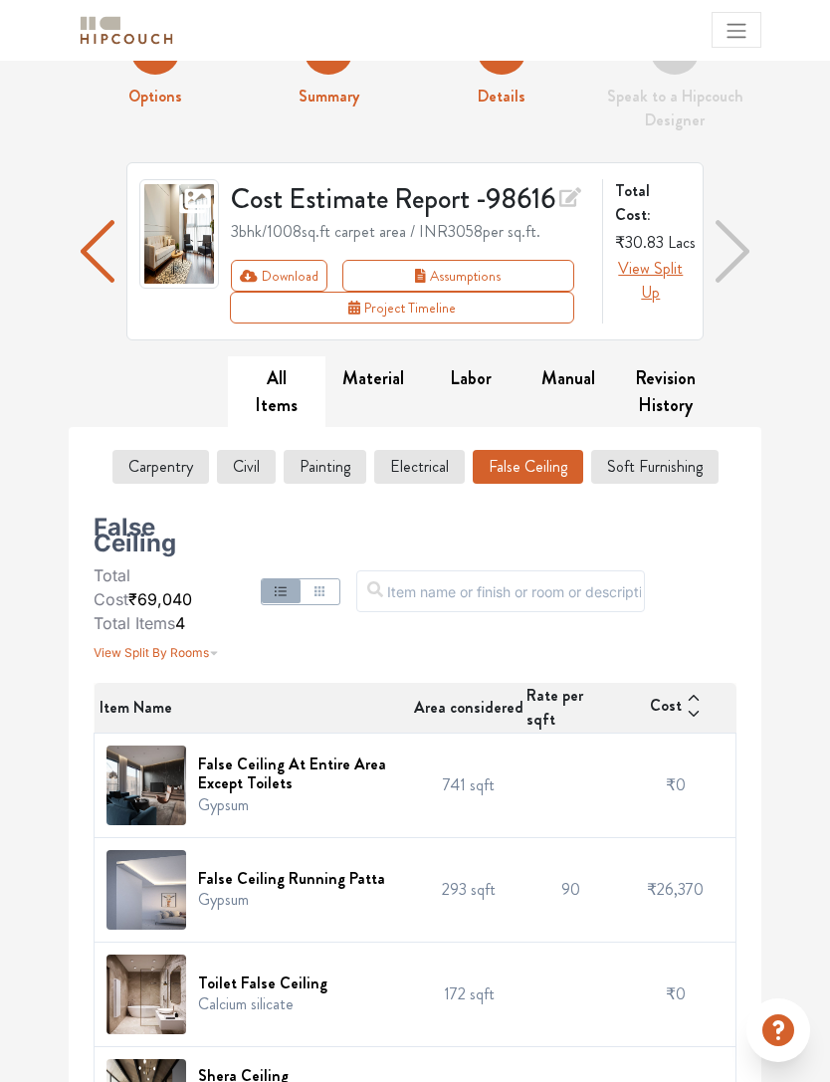
click at [413, 1047] on td "96 sqft" at bounding box center [469, 1099] width 112 height 104
click at [163, 1059] on img at bounding box center [146, 1099] width 80 height 80
click at [546, 1081] on td "120" at bounding box center [570, 1099] width 91 height 104
click at [209, 1059] on div "Shera Ceiling Shera plank and melamine" at bounding box center [253, 1099] width 295 height 80
click at [546, 1073] on td "120" at bounding box center [570, 1099] width 91 height 104
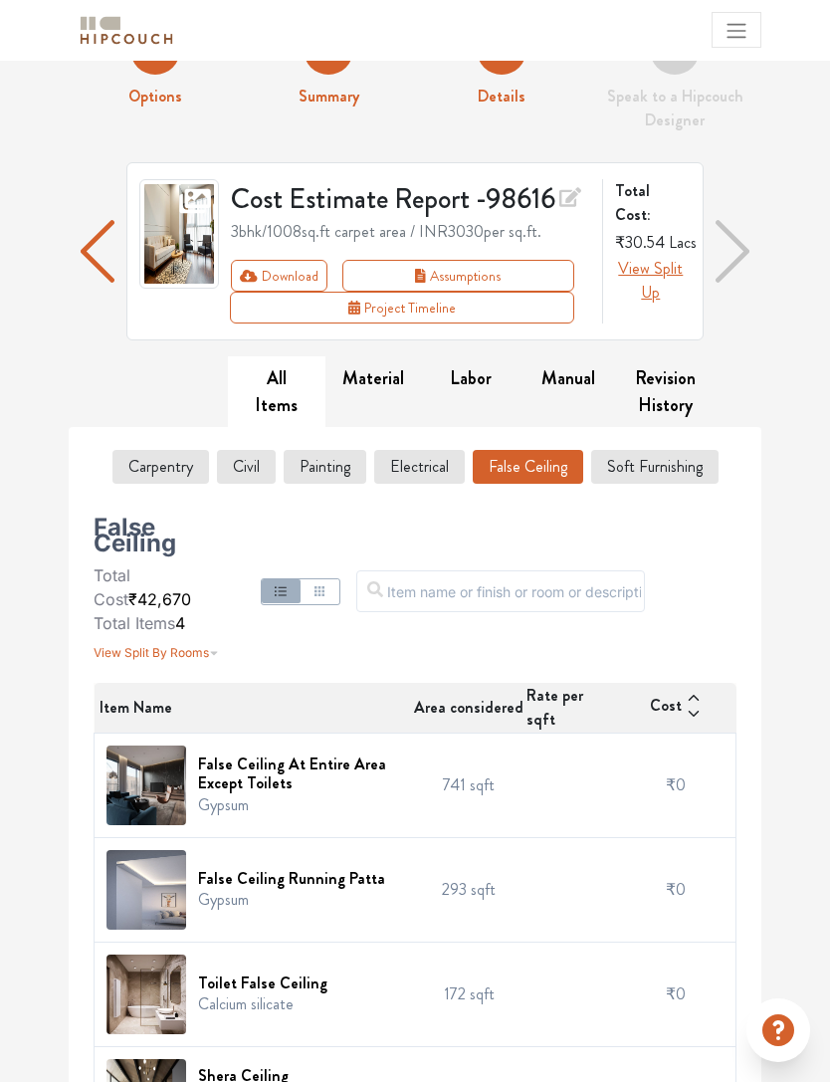
click at [183, 1060] on img at bounding box center [146, 1099] width 80 height 80
click at [245, 1066] on h6 "Shera Ceiling" at bounding box center [299, 1075] width 203 height 19
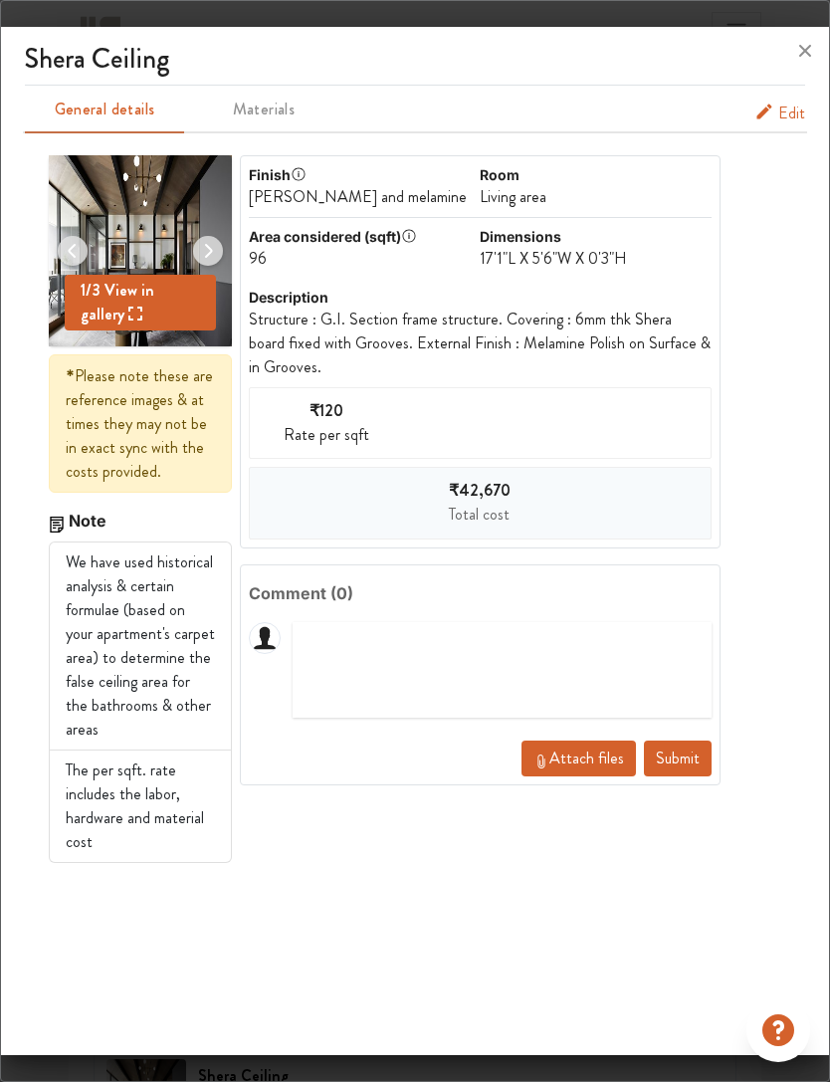
click at [595, 417] on div "₹120 Rate per sqft" at bounding box center [480, 423] width 463 height 72
click at [746, 132] on hr at bounding box center [415, 132] width 784 height 2
click at [774, 122] on button "Edit" at bounding box center [779, 114] width 51 height 24
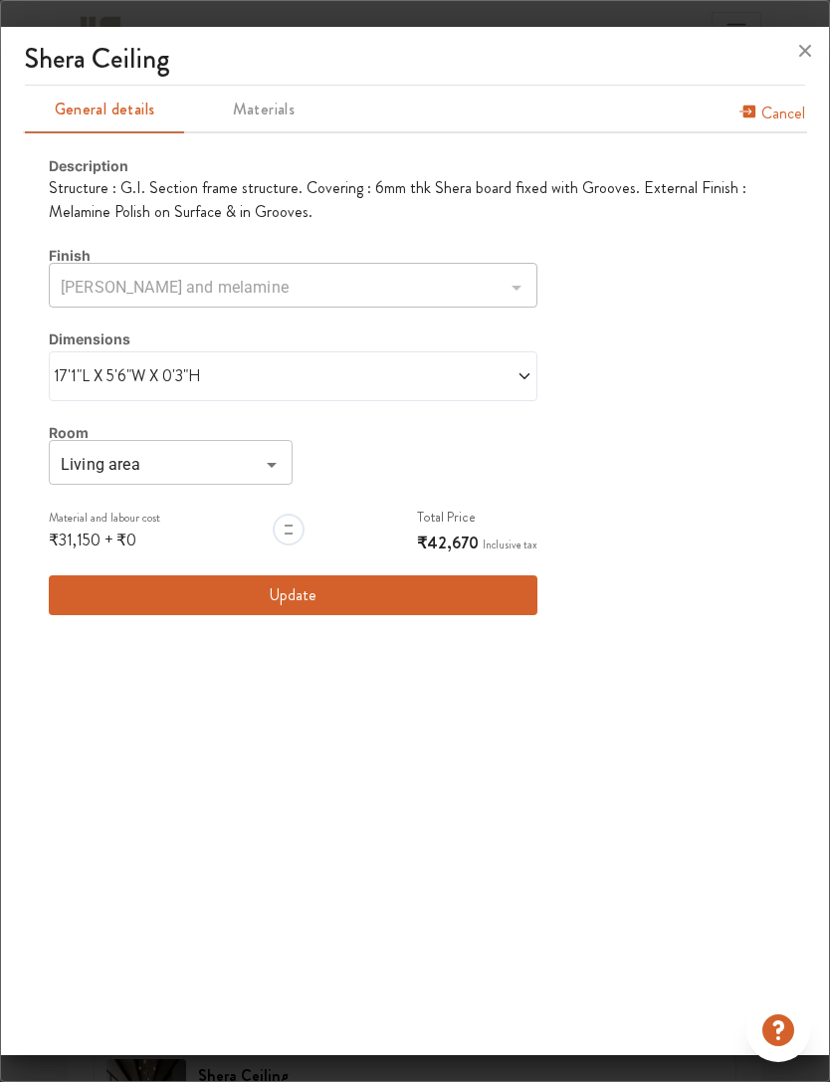
click at [96, 565] on div "Description Structure : G.I. Section frame structure. Covering : 6mm thk Shera …" at bounding box center [415, 385] width 732 height 460
click at [83, 544] on span "₹31,150" at bounding box center [75, 539] width 52 height 23
click at [102, 598] on button "Update" at bounding box center [293, 595] width 489 height 40
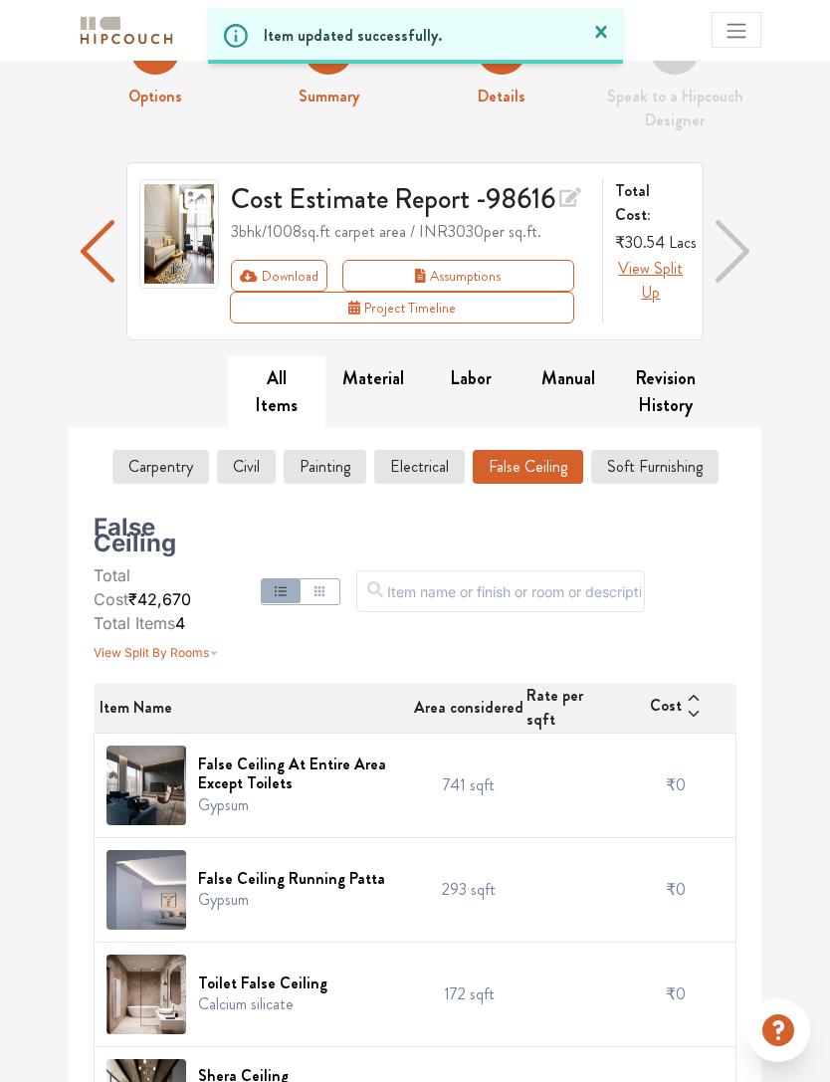
click at [691, 1081] on span "₹42,670" at bounding box center [675, 1098] width 59 height 23
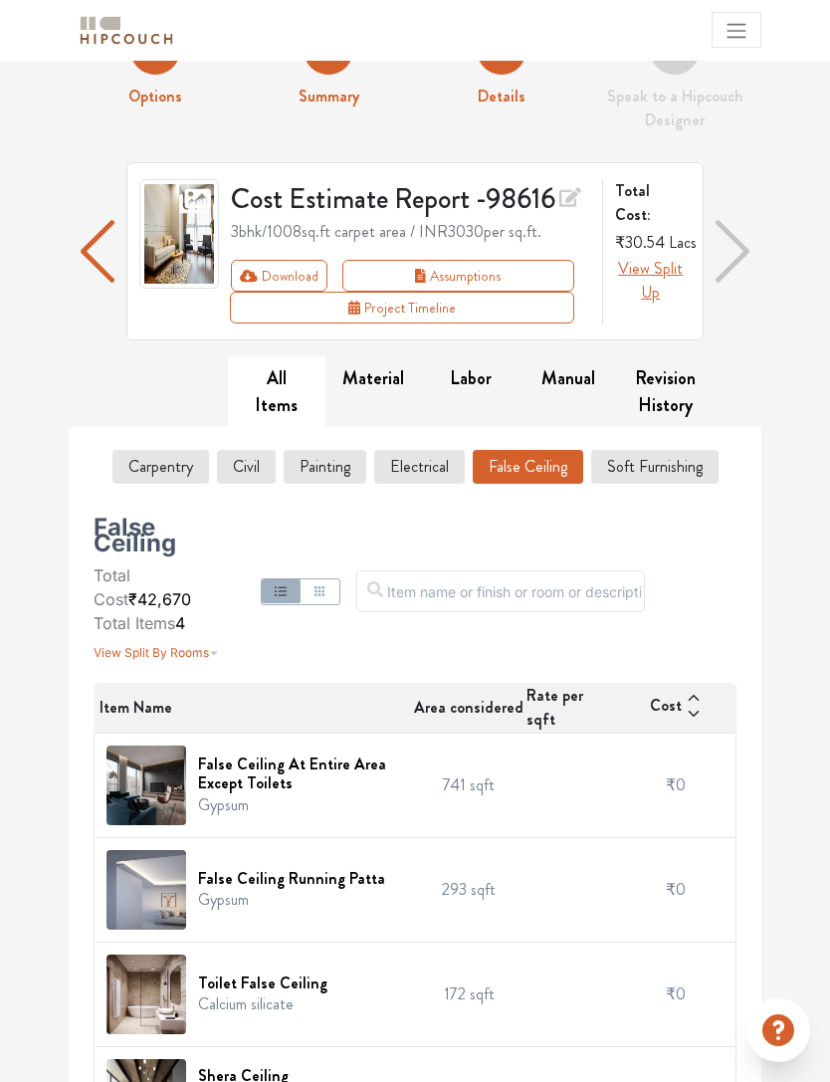
click at [557, 1077] on td "120" at bounding box center [570, 1099] width 91 height 104
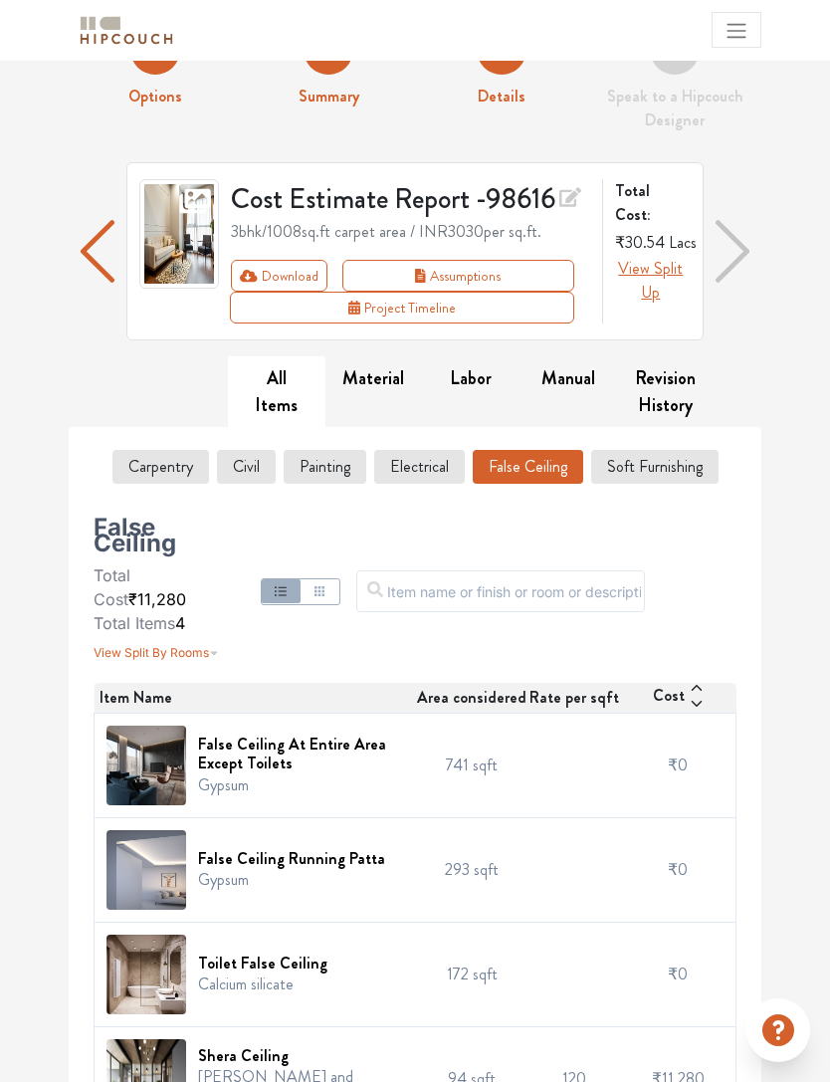
click at [259, 1048] on div "Shera Ceiling Shera plank and melamine" at bounding box center [254, 1079] width 297 height 80
click at [260, 1065] on h6 "Shera Ceiling" at bounding box center [300, 1055] width 205 height 19
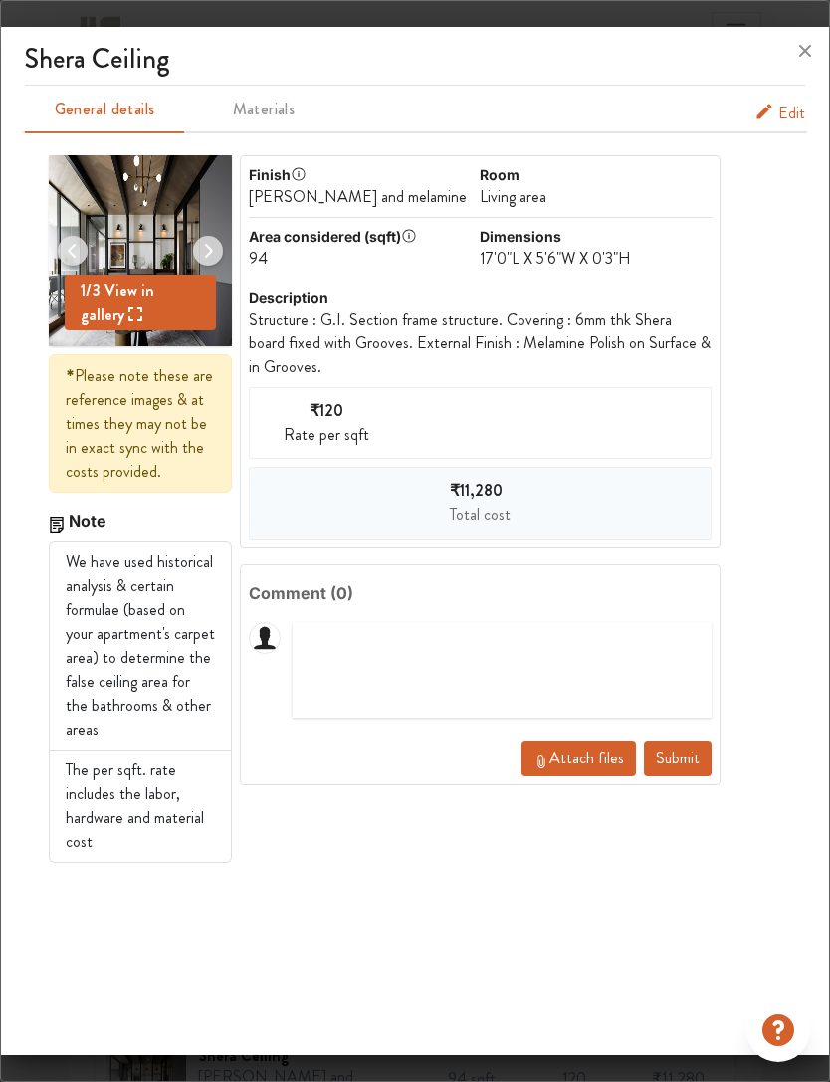
click at [432, 425] on div "₹120 Rate per sqft" at bounding box center [480, 423] width 463 height 72
click at [776, 111] on button "Edit" at bounding box center [779, 114] width 51 height 24
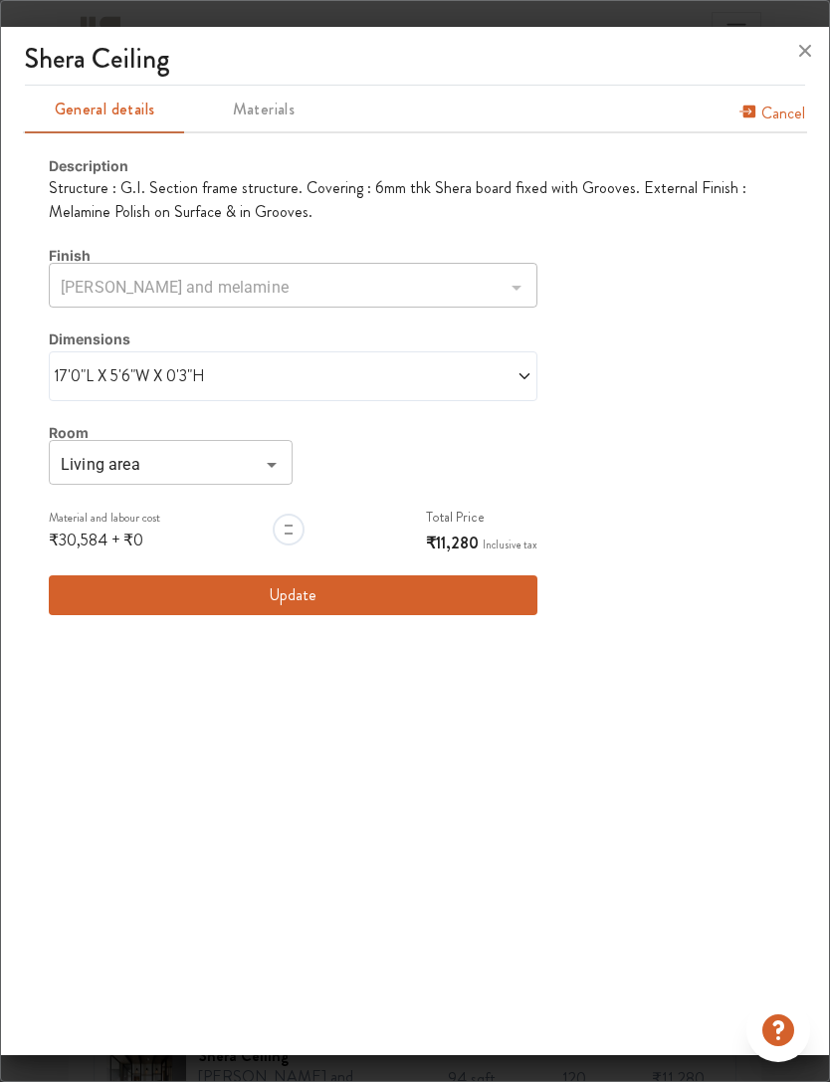
click at [499, 280] on div "Shera plank and melamine ​" at bounding box center [293, 288] width 489 height 40
click at [511, 274] on div at bounding box center [516, 288] width 26 height 28
click at [506, 364] on span at bounding box center [412, 376] width 239 height 24
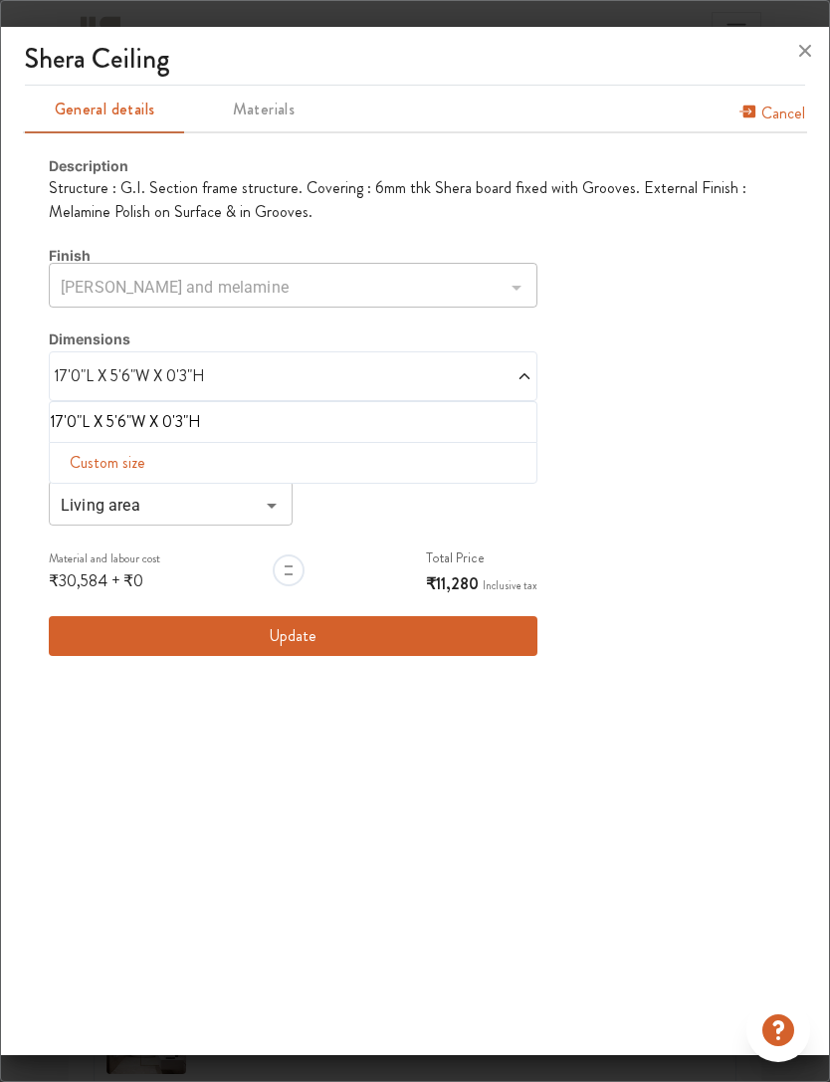
click at [510, 364] on span at bounding box center [412, 376] width 239 height 24
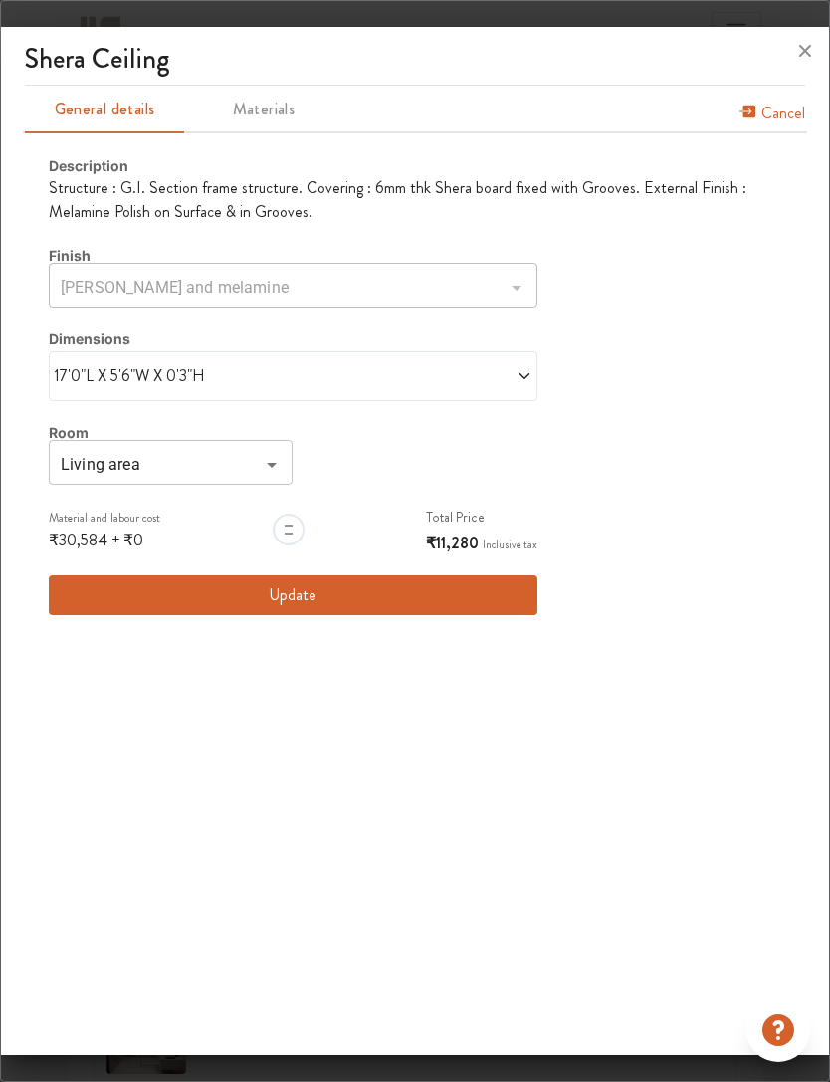
click at [516, 351] on div "17'0"L X 5'6"W X 0'3"H" at bounding box center [293, 376] width 489 height 50
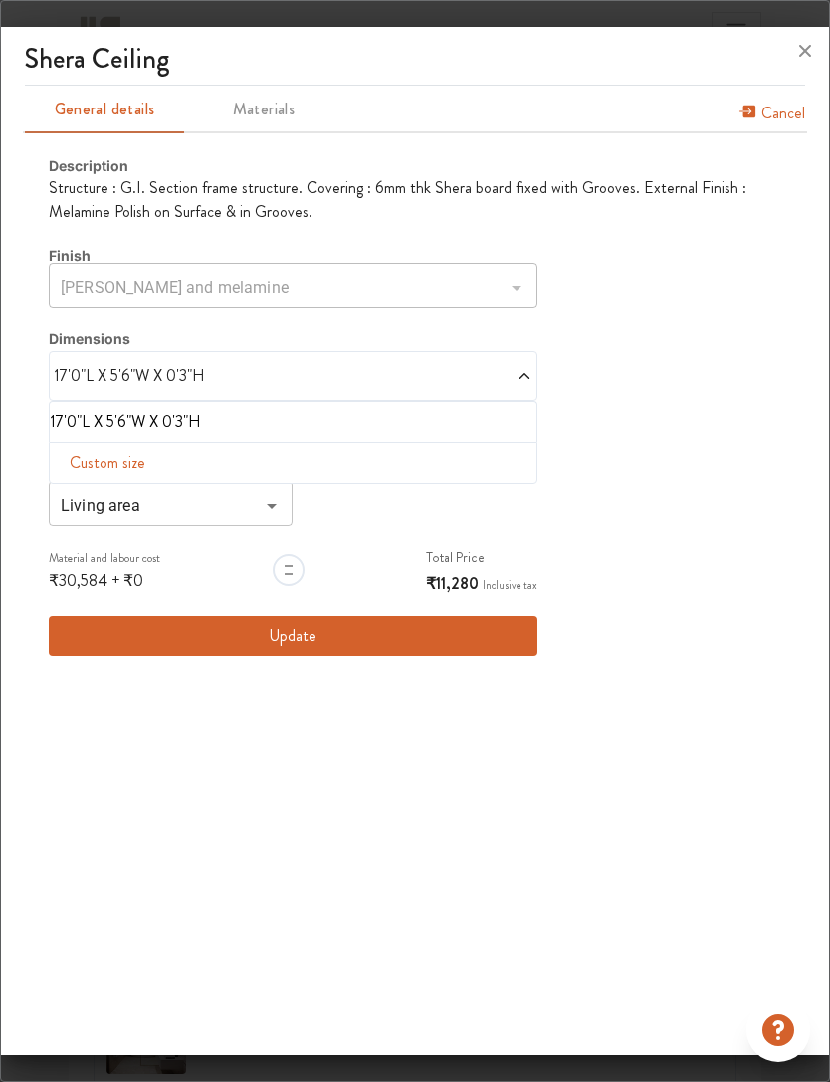
click at [533, 268] on div "Shera plank and melamine ​" at bounding box center [293, 288] width 489 height 40
click at [519, 274] on div at bounding box center [516, 288] width 26 height 28
click at [518, 274] on div at bounding box center [516, 288] width 26 height 28
click at [453, 442] on div "Custom size" at bounding box center [293, 463] width 489 height 42
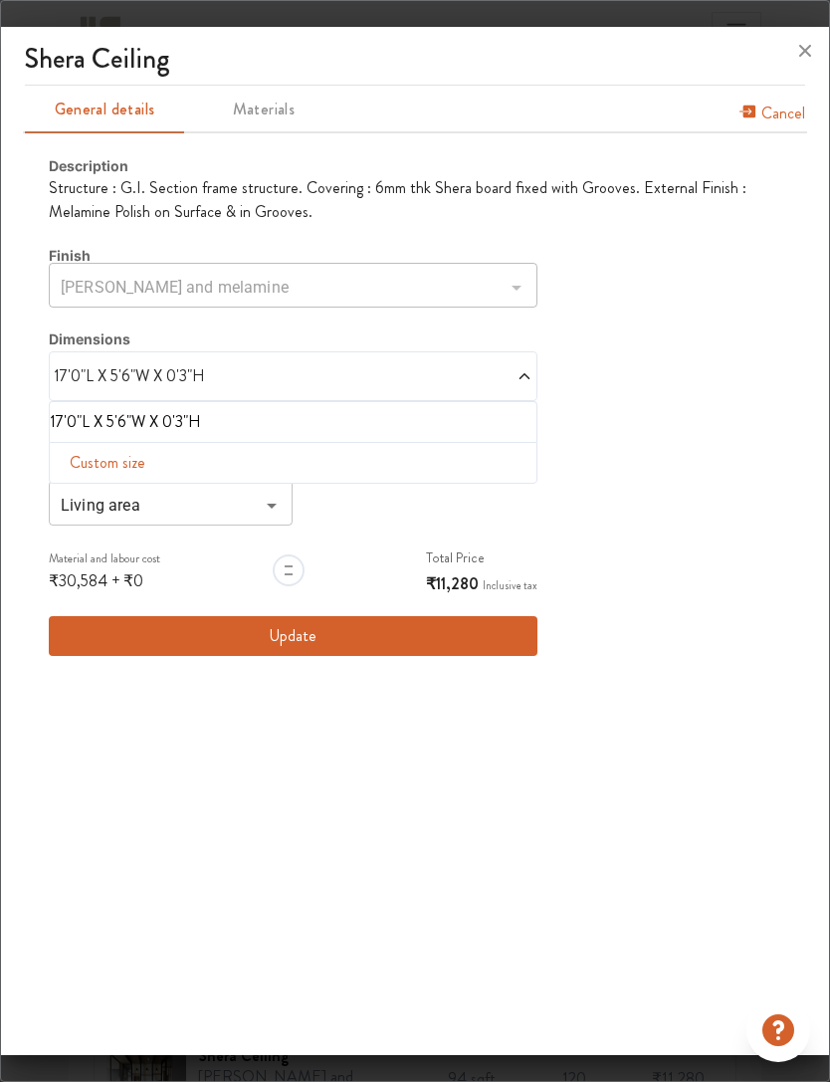
click at [291, 557] on div at bounding box center [289, 570] width 32 height 32
click at [311, 560] on div at bounding box center [289, 570] width 160 height 51
click at [305, 576] on div at bounding box center [289, 570] width 160 height 51
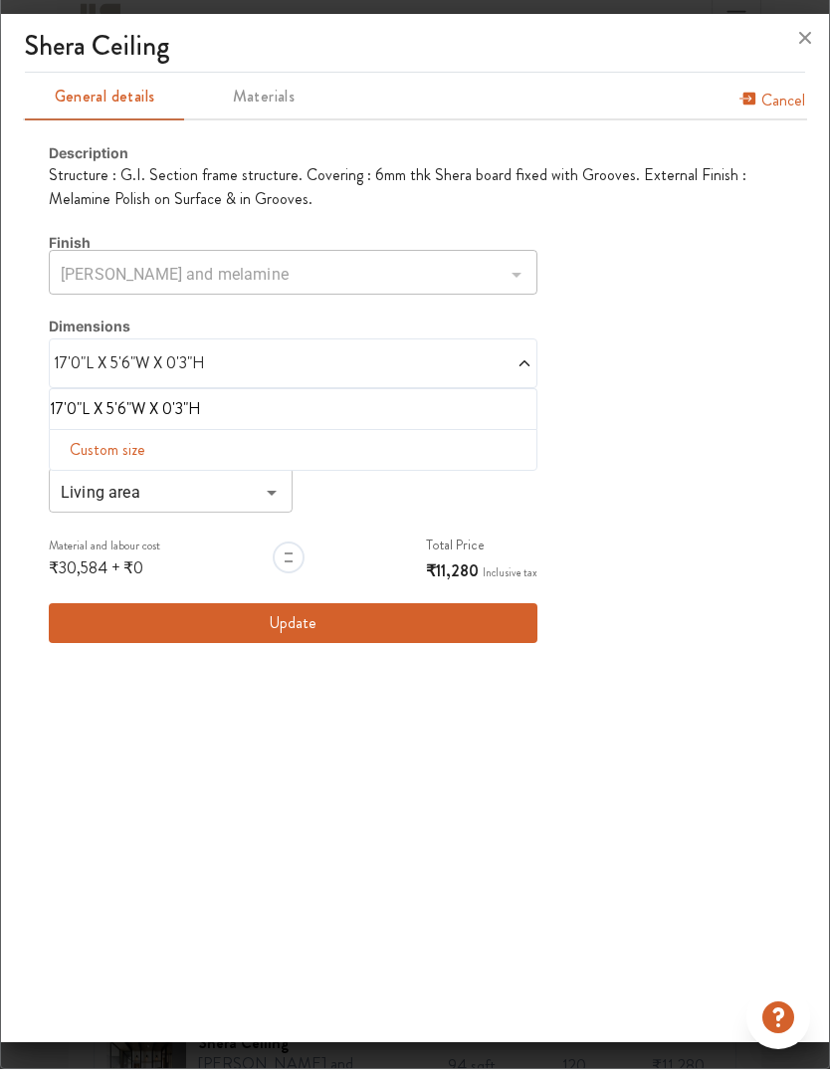
scroll to position [0, 0]
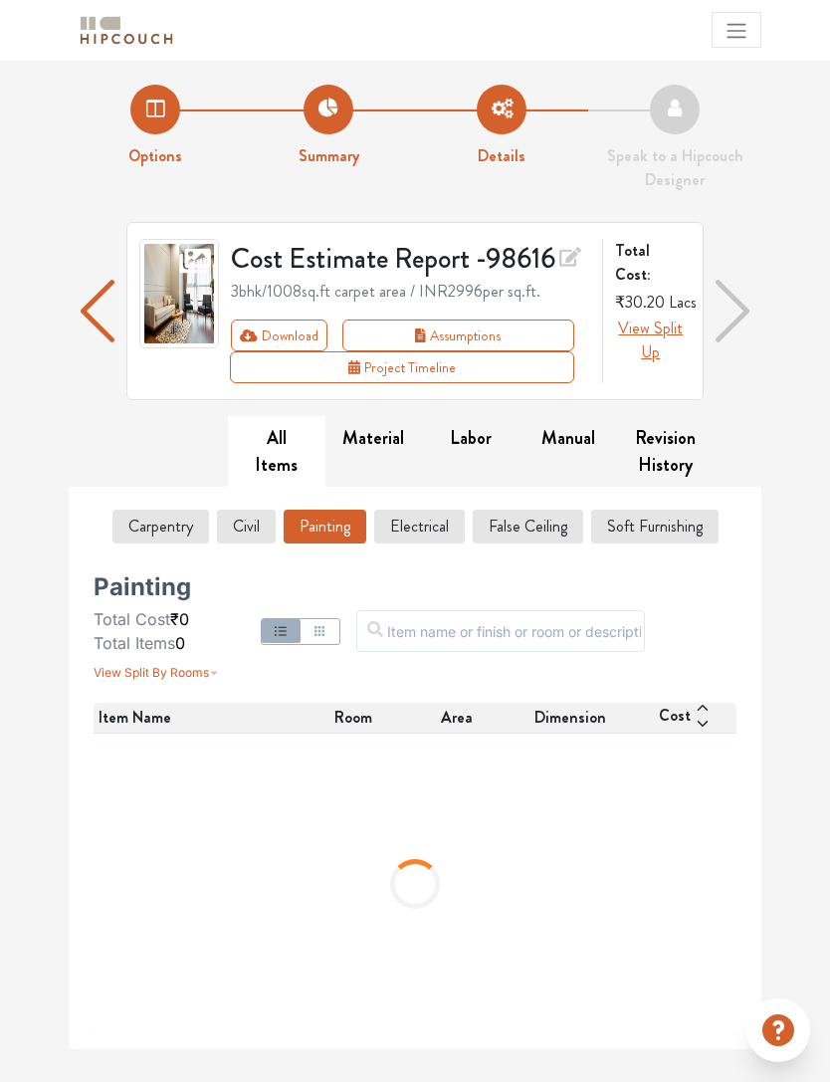
click at [640, 319] on button "View Split Up" at bounding box center [651, 340] width 72 height 48
click at [645, 316] on span "View Split Up" at bounding box center [650, 339] width 65 height 47
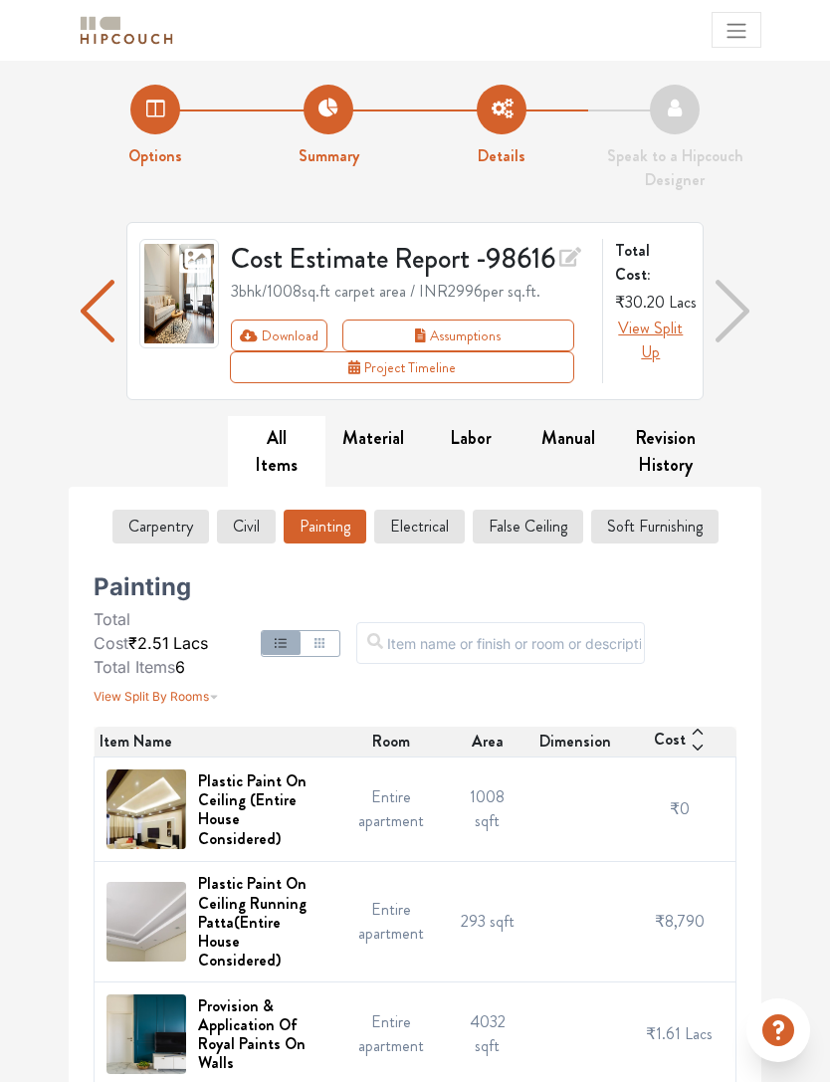
click at [148, 524] on button "Carpentry" at bounding box center [160, 527] width 97 height 34
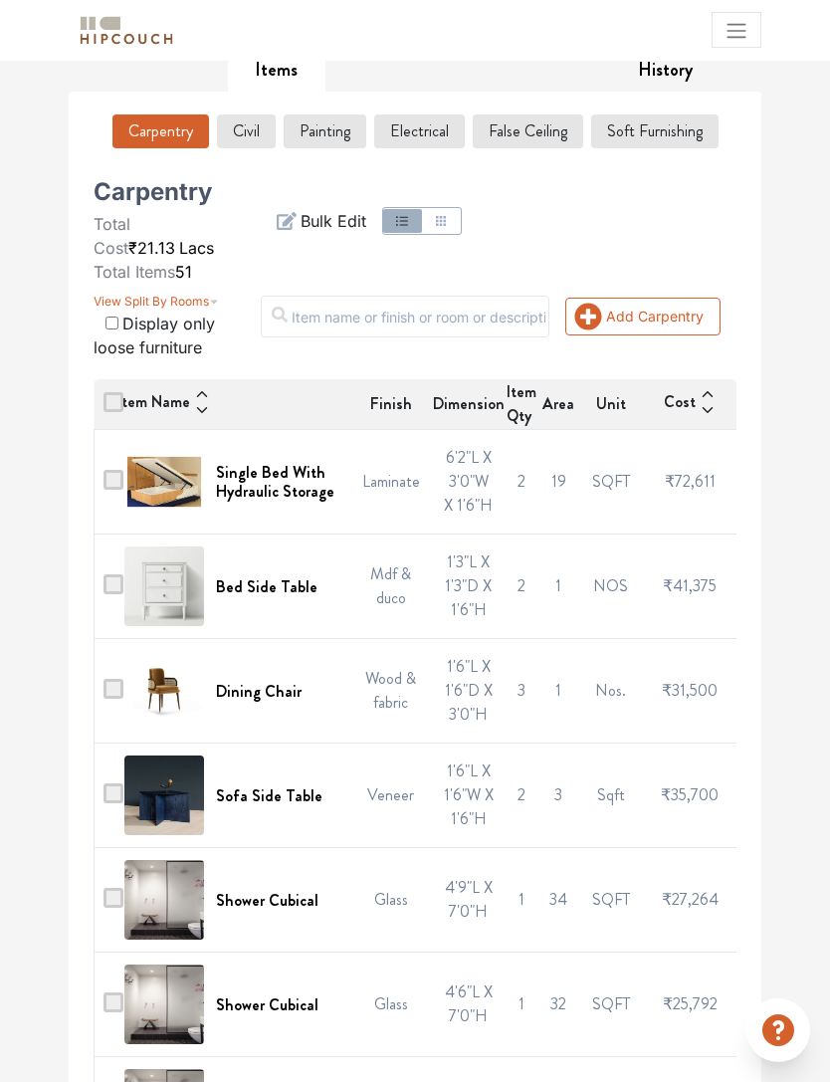
scroll to position [394, 0]
click at [110, 481] on span at bounding box center [114, 481] width 20 height 20
click at [104, 488] on input "checkbox" at bounding box center [104, 488] width 0 height 0
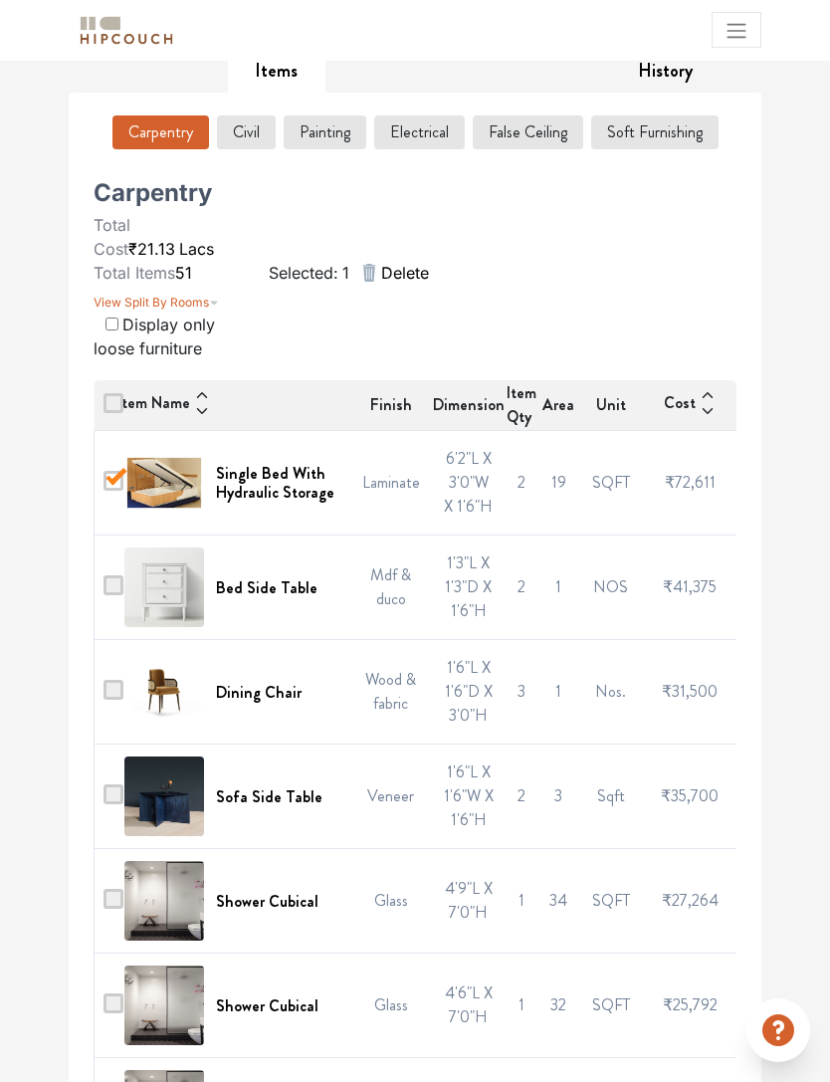
click at [114, 484] on span at bounding box center [114, 481] width 20 height 20
click at [104, 488] on input "checkbox" at bounding box center [104, 488] width 0 height 0
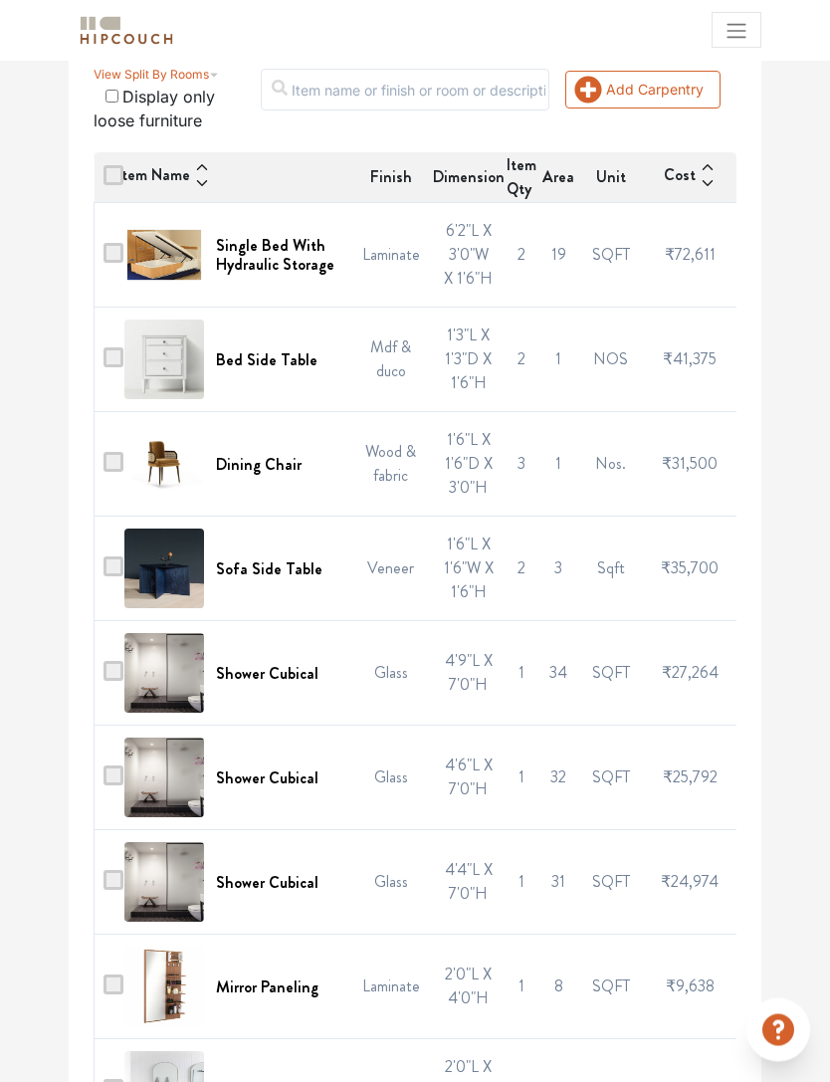
scroll to position [622, 0]
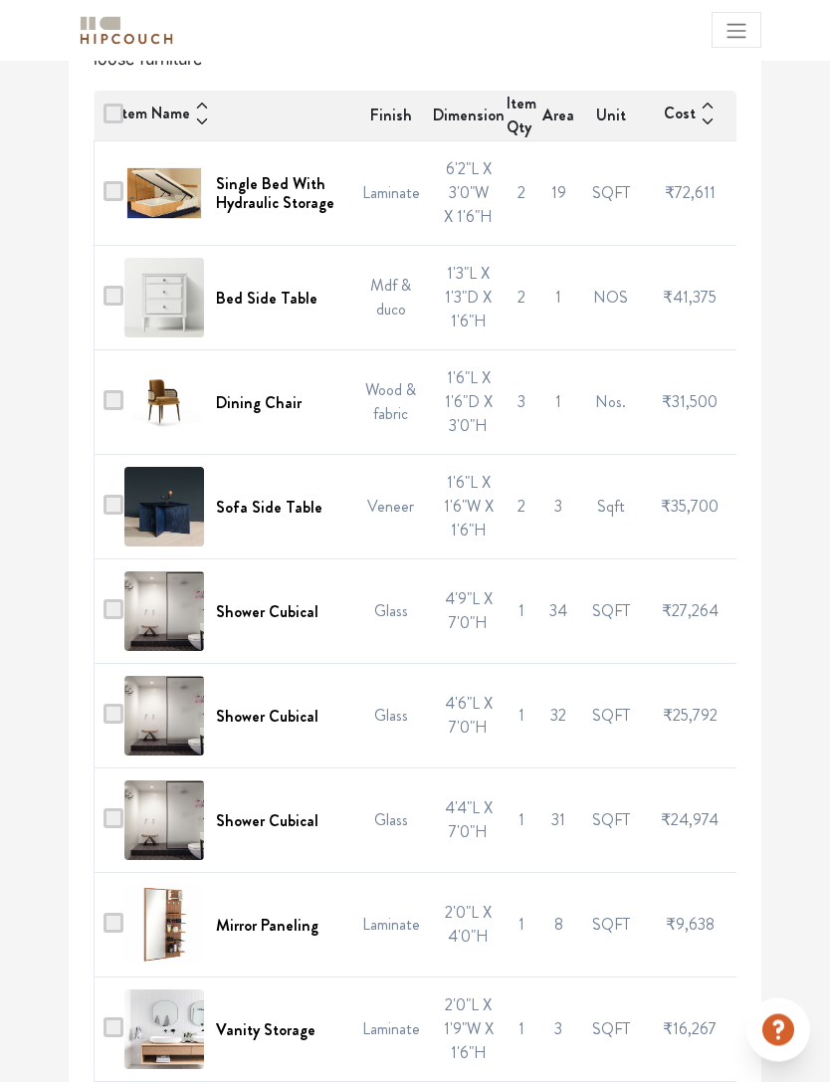
click at [120, 600] on span at bounding box center [114, 610] width 20 height 20
click at [104, 617] on input "checkbox" at bounding box center [104, 617] width 0 height 0
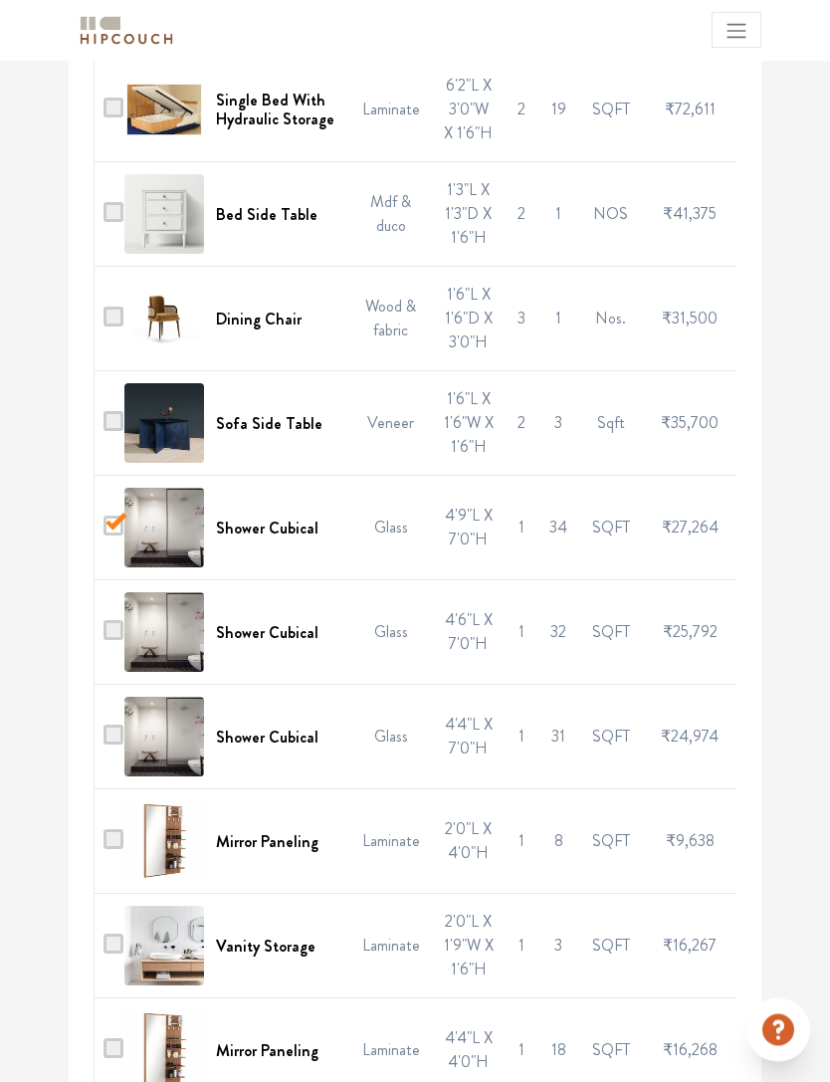
click at [114, 631] on span at bounding box center [114, 631] width 20 height 20
click at [104, 638] on input "checkbox" at bounding box center [104, 638] width 0 height 0
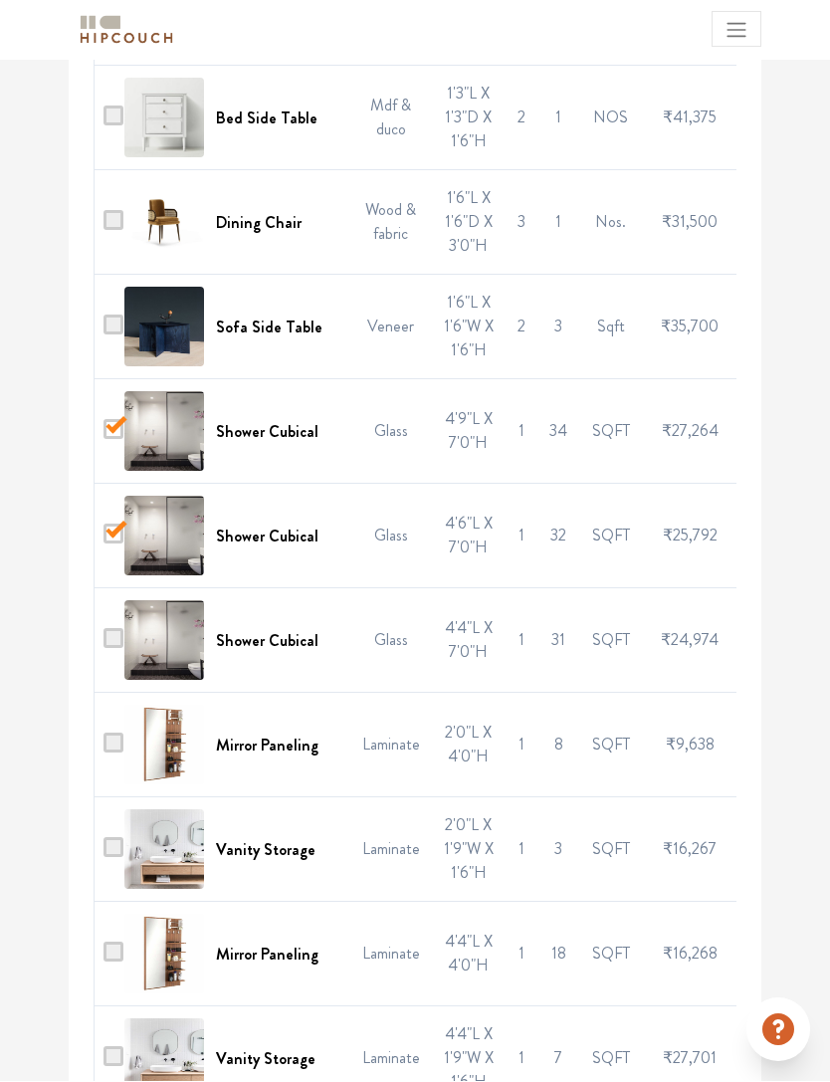
click at [119, 633] on span at bounding box center [114, 639] width 20 height 20
click at [104, 646] on input "checkbox" at bounding box center [104, 646] width 0 height 0
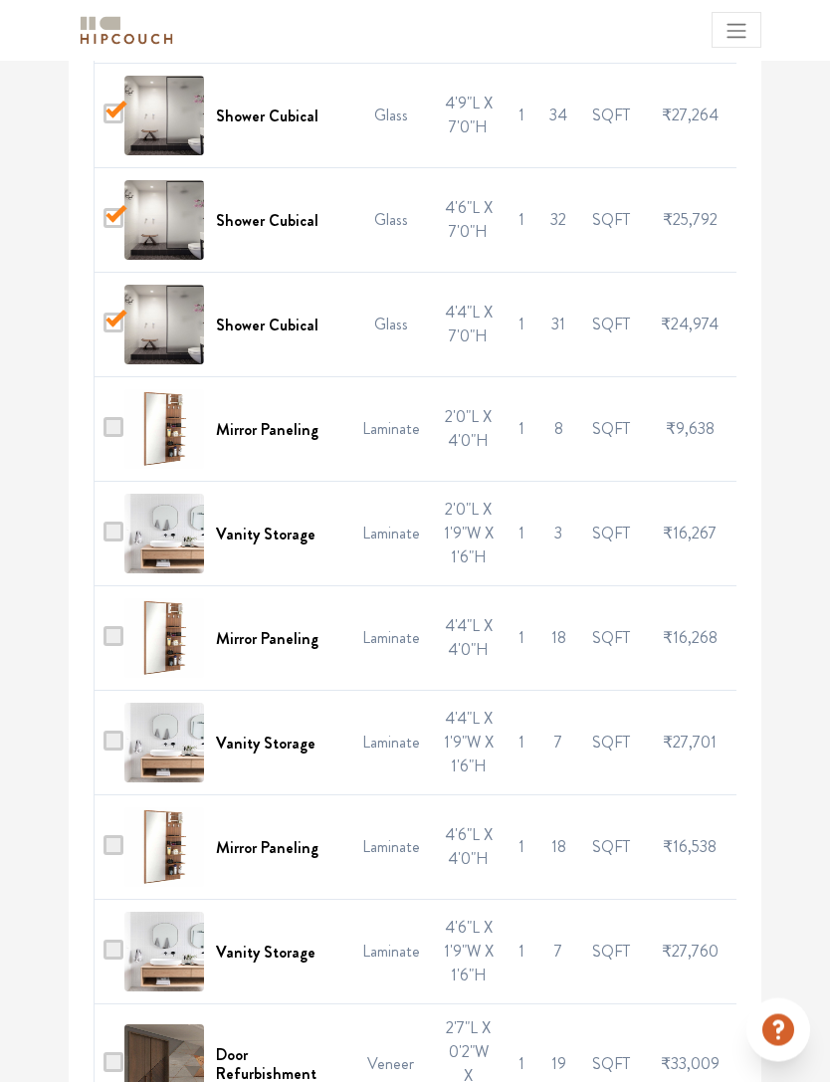
scroll to position [1202, 0]
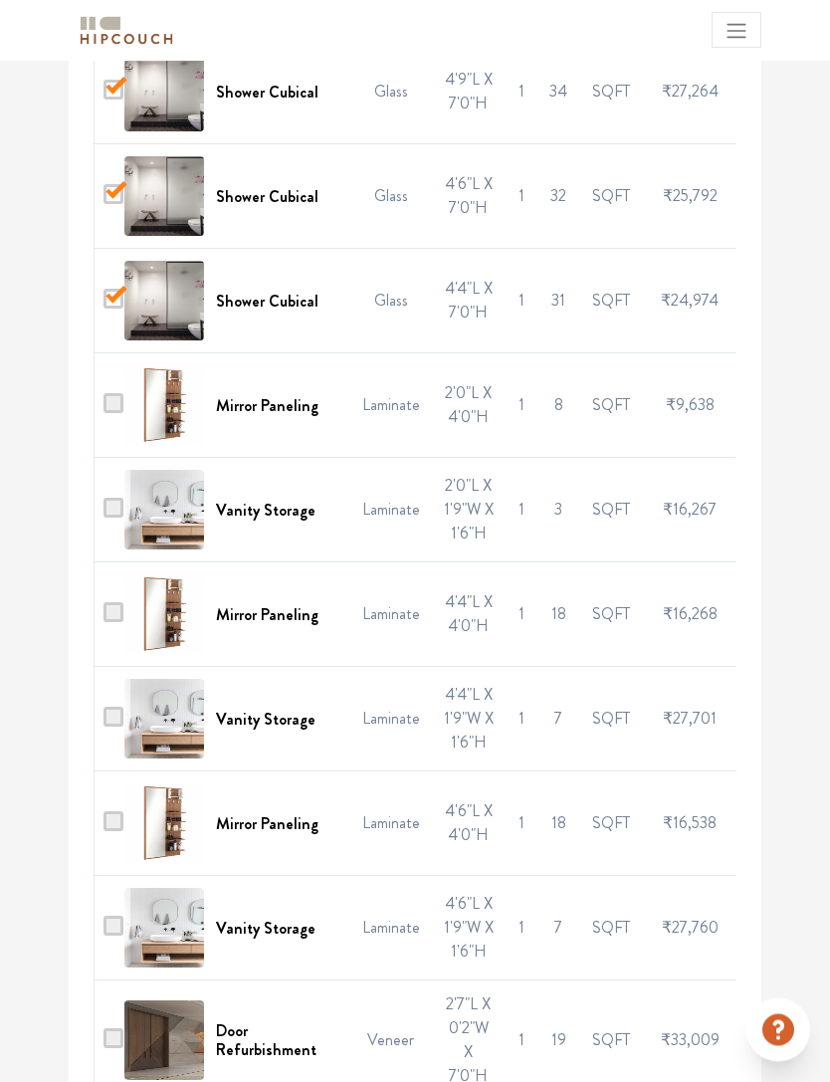
click at [118, 499] on span at bounding box center [114, 509] width 20 height 20
click at [104, 516] on input "checkbox" at bounding box center [104, 516] width 0 height 0
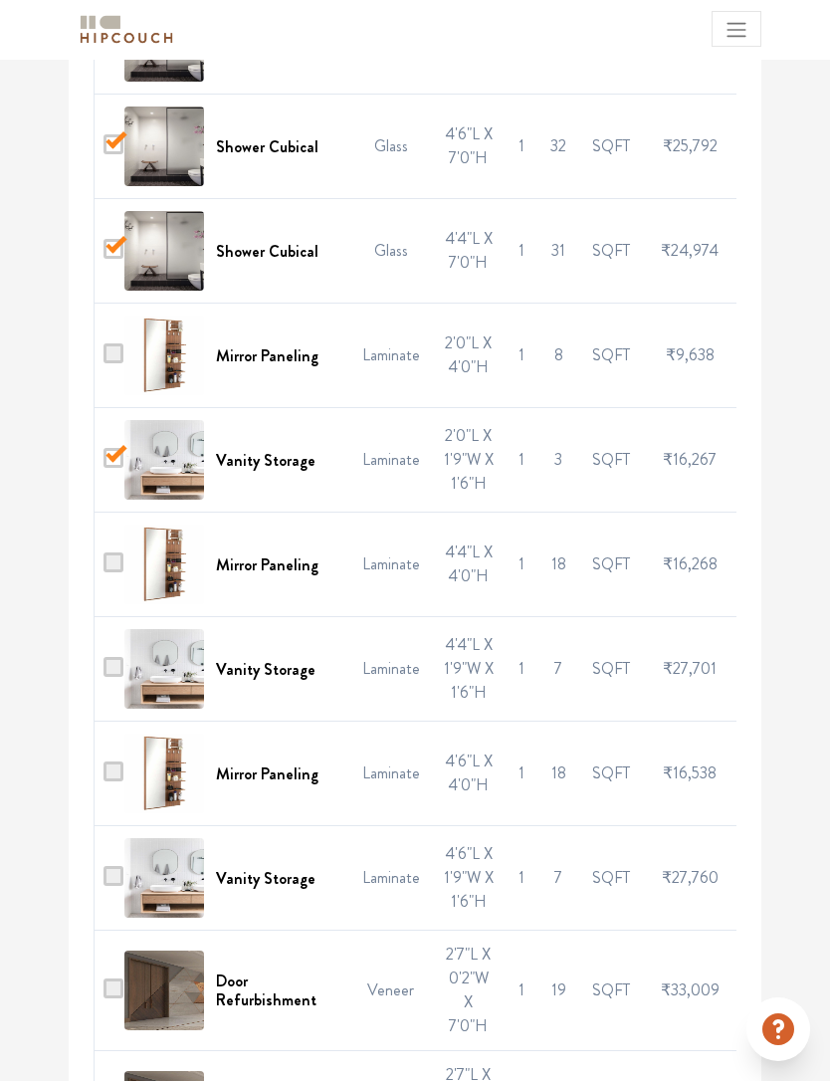
click at [112, 668] on span at bounding box center [114, 668] width 20 height 20
click at [104, 675] on input "checkbox" at bounding box center [104, 675] width 0 height 0
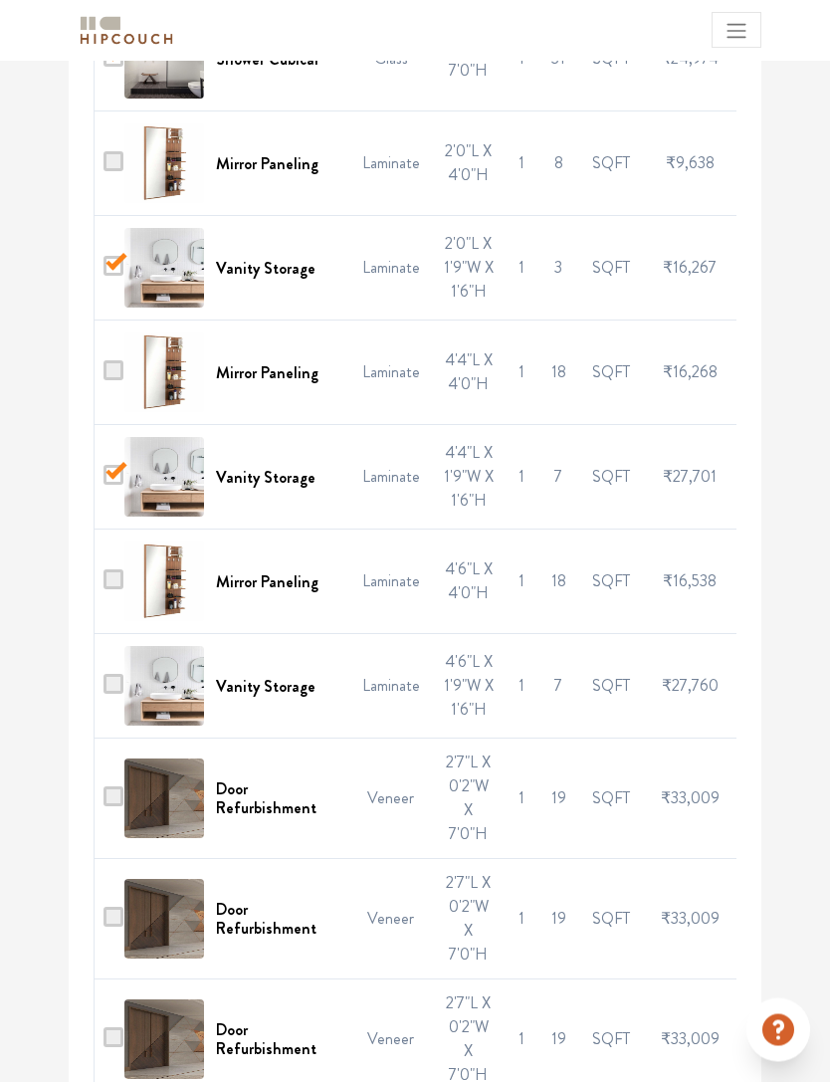
click at [112, 675] on span at bounding box center [114, 685] width 20 height 20
click at [104, 692] on input "checkbox" at bounding box center [104, 692] width 0 height 0
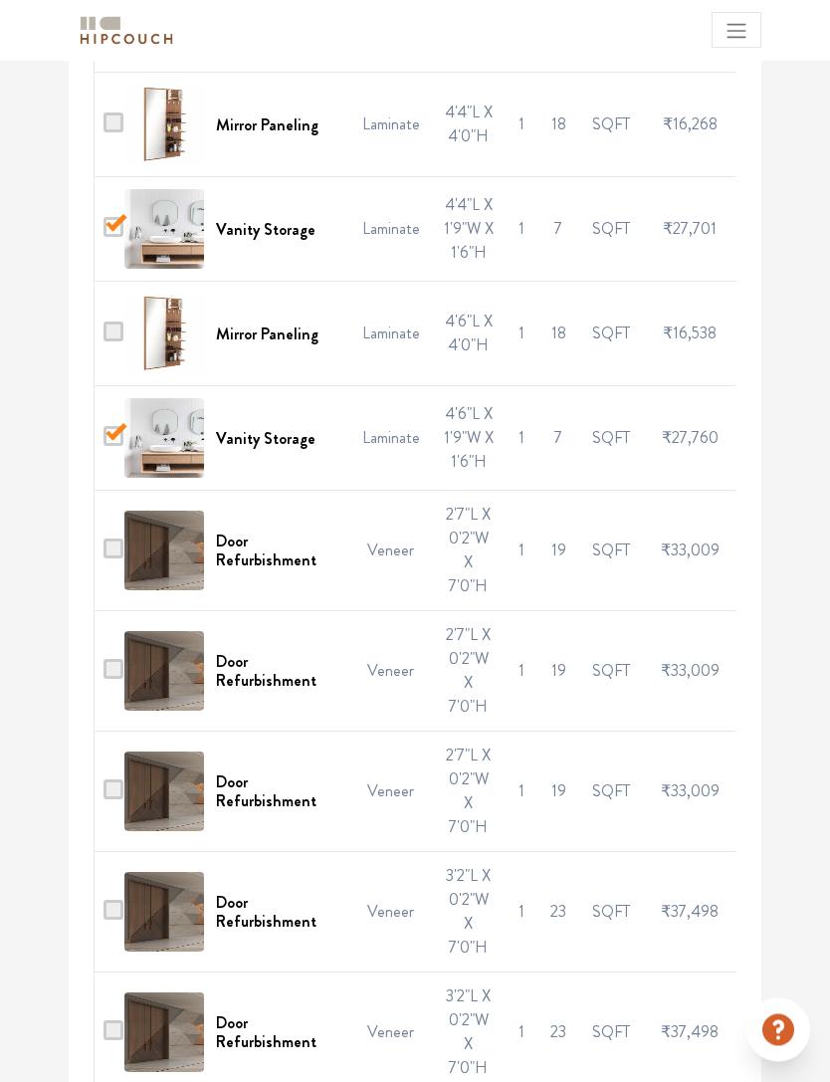
scroll to position [1696, 0]
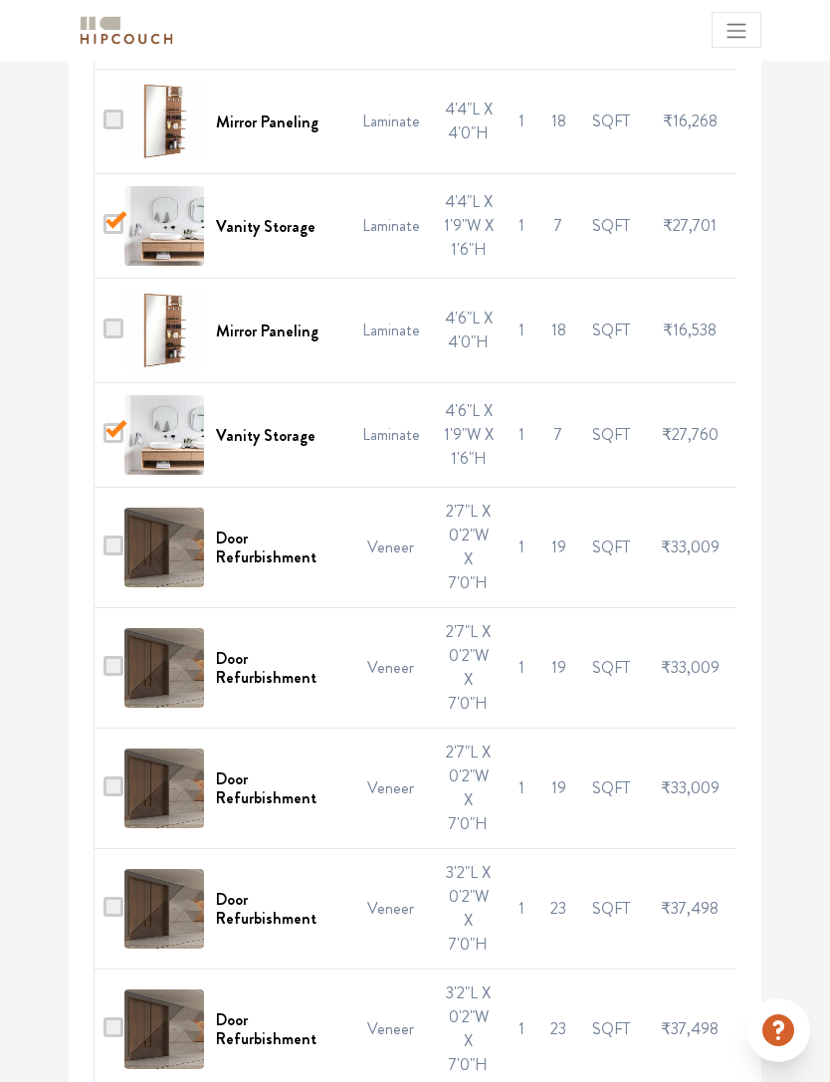
click at [115, 535] on span at bounding box center [114, 545] width 20 height 20
click at [104, 552] on input "checkbox" at bounding box center [104, 552] width 0 height 0
click at [120, 669] on span at bounding box center [114, 666] width 20 height 20
click at [104, 673] on input "checkbox" at bounding box center [104, 673] width 0 height 0
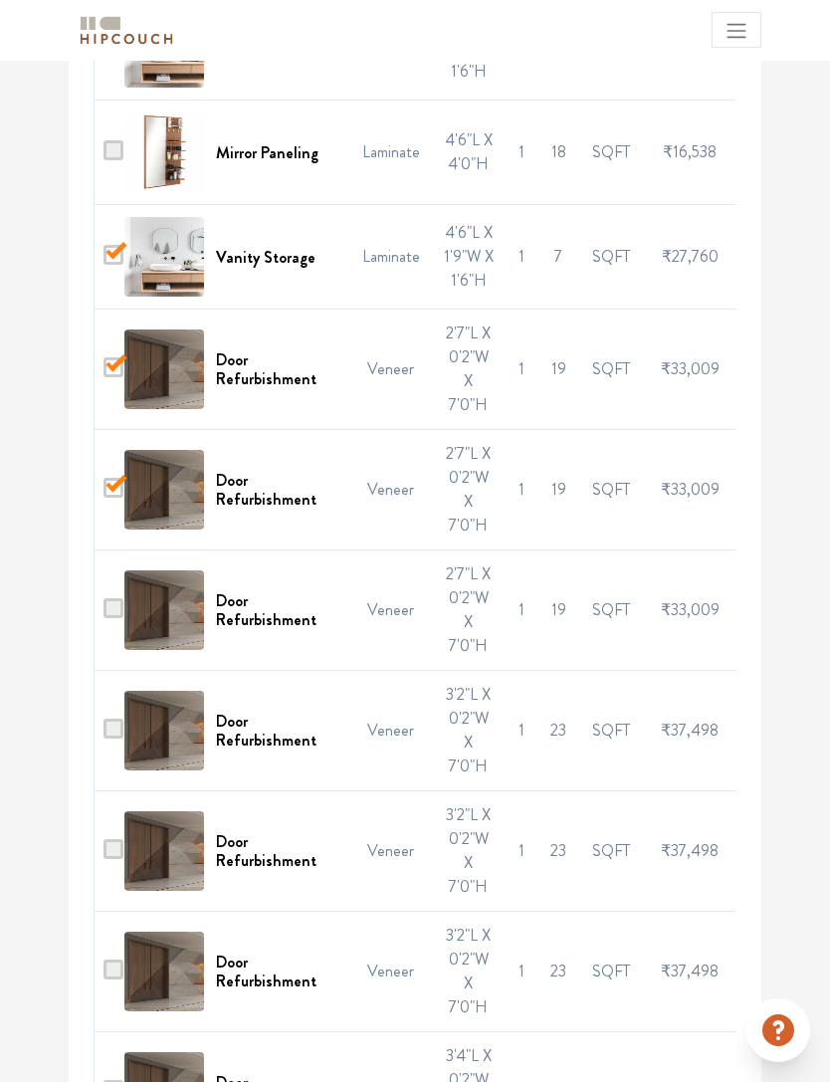
scroll to position [1905, 0]
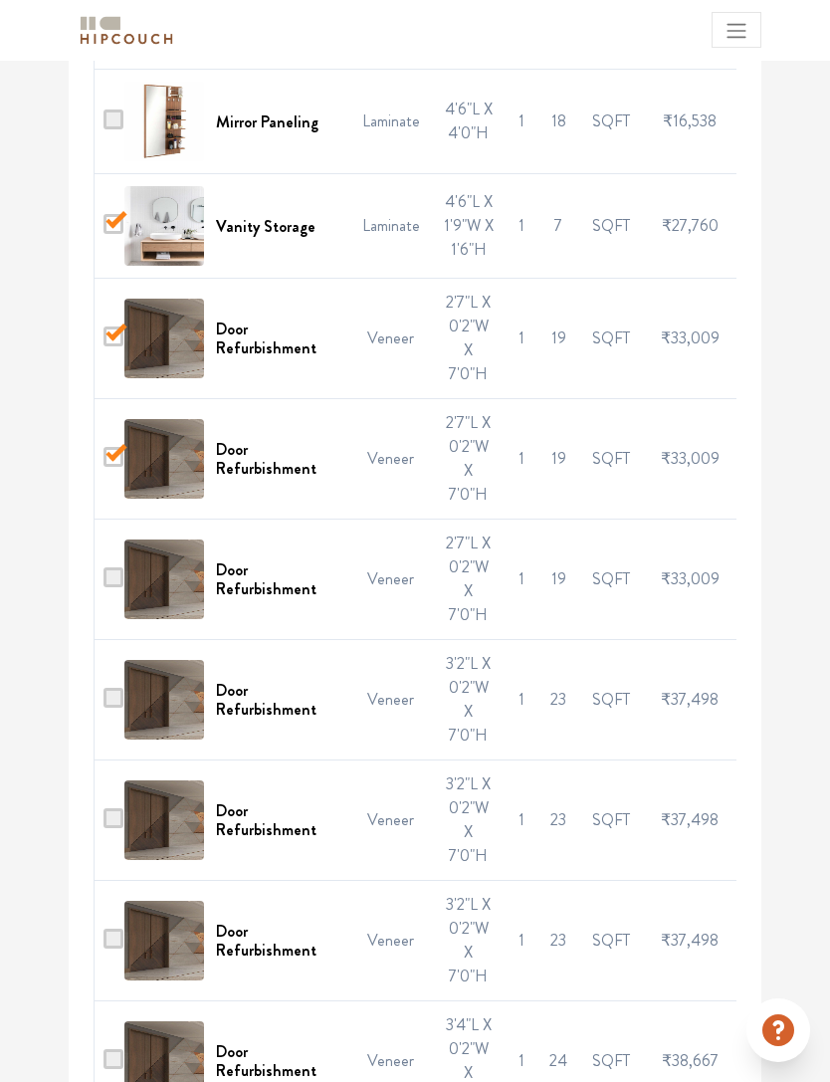
click at [120, 567] on span at bounding box center [114, 577] width 20 height 20
click at [104, 584] on input "checkbox" at bounding box center [104, 584] width 0 height 0
click at [110, 697] on span at bounding box center [114, 698] width 20 height 20
click at [104, 705] on input "checkbox" at bounding box center [104, 705] width 0 height 0
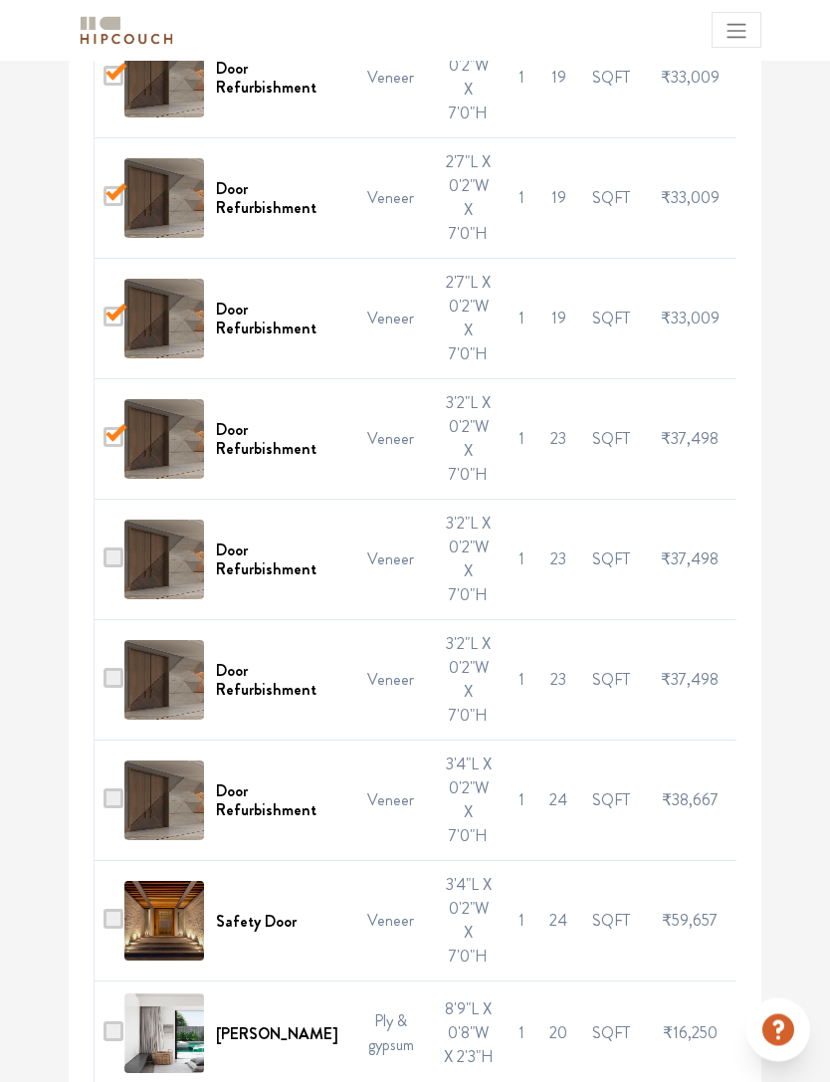
scroll to position [2166, 0]
click at [123, 552] on span at bounding box center [114, 557] width 20 height 20
click at [104, 564] on input "checkbox" at bounding box center [104, 564] width 0 height 0
click at [122, 675] on span at bounding box center [114, 678] width 20 height 20
click at [104, 685] on input "checkbox" at bounding box center [104, 685] width 0 height 0
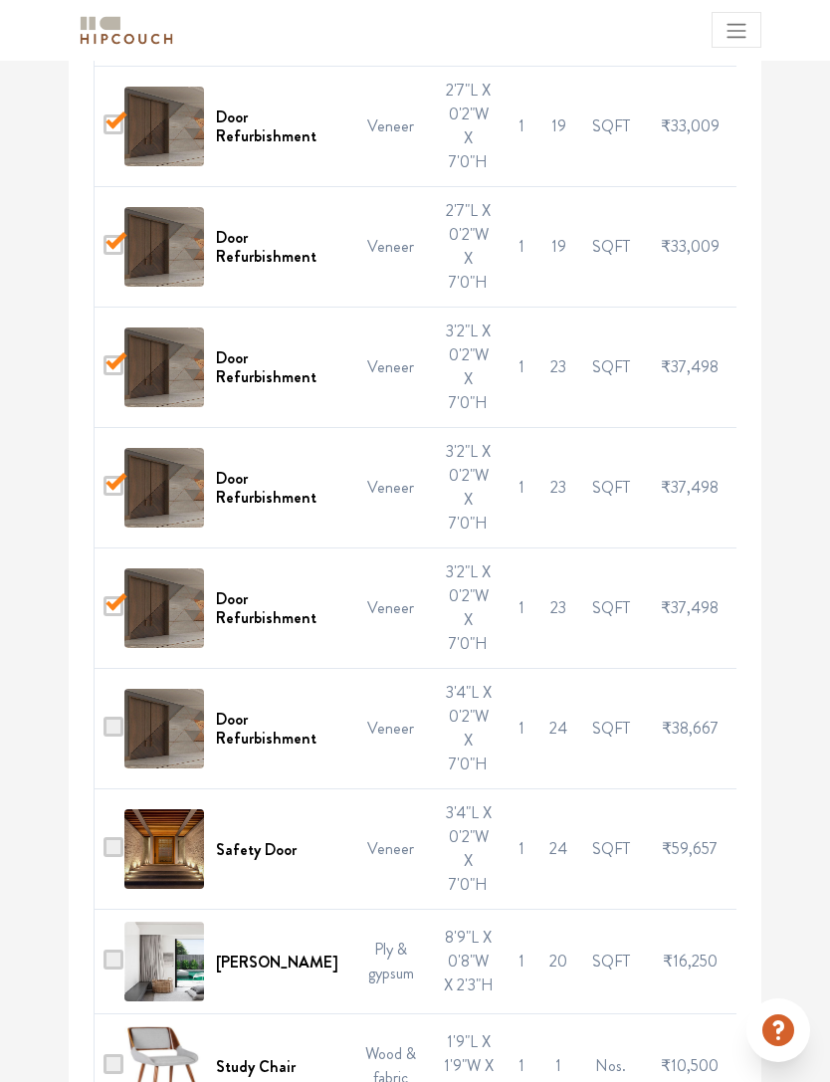
click at [106, 714] on td at bounding box center [104, 729] width 18 height 120
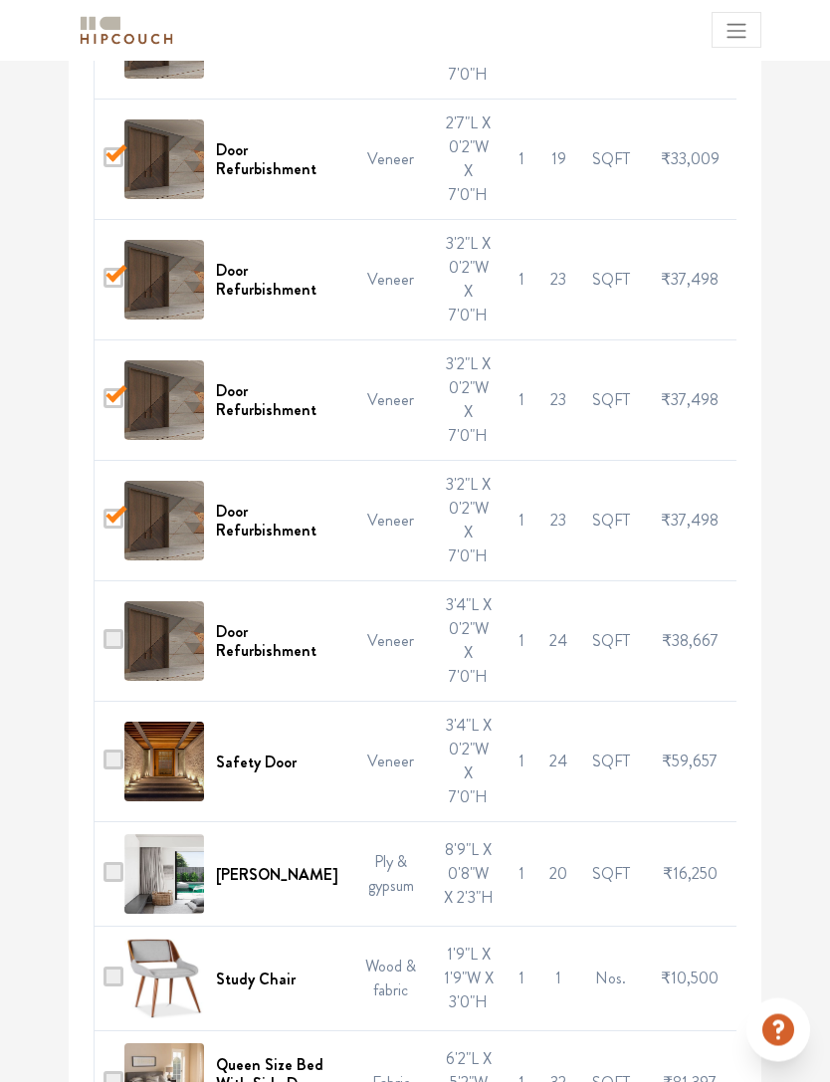
click at [123, 638] on span at bounding box center [114, 640] width 20 height 20
click at [104, 647] on input "checkbox" at bounding box center [104, 647] width 0 height 0
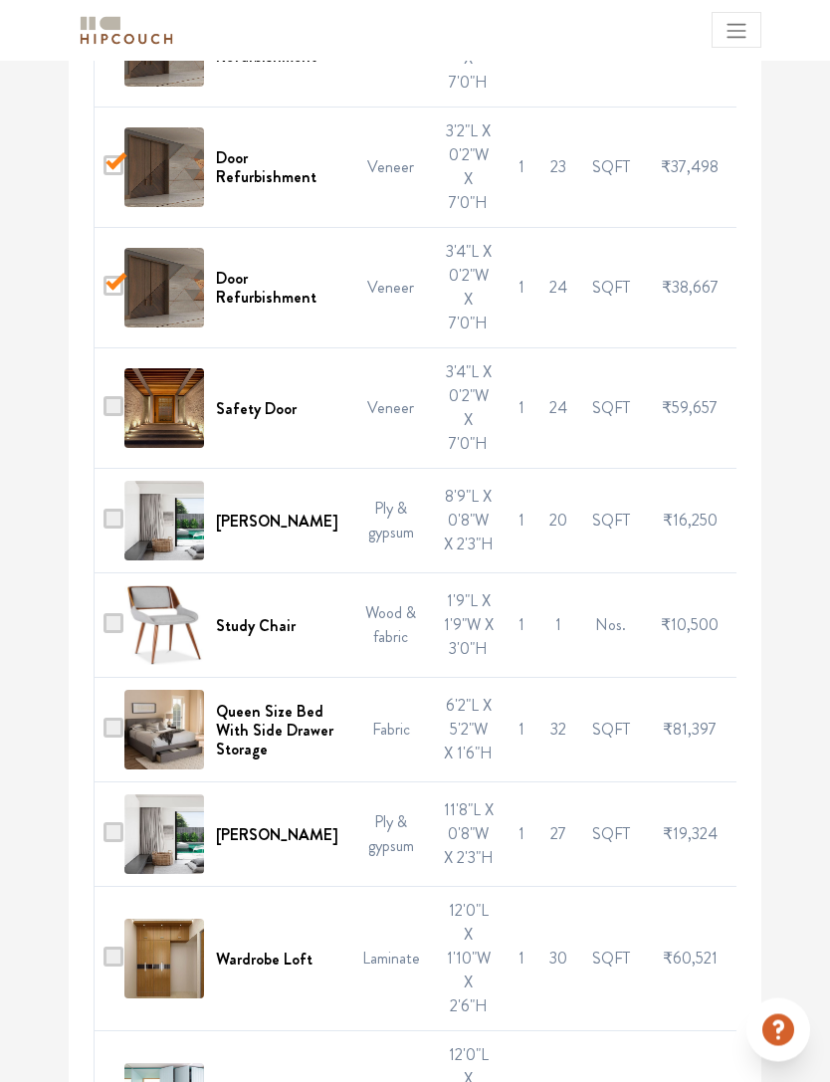
scroll to position [2681, 0]
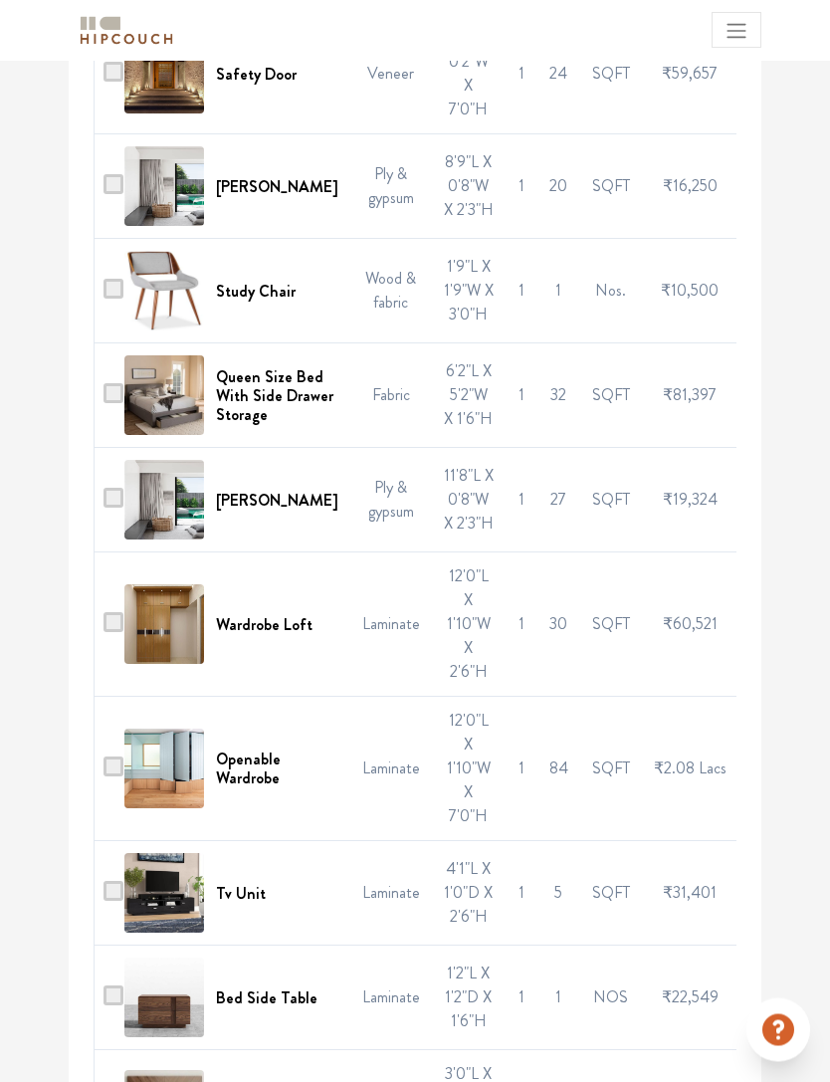
click at [104, 547] on td at bounding box center [104, 501] width 18 height 104
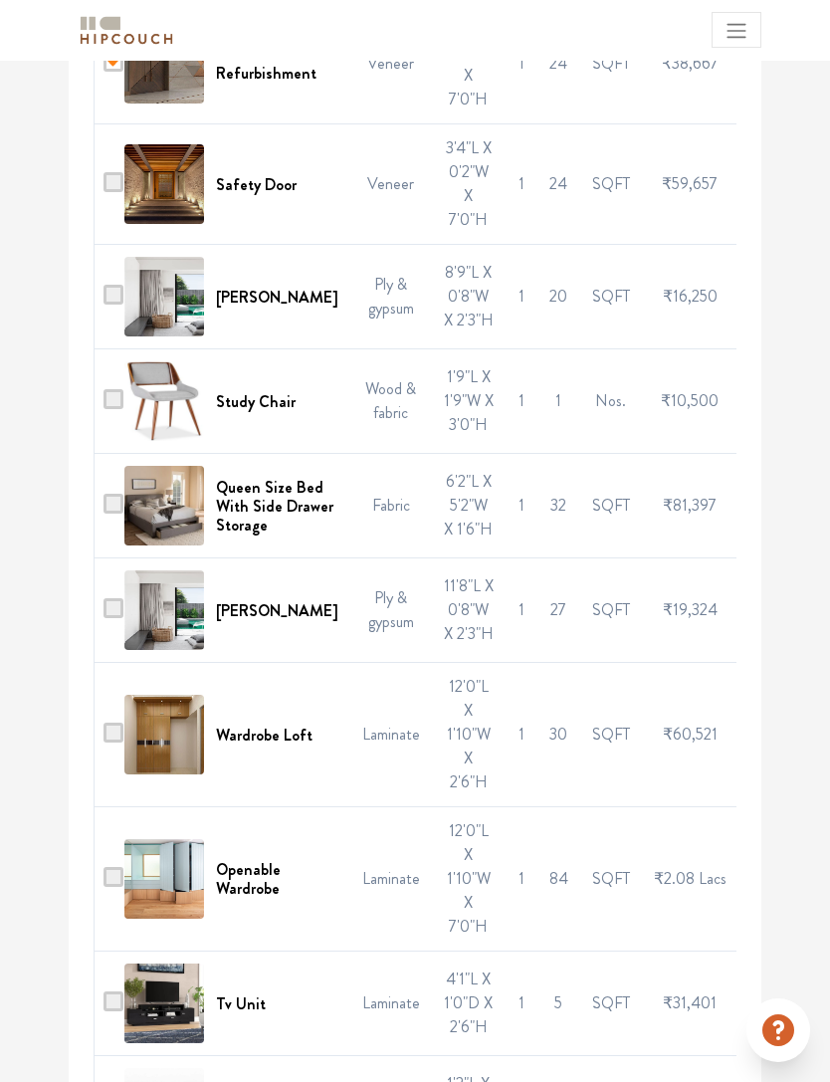
scroll to position [2880, 0]
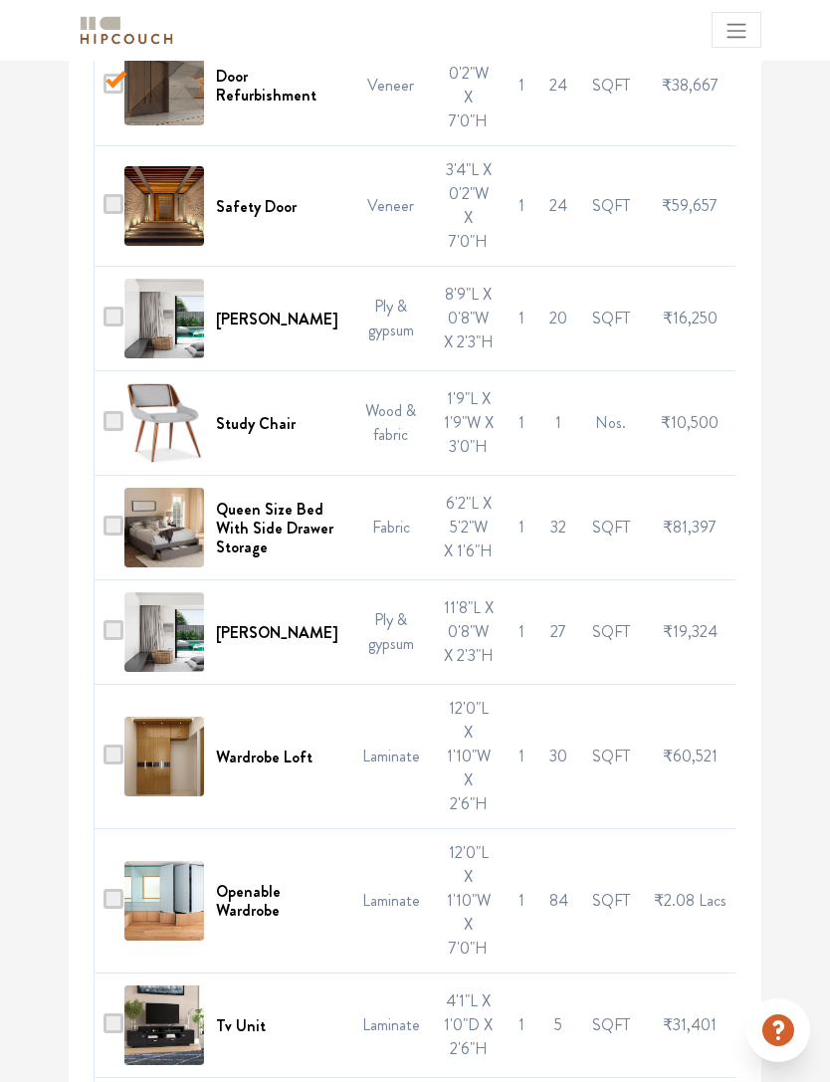
click at [115, 326] on span at bounding box center [114, 317] width 20 height 20
click at [104, 323] on input "checkbox" at bounding box center [104, 323] width 0 height 0
click at [123, 640] on span at bounding box center [114, 630] width 20 height 20
click at [104, 637] on input "checkbox" at bounding box center [104, 637] width 0 height 0
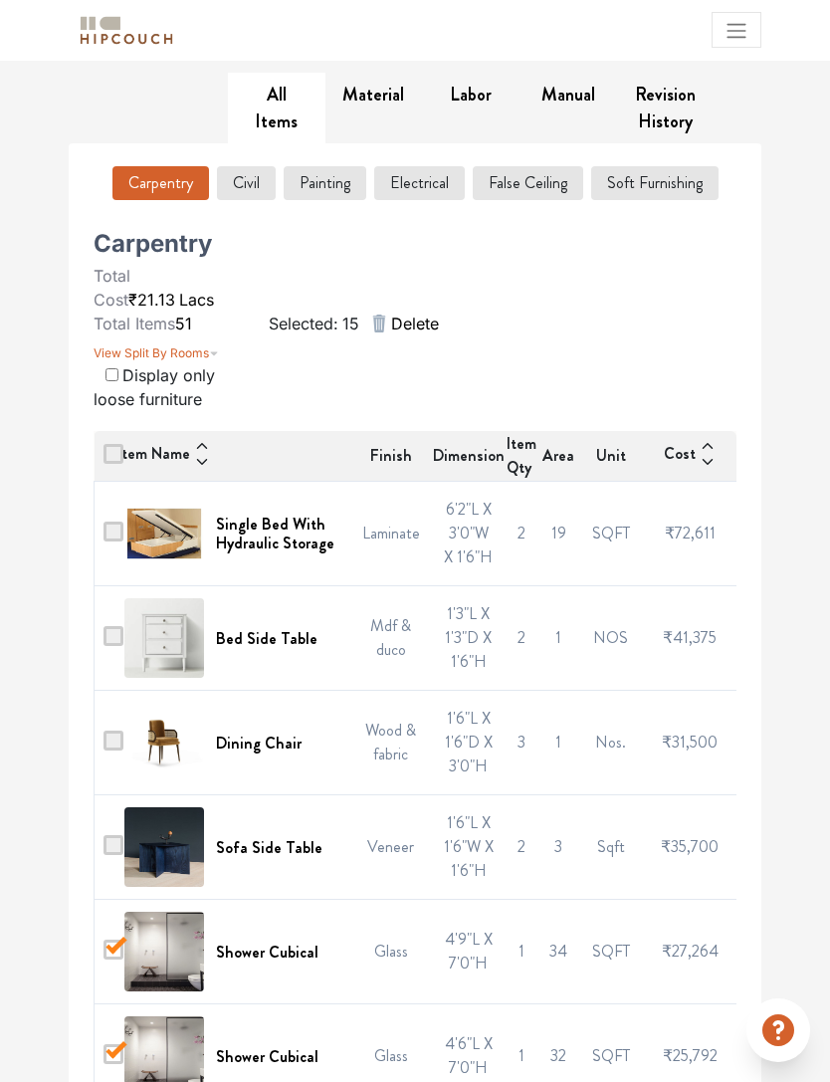
scroll to position [0, 0]
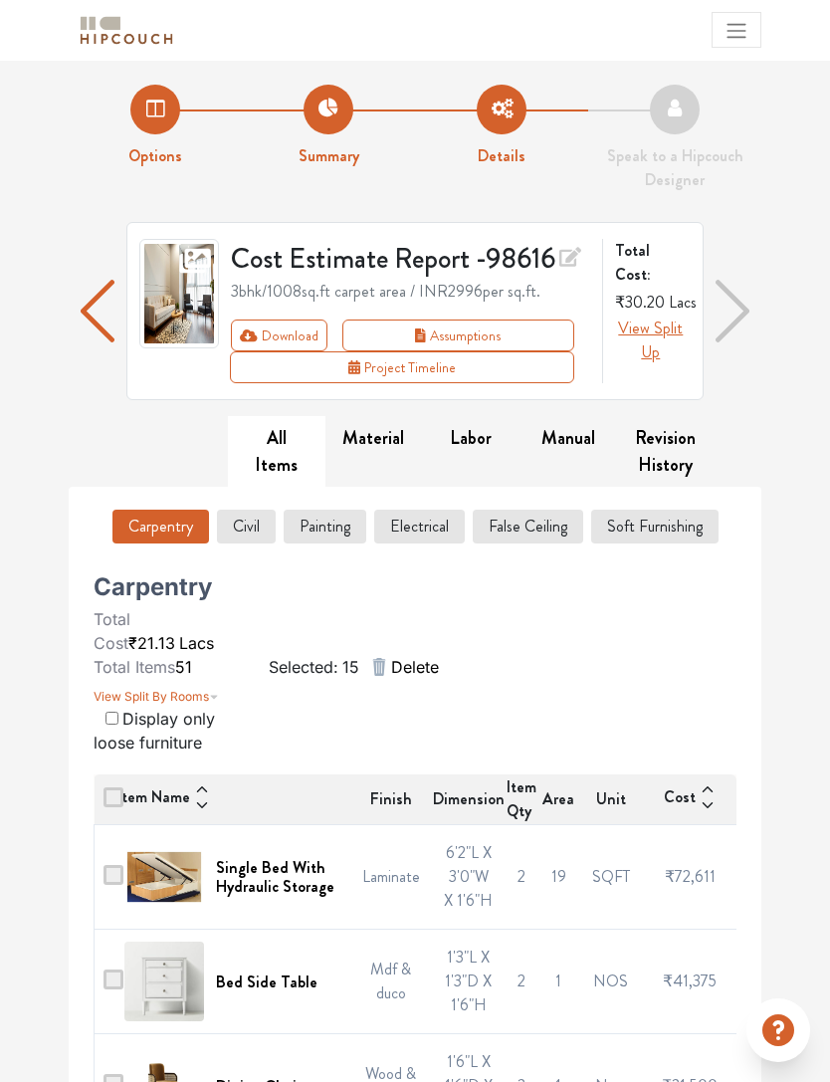
click at [407, 668] on span "Delete" at bounding box center [415, 667] width 48 height 24
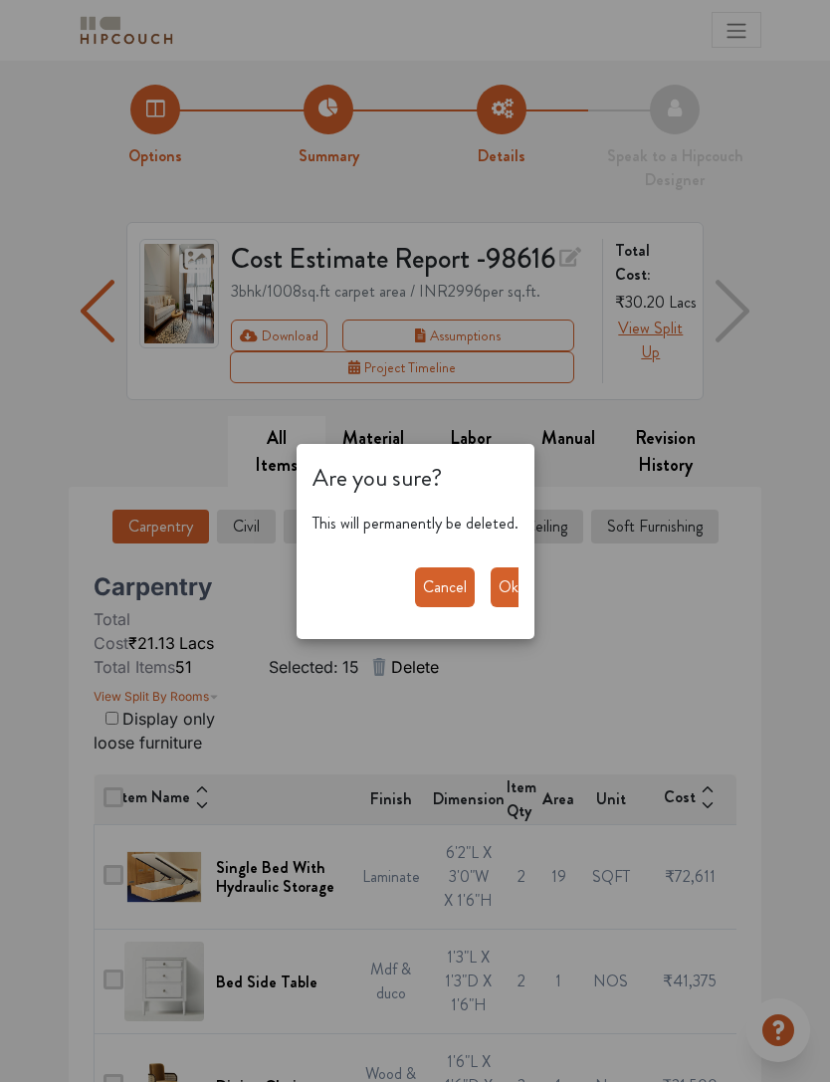
click at [501, 585] on button "Ok" at bounding box center [509, 587] width 36 height 40
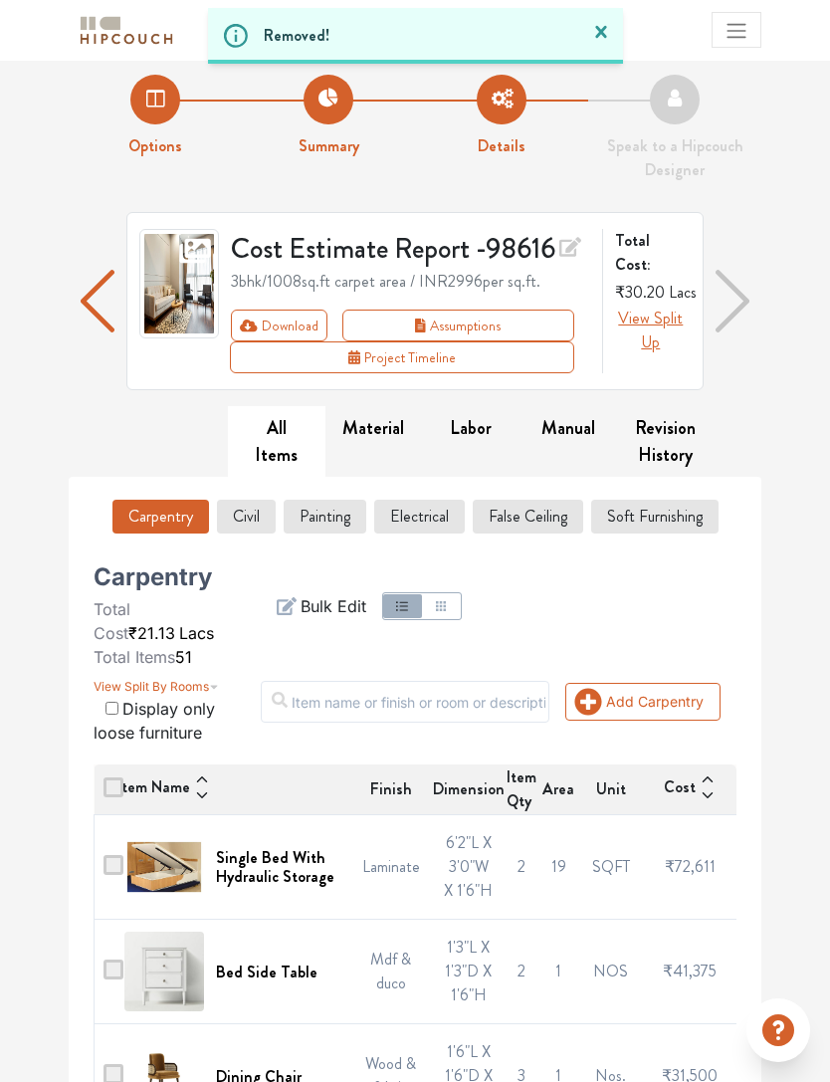
scroll to position [50, 0]
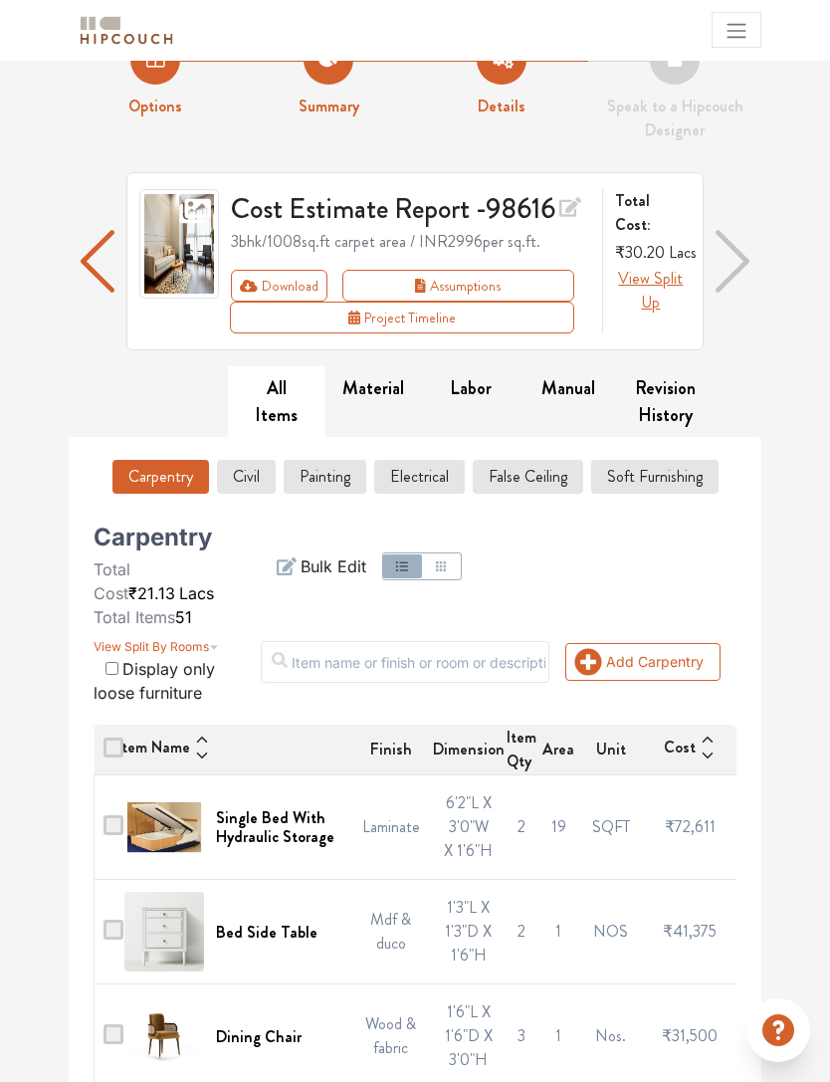
click at [252, 464] on button "Civil" at bounding box center [246, 477] width 59 height 34
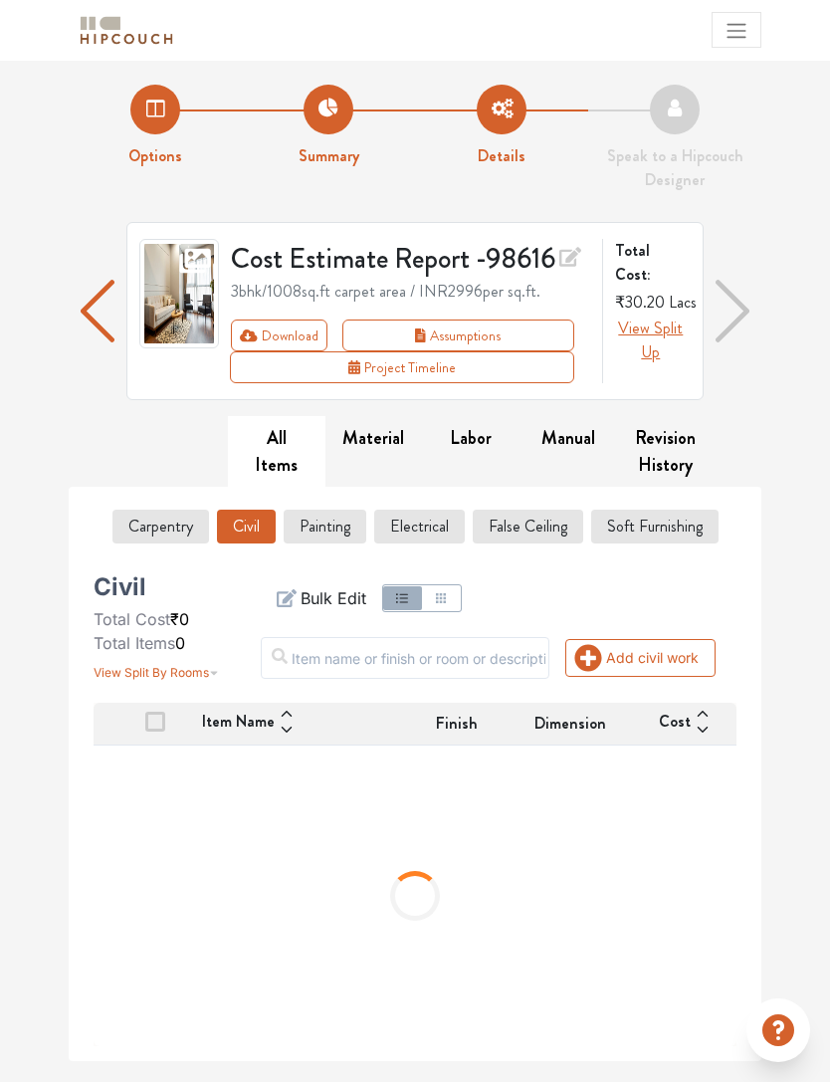
scroll to position [0, 0]
click at [572, 432] on button "Manual" at bounding box center [568, 438] width 98 height 45
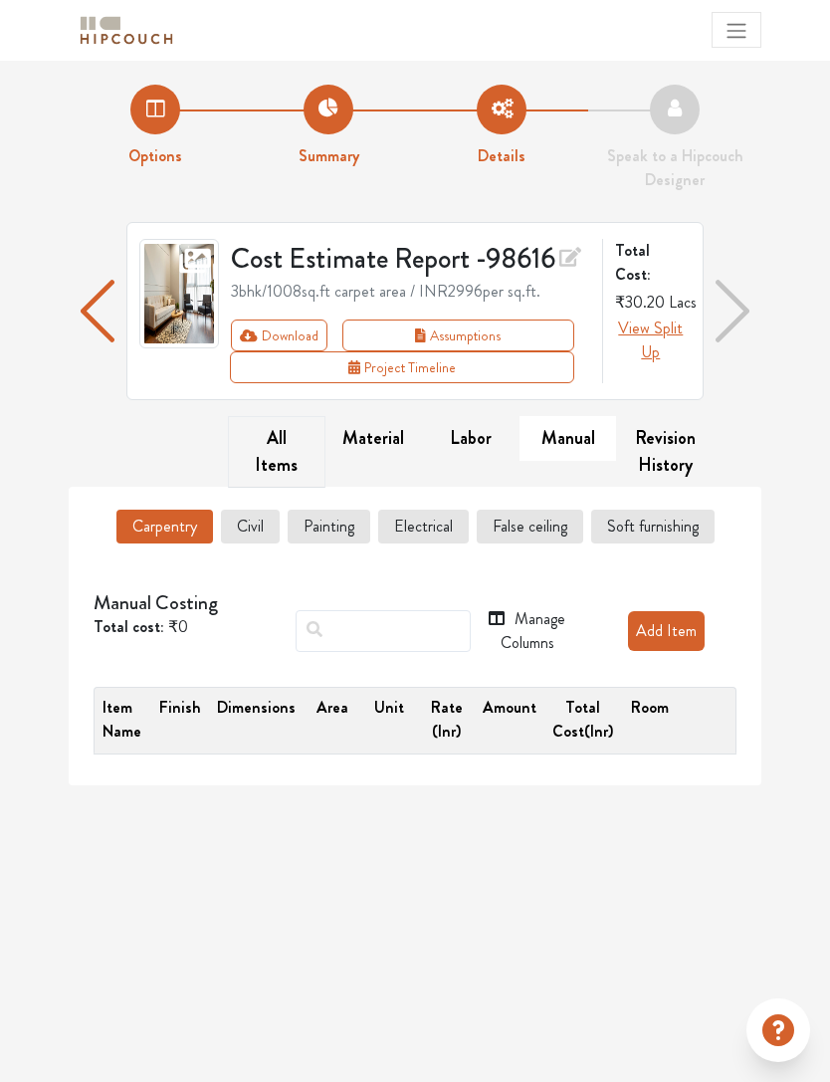
click at [261, 443] on button "All Items" at bounding box center [277, 452] width 98 height 72
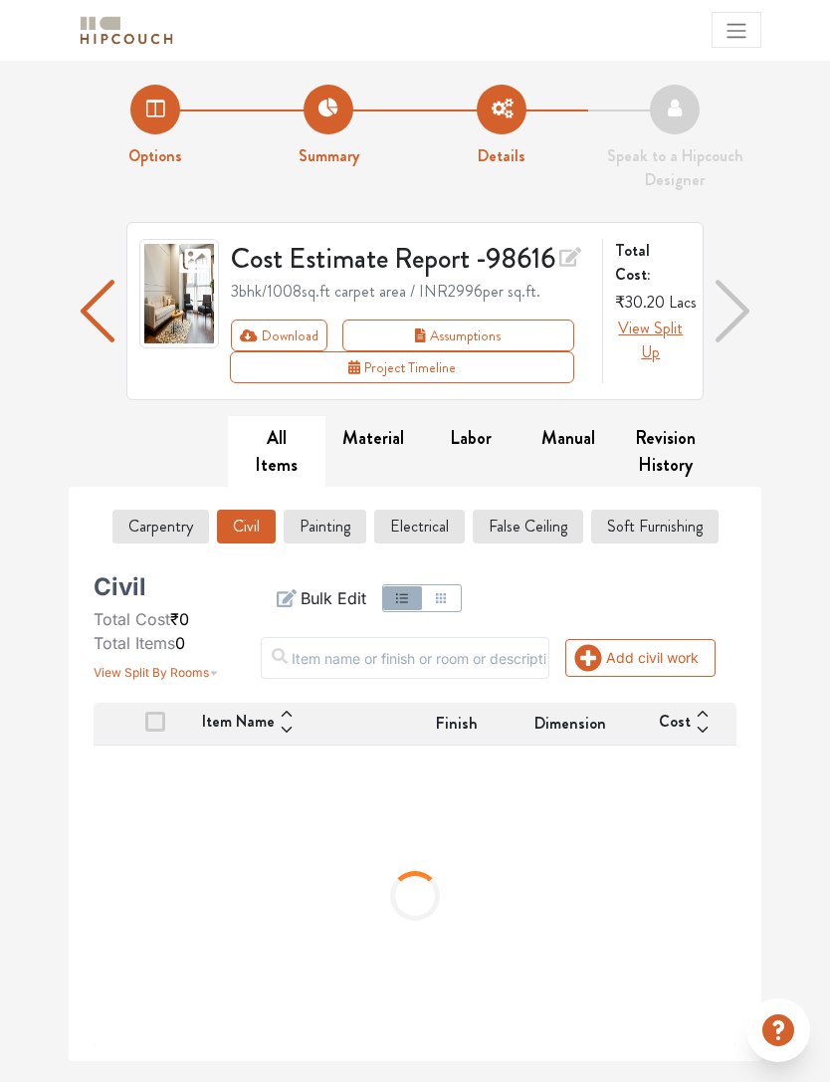
click at [505, 524] on button "False Ceiling" at bounding box center [528, 527] width 110 height 34
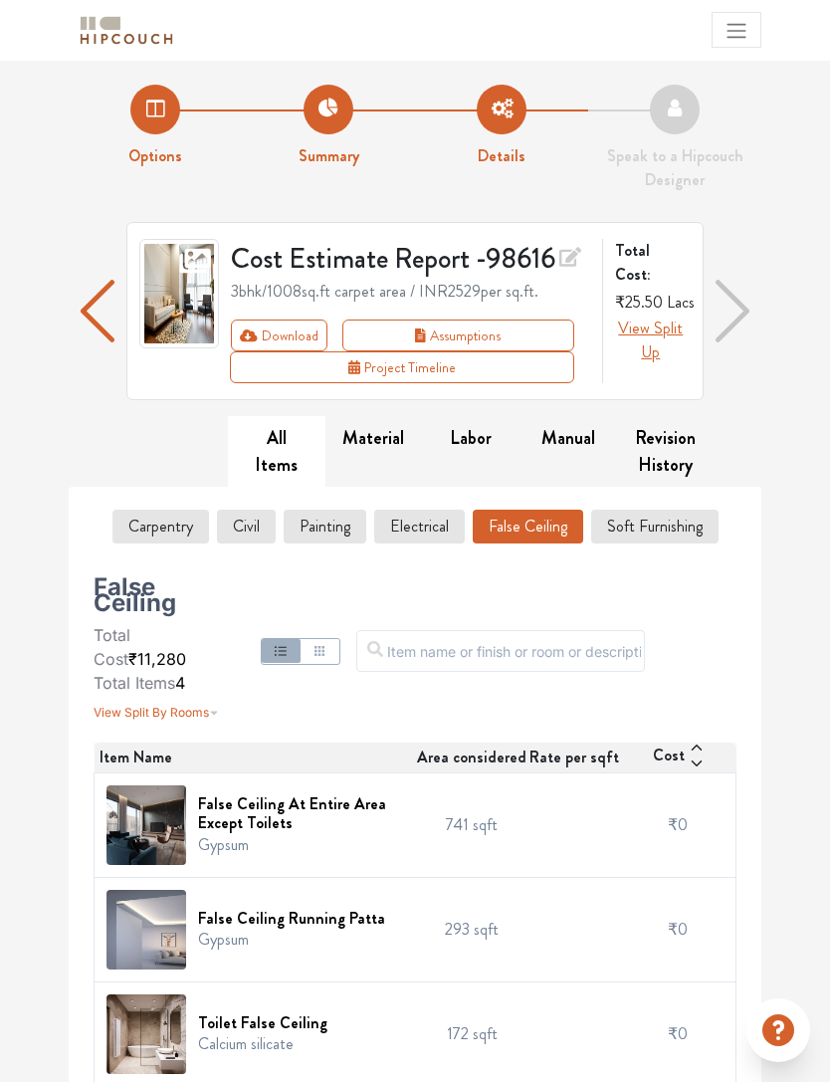
click at [250, 520] on button "Civil" at bounding box center [246, 527] width 59 height 34
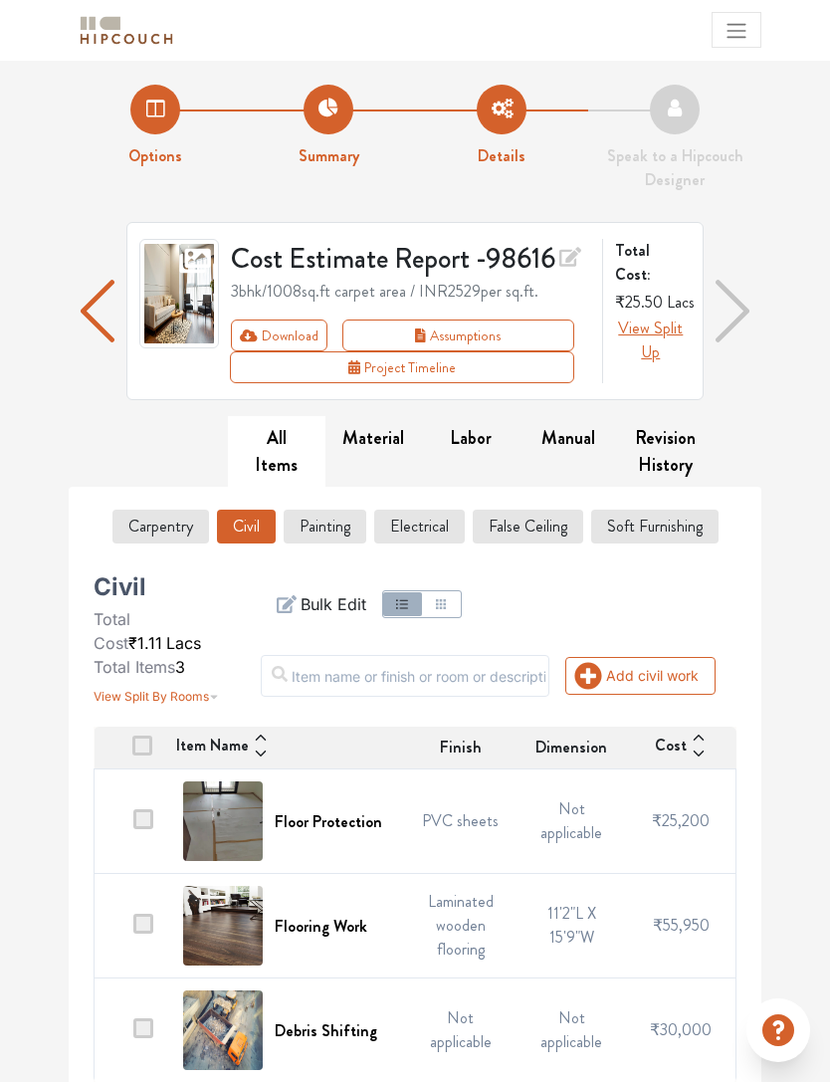
scroll to position [15, 0]
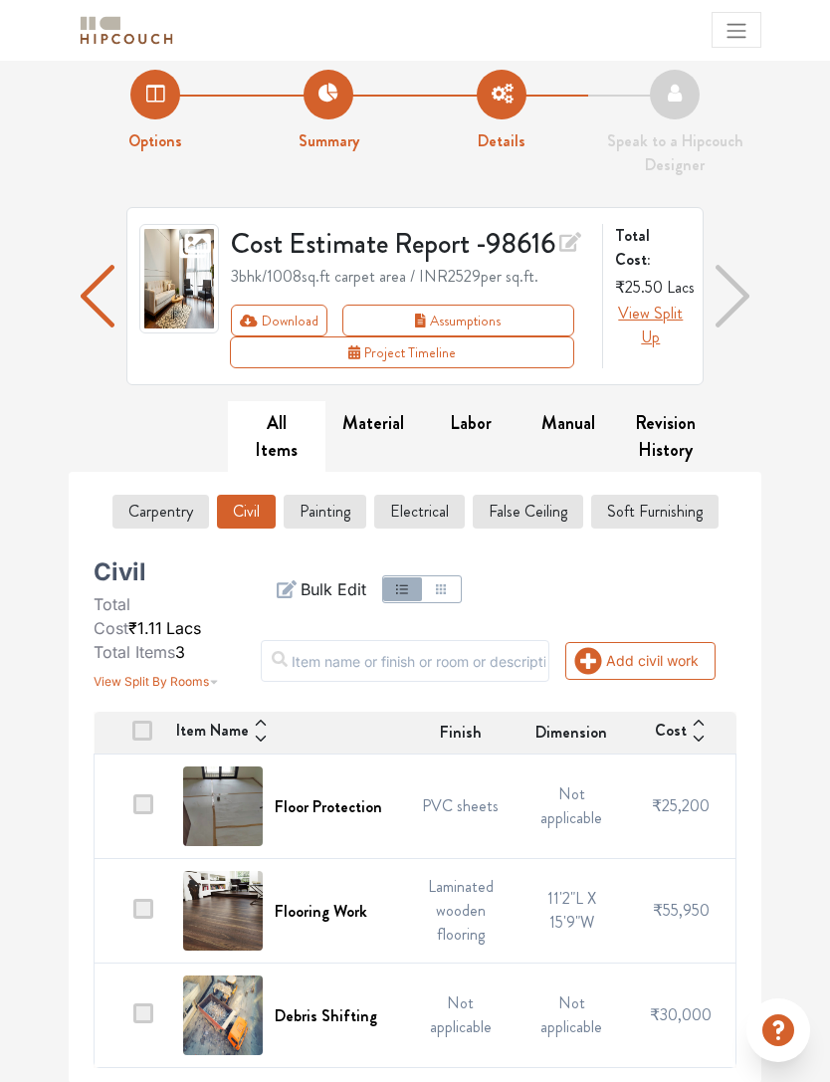
click at [145, 899] on span at bounding box center [143, 909] width 20 height 20
click at [133, 916] on input "checkbox" at bounding box center [133, 916] width 0 height 0
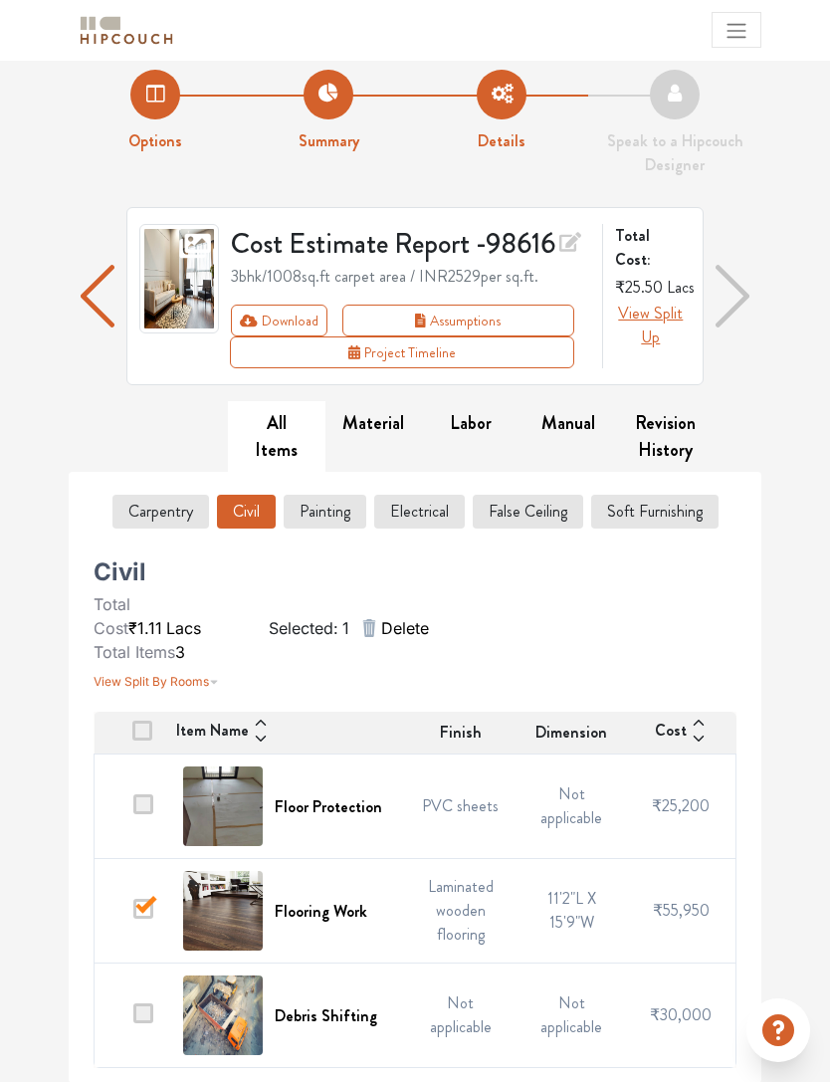
click at [156, 1004] on td at bounding box center [134, 1015] width 78 height 104
click at [389, 634] on span "Delete" at bounding box center [405, 628] width 48 height 24
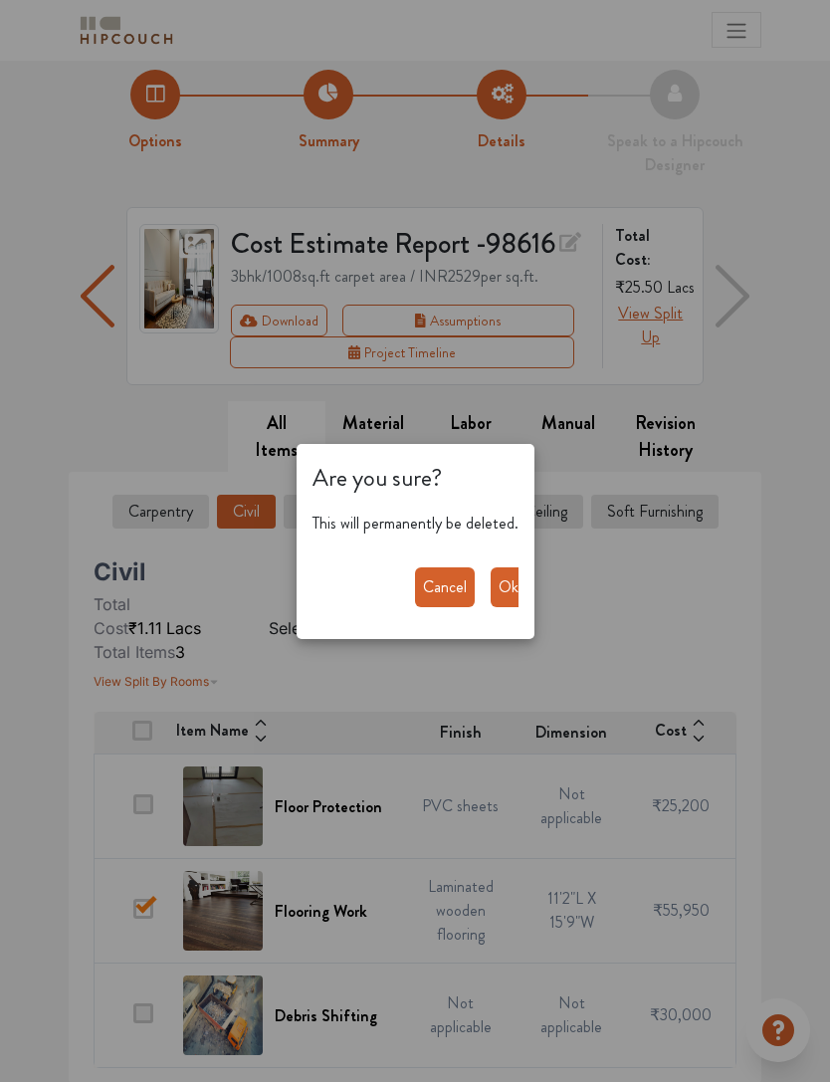
click at [514, 589] on button "Ok" at bounding box center [509, 587] width 36 height 40
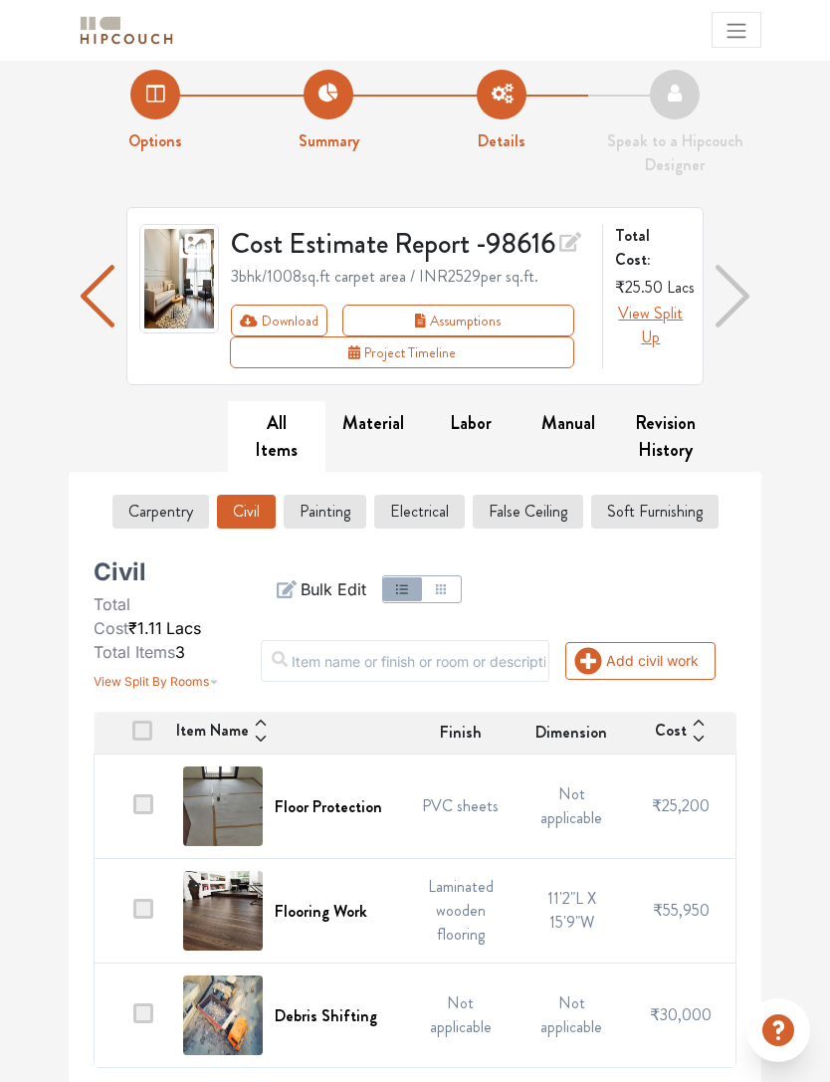
click at [445, 514] on button "Electrical" at bounding box center [419, 512] width 91 height 34
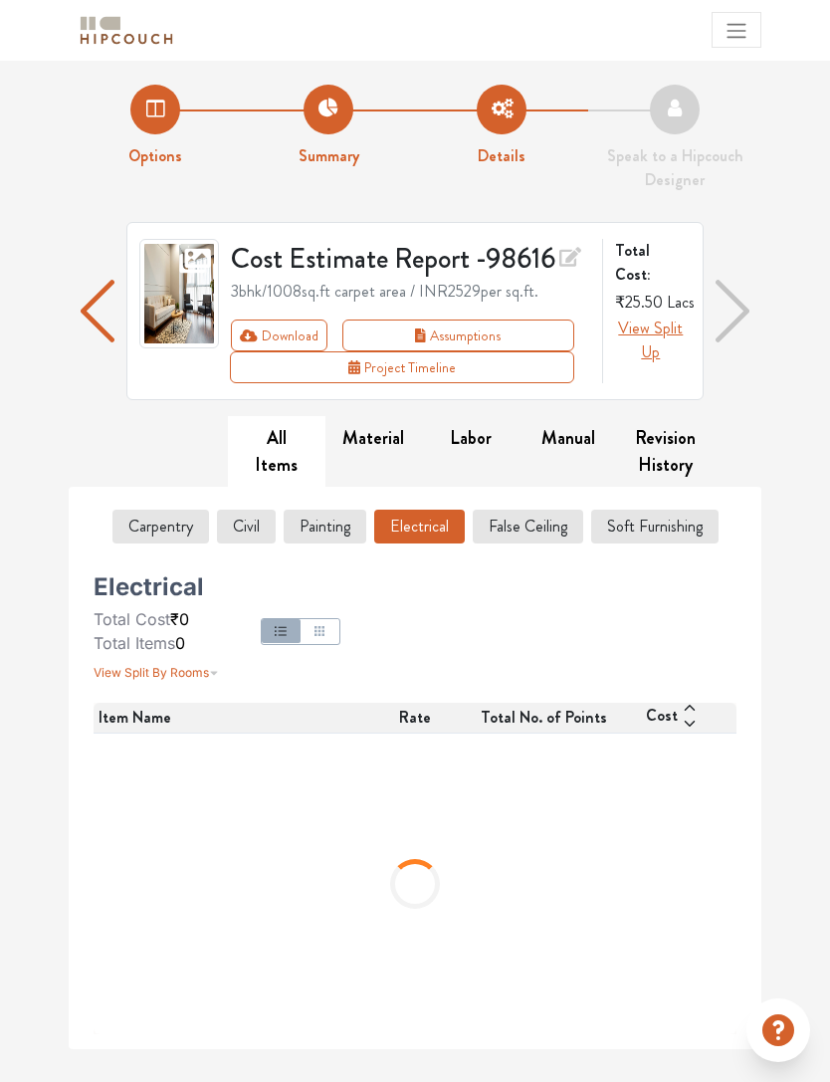
scroll to position [0, 0]
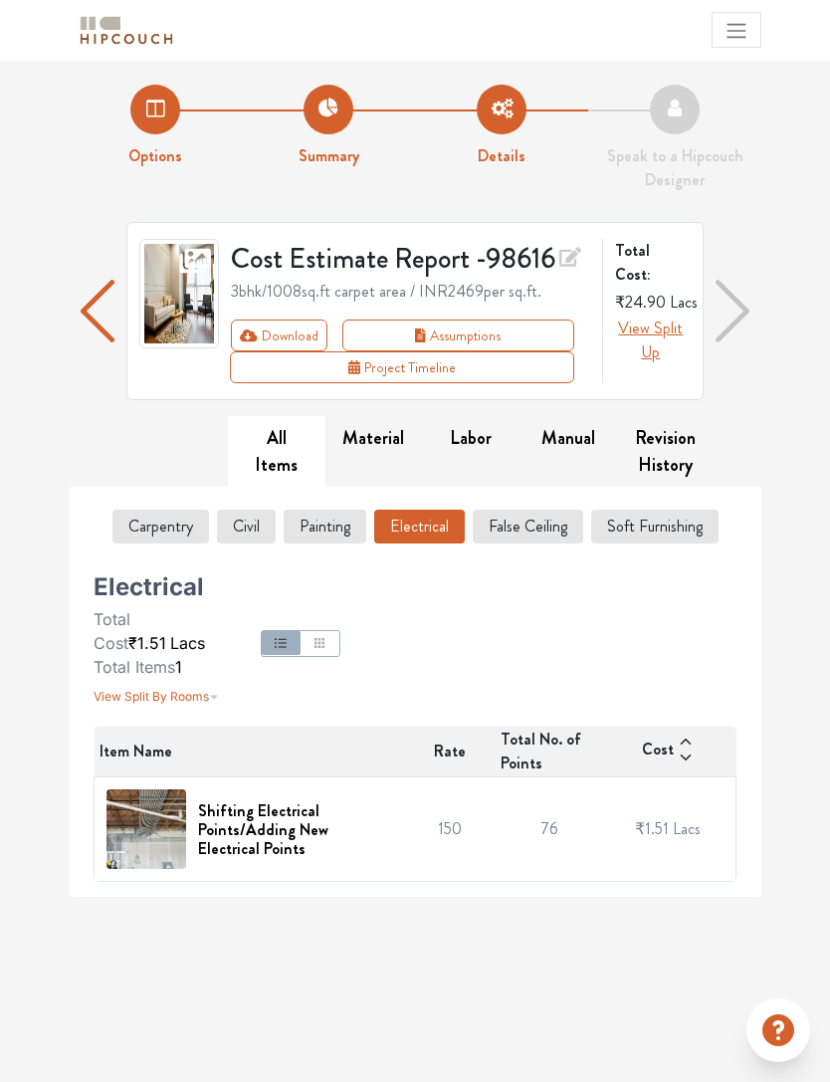
click at [537, 737] on span "Total No. of Points" at bounding box center [550, 751] width 98 height 48
click at [556, 820] on td "76" at bounding box center [550, 829] width 100 height 104
click at [233, 824] on h6 "Shifting Electrical Points/Adding New Electrical Points" at bounding box center [293, 830] width 190 height 58
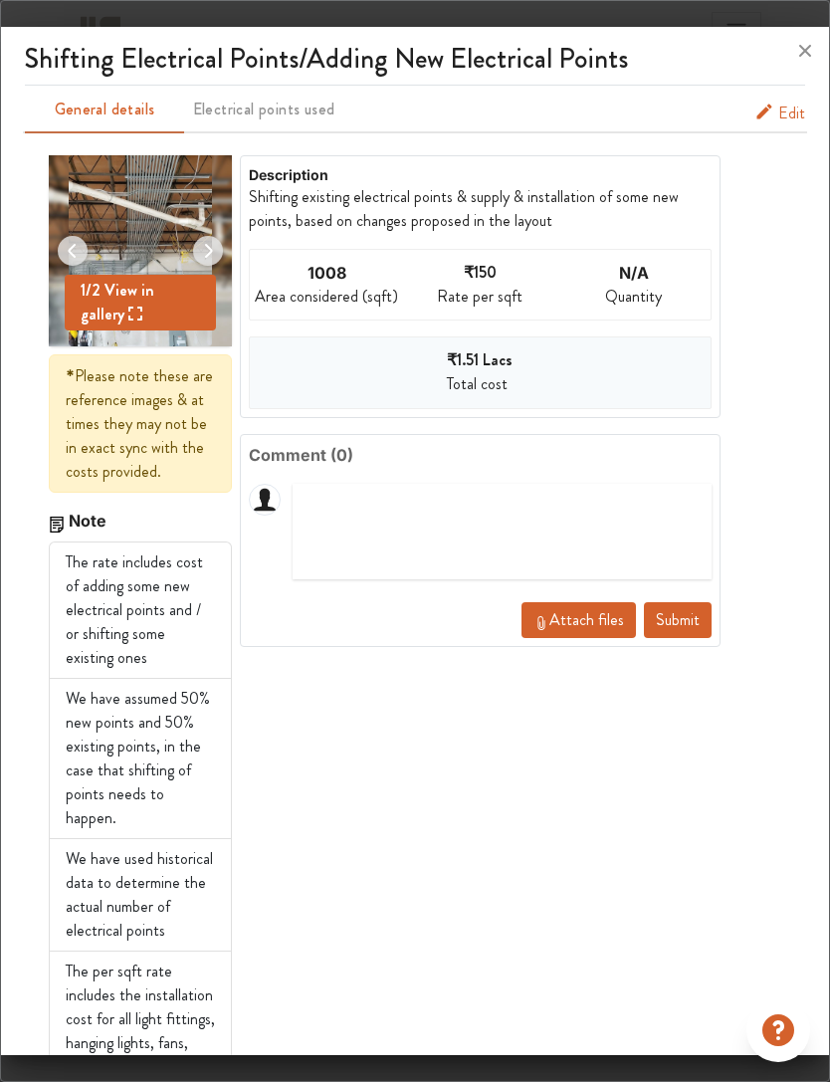
click at [784, 102] on span "Edit" at bounding box center [791, 114] width 27 height 24
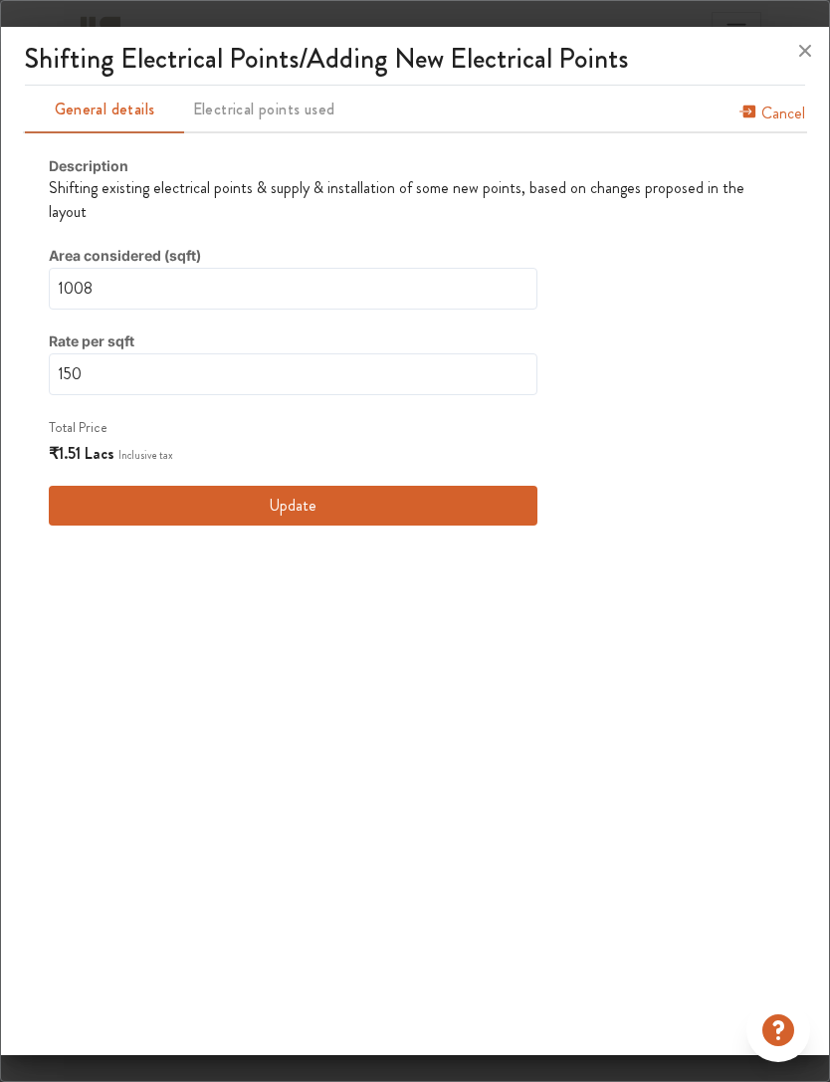
click at [130, 486] on button "Update" at bounding box center [293, 506] width 489 height 40
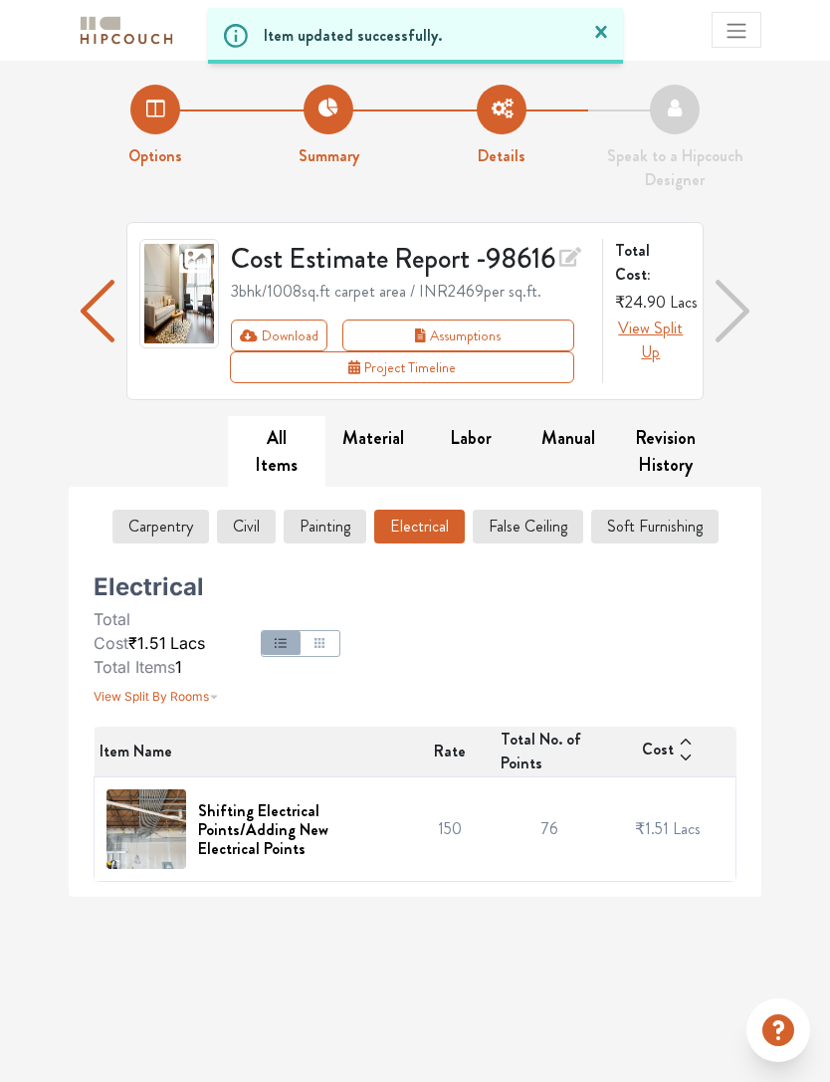
click at [543, 518] on button "False Ceiling" at bounding box center [528, 527] width 110 height 34
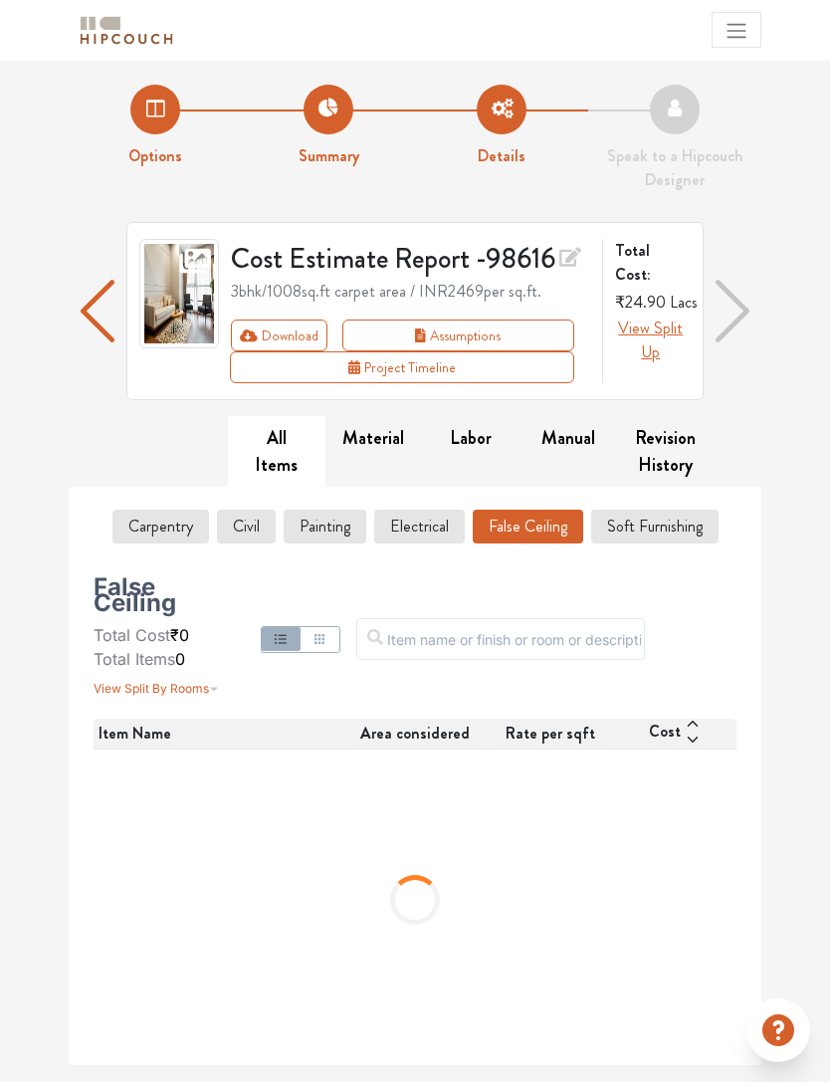
click at [687, 515] on button "Soft Furnishing" at bounding box center [654, 527] width 127 height 34
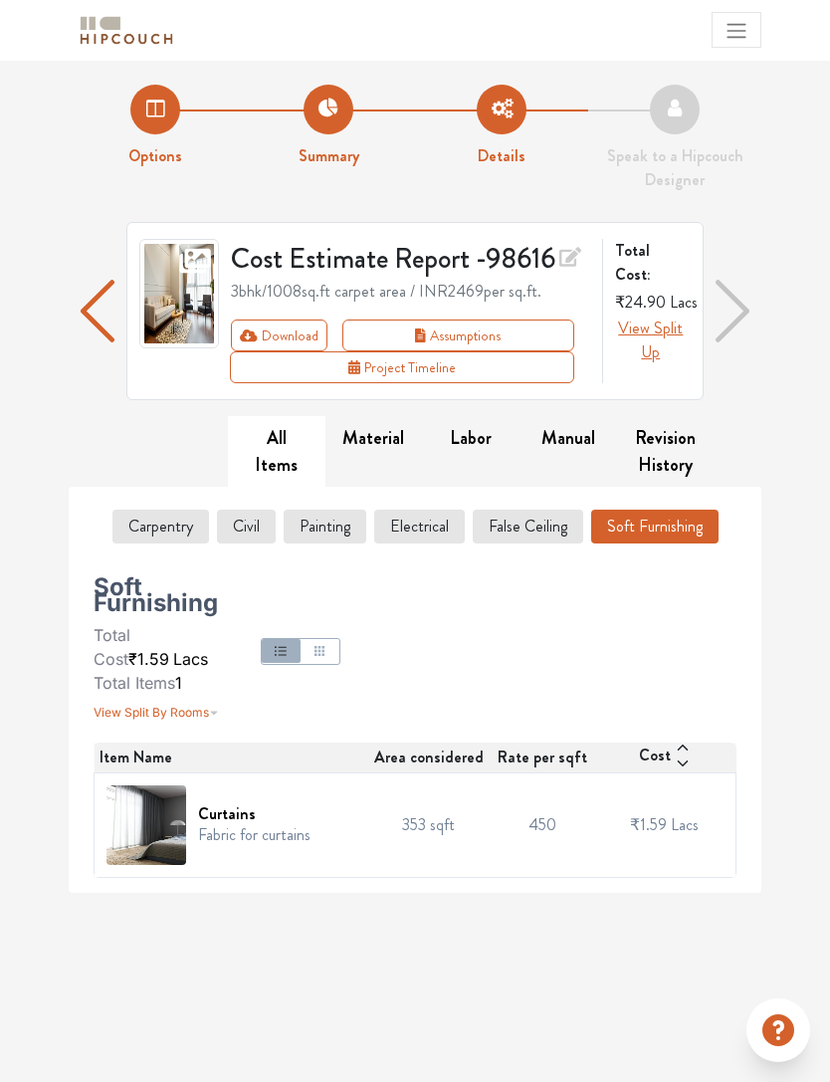
click at [170, 510] on button "Carpentry" at bounding box center [160, 527] width 97 height 34
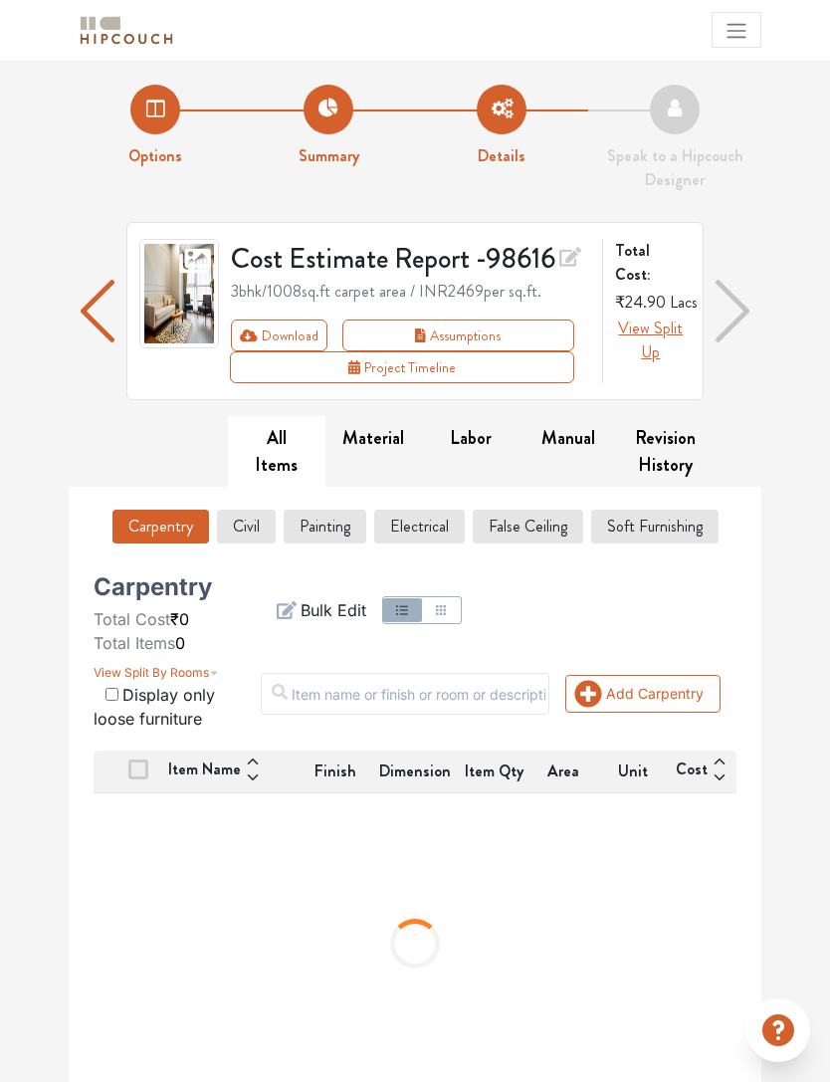
click at [240, 524] on button "Civil" at bounding box center [246, 527] width 59 height 34
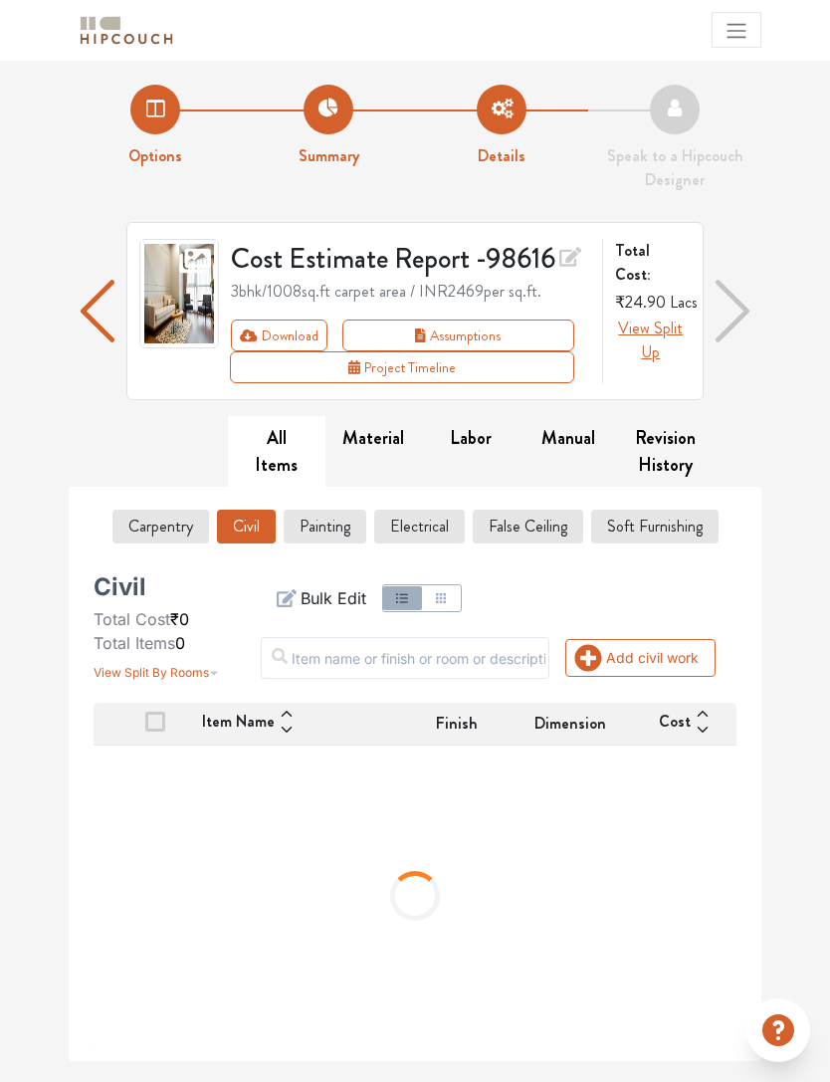
click at [314, 520] on button "Painting" at bounding box center [325, 527] width 83 height 34
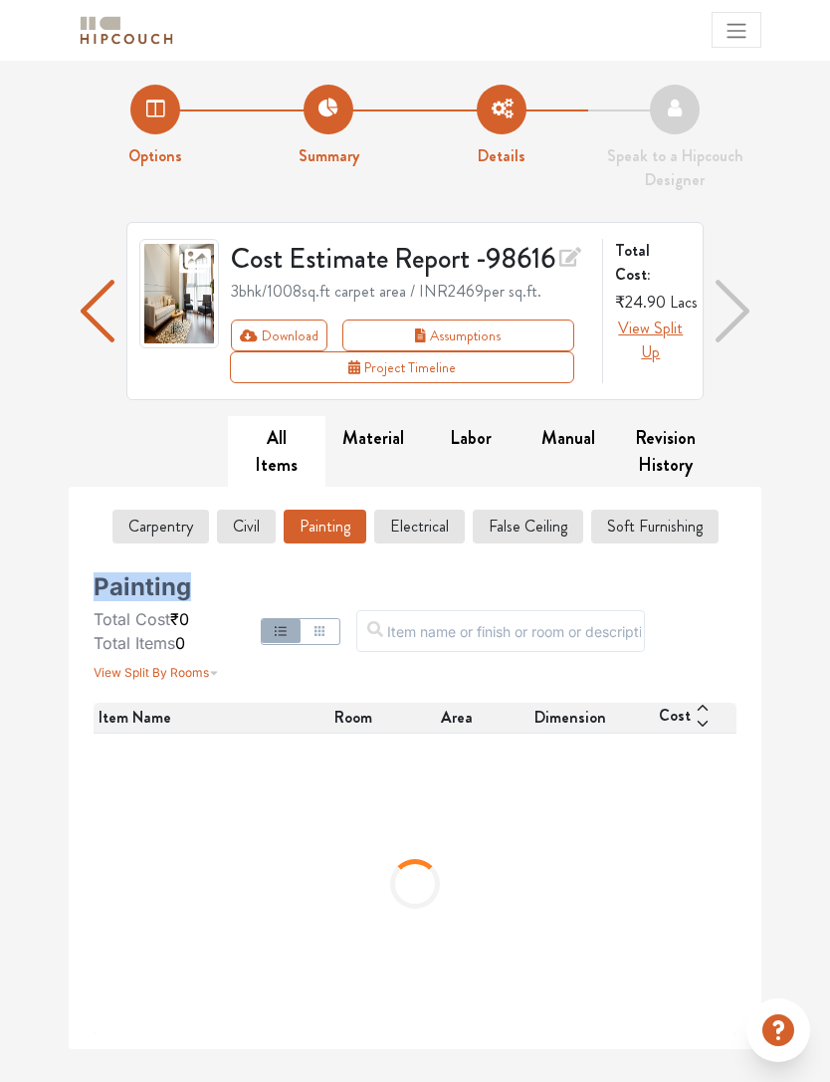
click at [147, 643] on span "Total Items" at bounding box center [135, 643] width 82 height 20
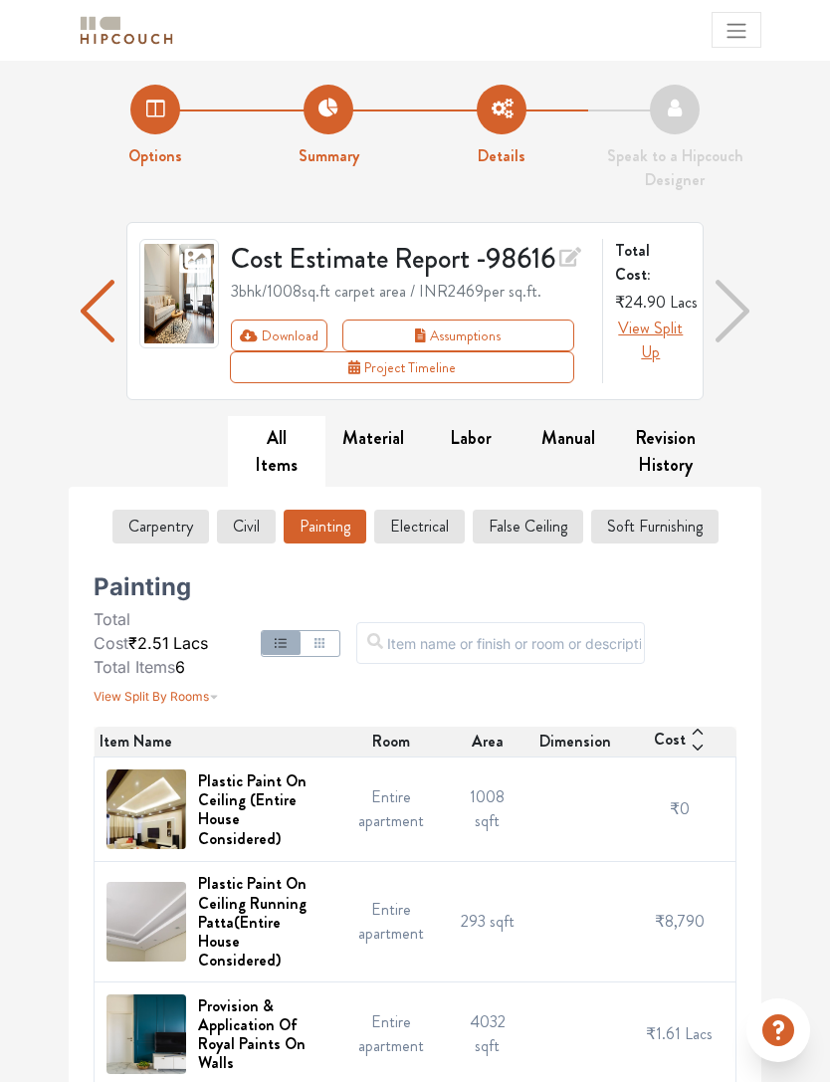
click at [255, 363] on button "Project Timeline" at bounding box center [401, 367] width 343 height 32
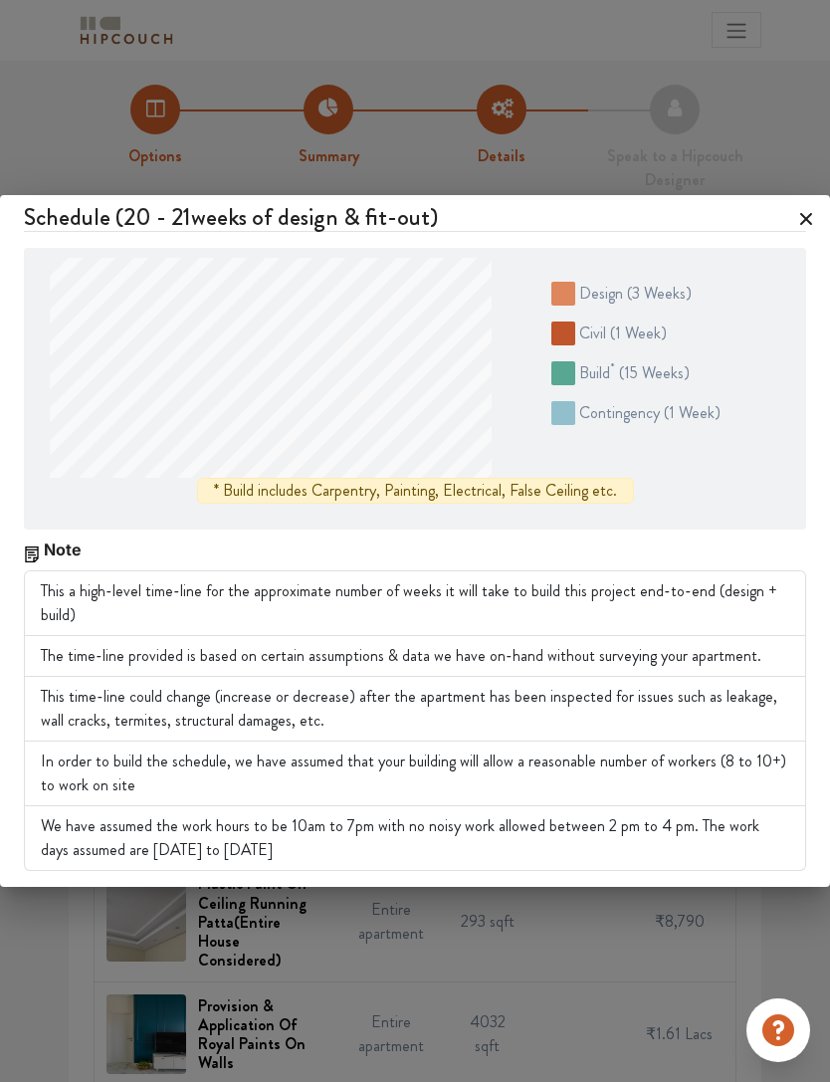
click at [805, 227] on icon at bounding box center [806, 219] width 32 height 32
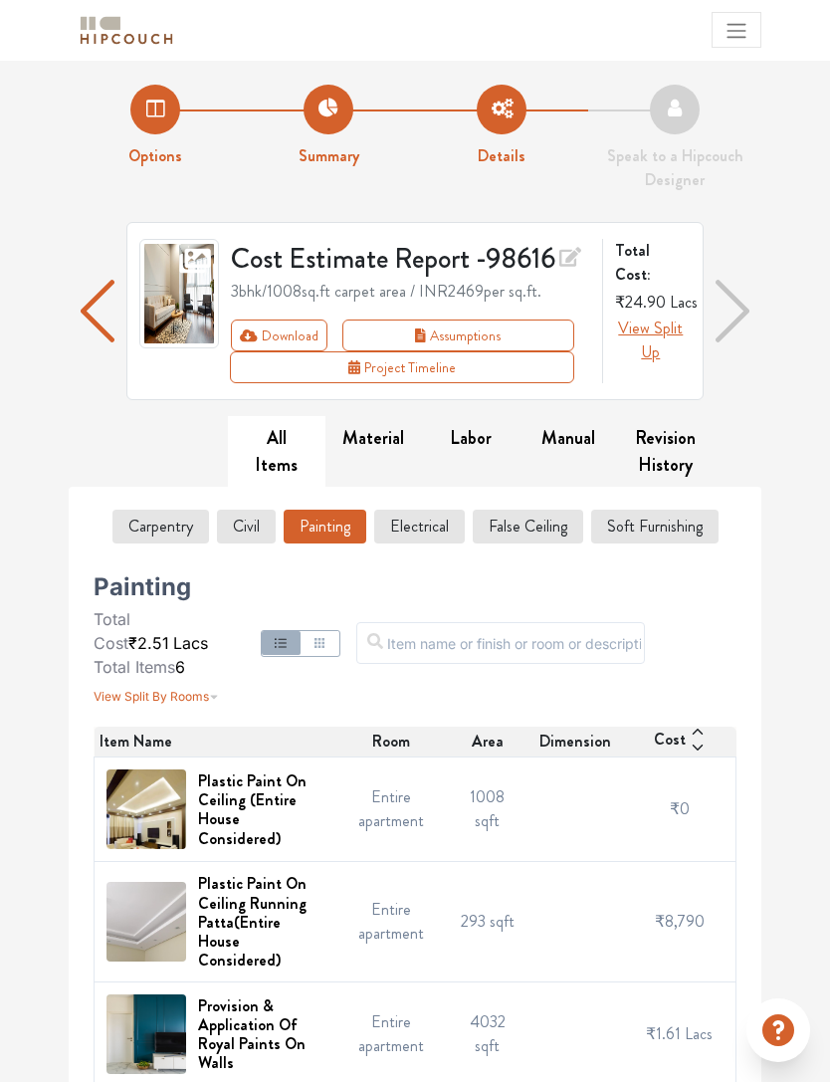
click at [264, 330] on button "Download" at bounding box center [279, 335] width 97 height 32
click at [266, 331] on button "Download" at bounding box center [279, 335] width 97 height 32
